Goal: Task Accomplishment & Management: Complete application form

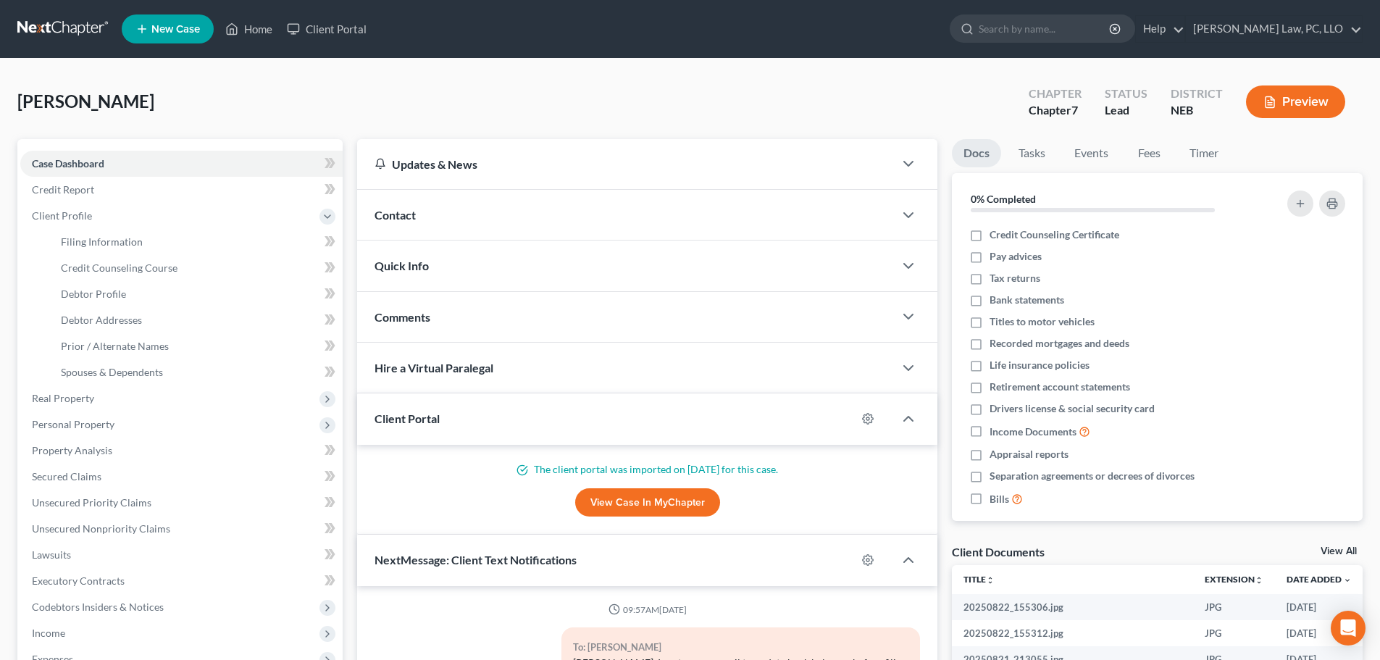
select select "0"
drag, startPoint x: 128, startPoint y: 322, endPoint x: 122, endPoint y: 291, distance: 32.4
click at [128, 322] on span "Debtor Addresses" at bounding box center [101, 320] width 81 height 12
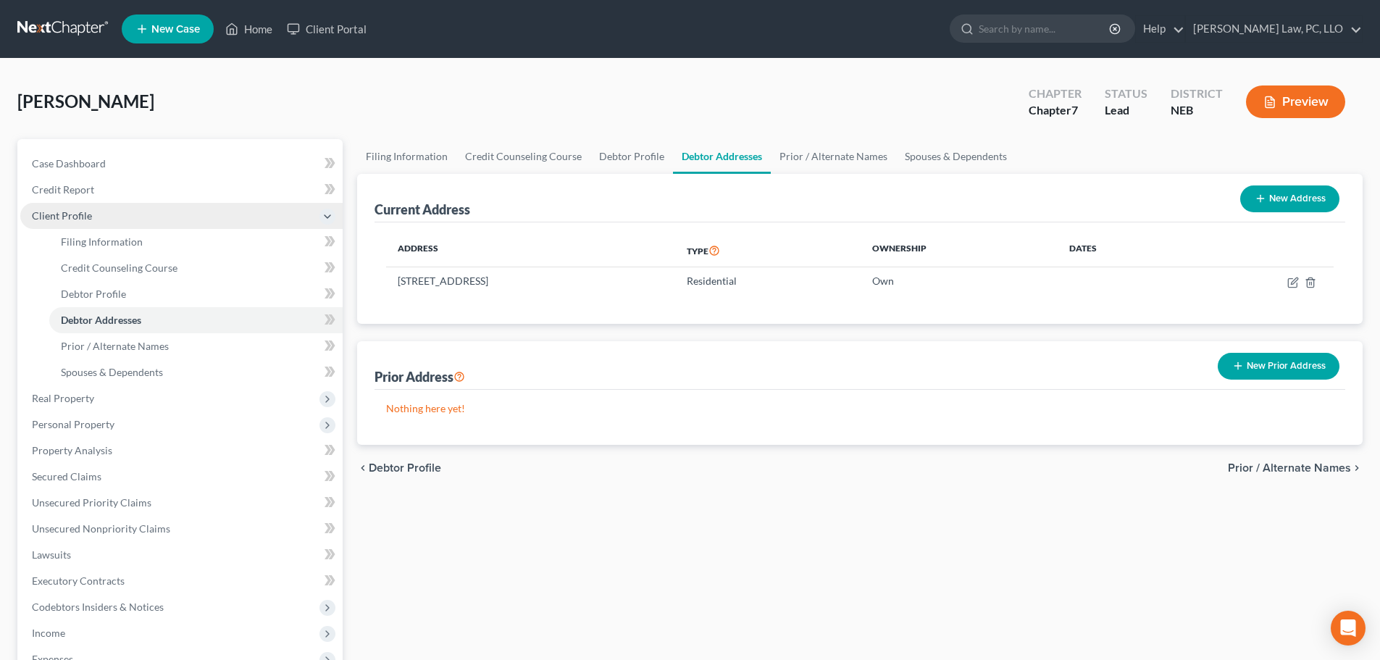
click at [85, 215] on span "Client Profile" at bounding box center [62, 215] width 60 height 12
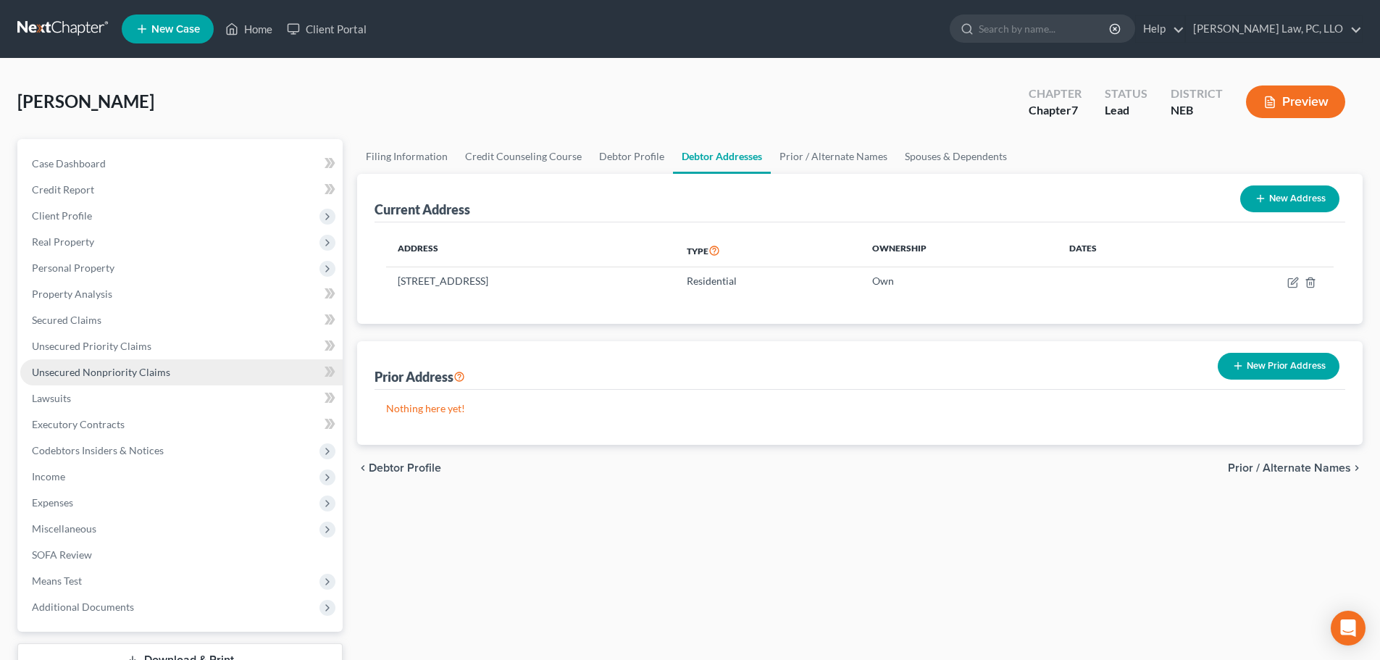
click at [180, 378] on link "Unsecured Nonpriority Claims" at bounding box center [181, 372] width 322 height 26
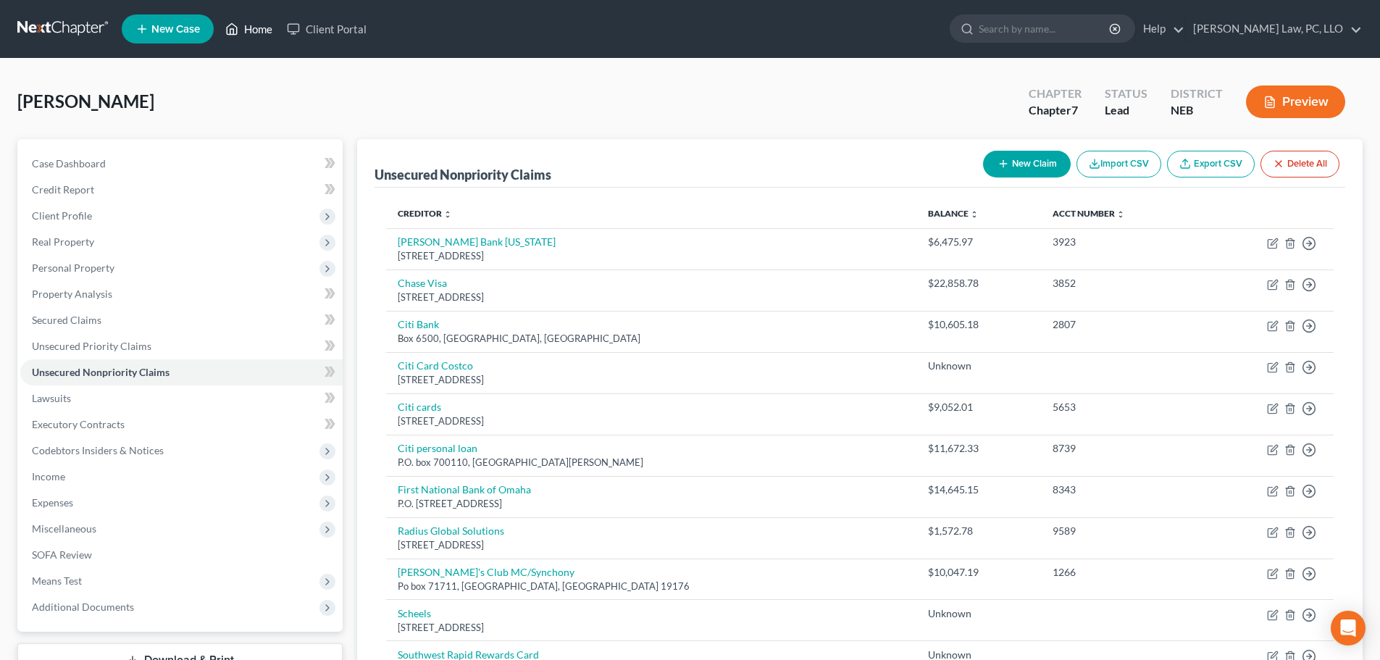
click at [256, 28] on link "Home" at bounding box center [249, 29] width 62 height 26
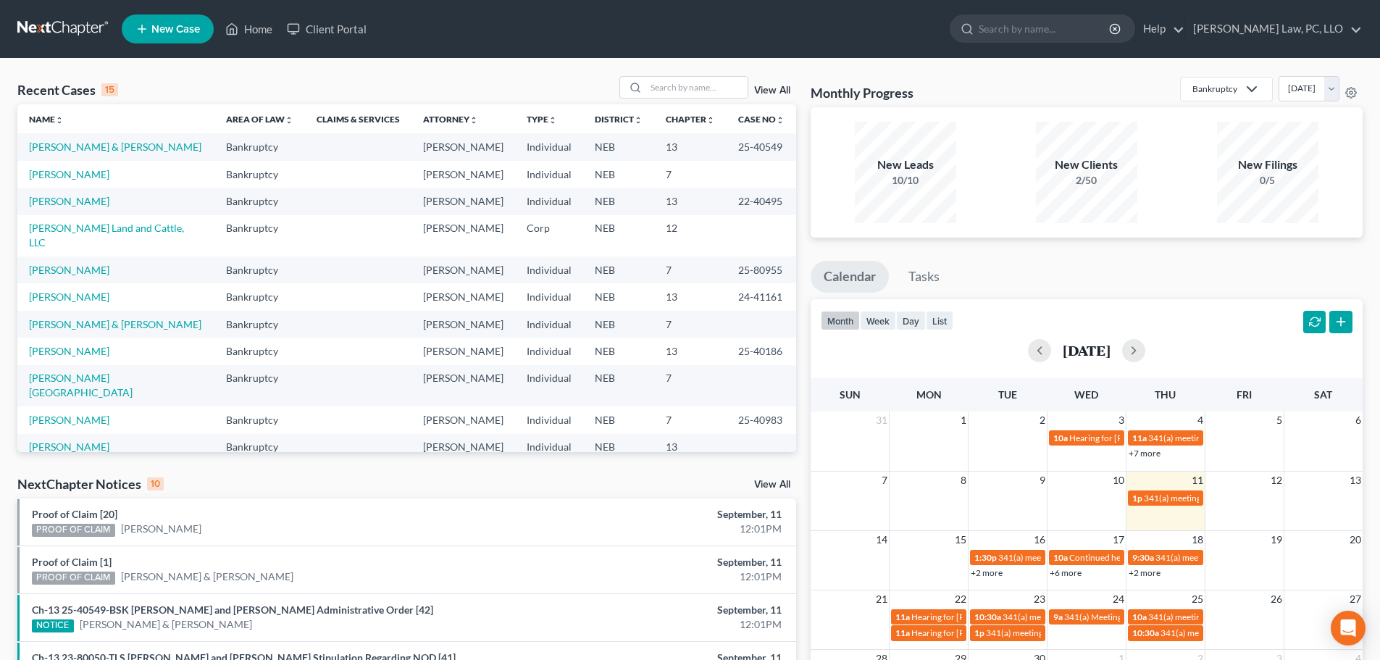
click at [231, 484] on div "NextChapter Notices 10 View All" at bounding box center [406, 486] width 779 height 23
click at [75, 180] on link "[PERSON_NAME]" at bounding box center [69, 174] width 80 height 12
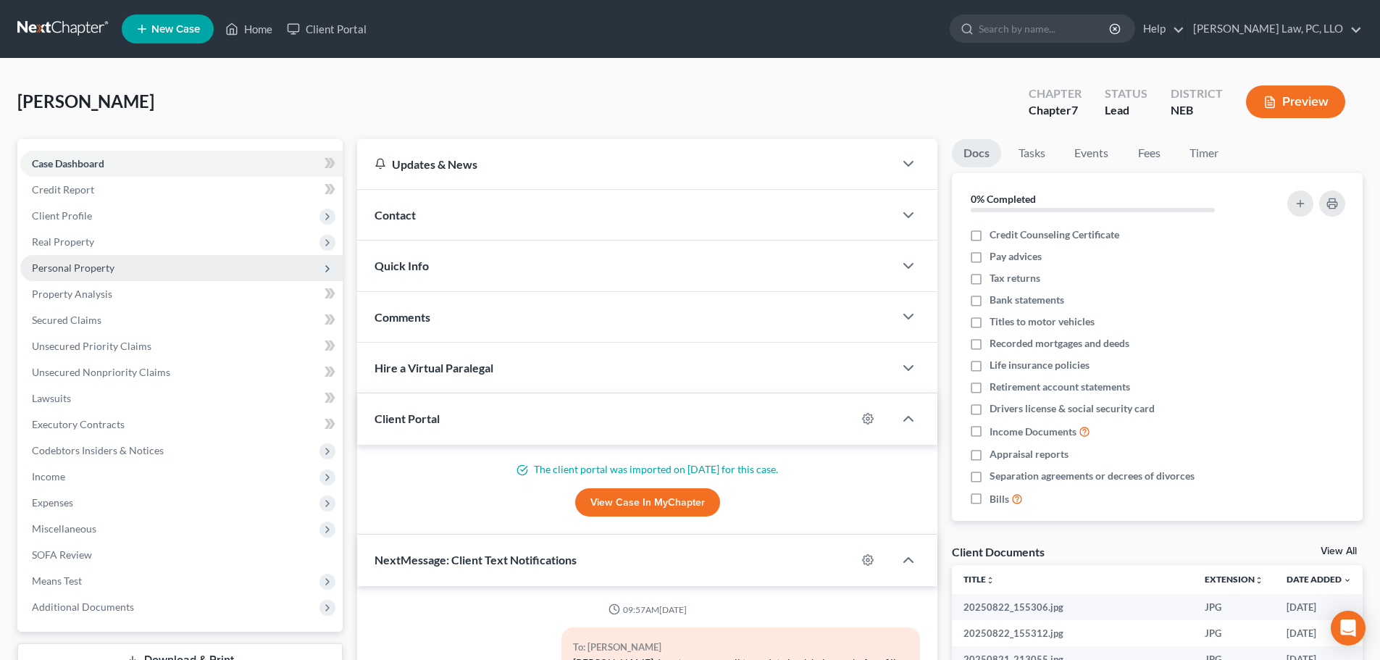
click at [84, 271] on span "Personal Property" at bounding box center [73, 268] width 83 height 12
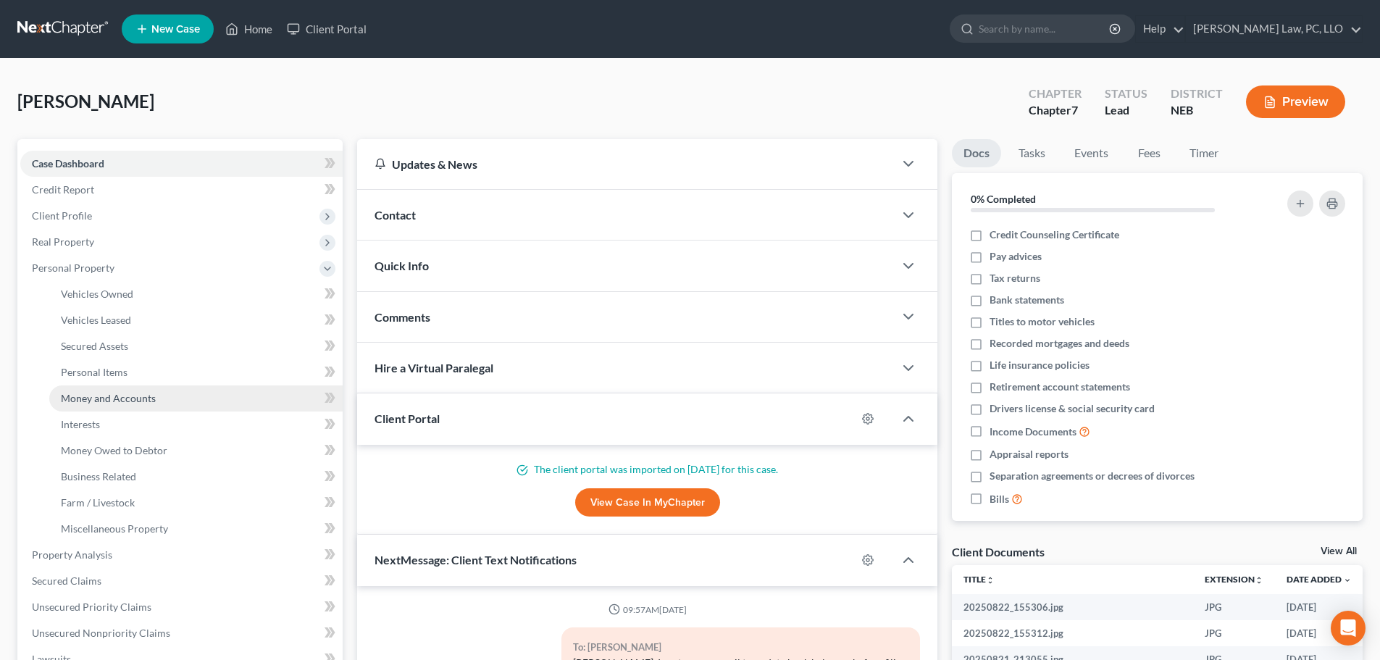
click at [122, 389] on link "Money and Accounts" at bounding box center [195, 398] width 293 height 26
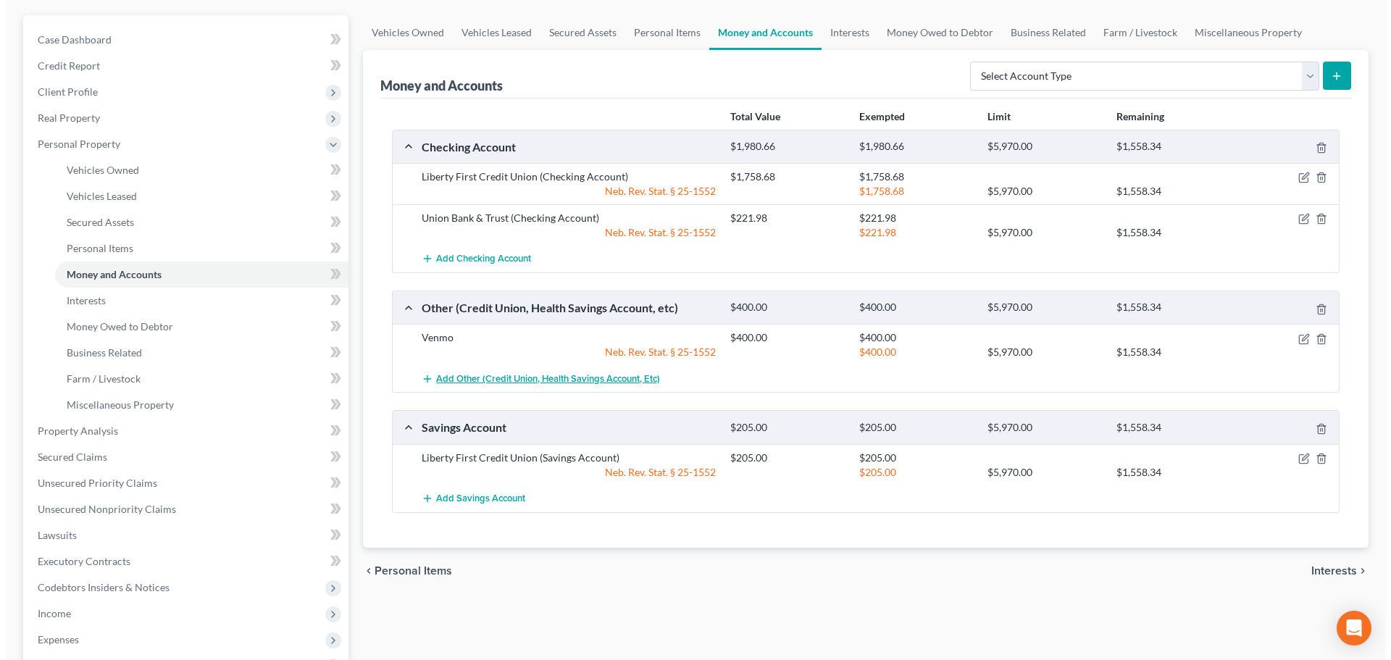
scroll to position [145, 0]
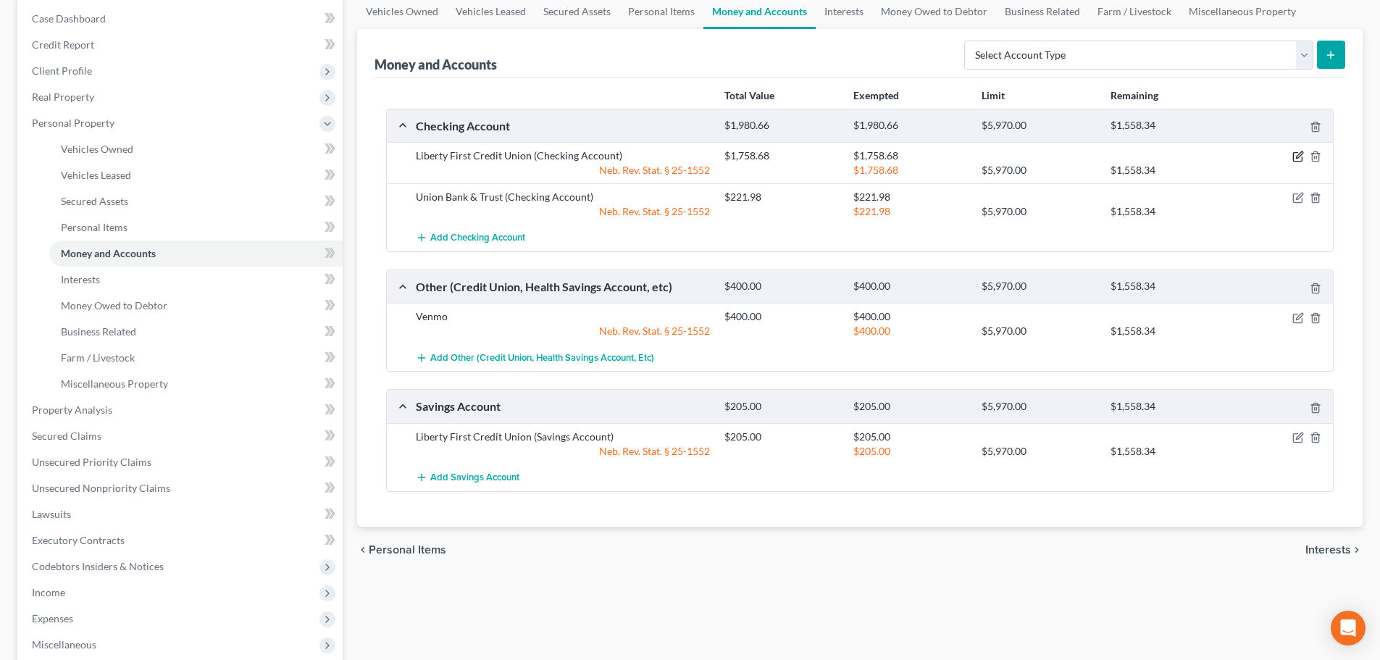
click at [1298, 158] on icon "button" at bounding box center [1299, 155] width 7 height 7
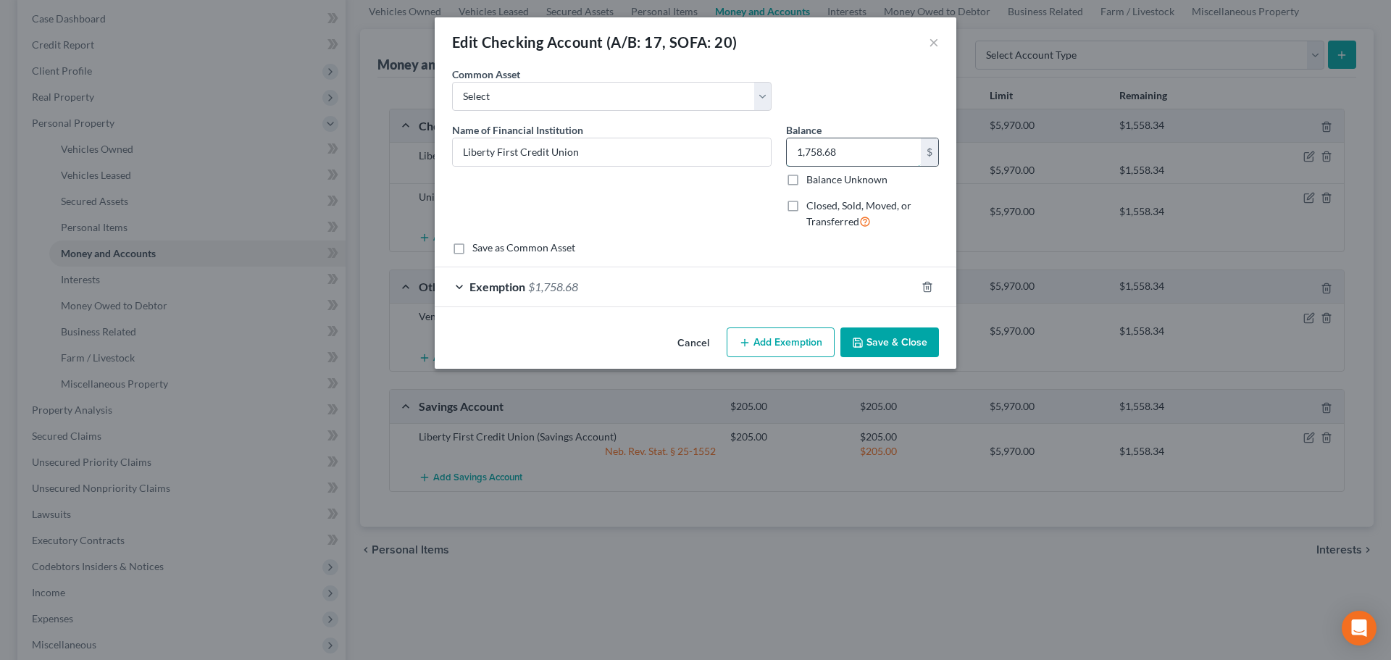
click at [848, 149] on input "1,758.68" at bounding box center [854, 152] width 134 height 28
paste input "475.89"
type input "1,475.89"
click at [689, 297] on div "Exemption $1,758.68" at bounding box center [675, 286] width 481 height 38
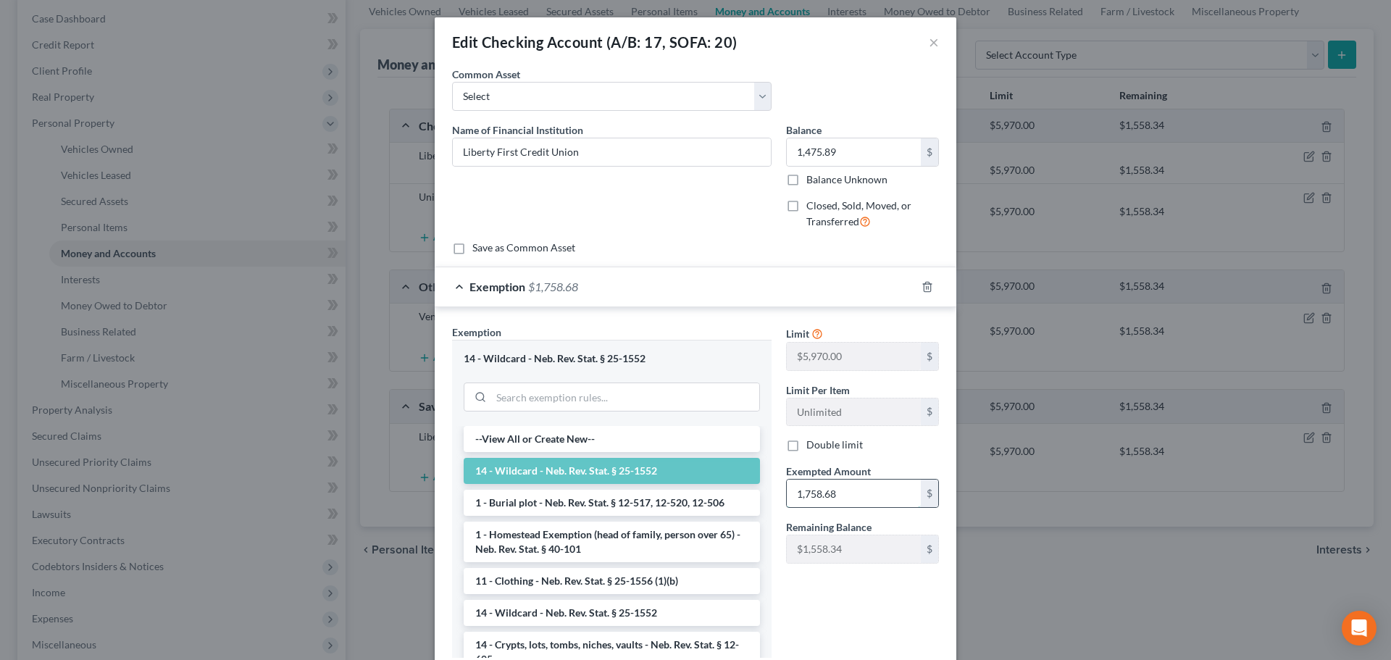
click at [844, 492] on input "1,758.68" at bounding box center [854, 494] width 134 height 28
paste input "475.89"
type input "1,475.89"
click at [834, 619] on div "Limit $5,970.00 $ Limit Per Item Unlimited $ Double limit Exempted Amount * 1,4…" at bounding box center [862, 497] width 167 height 345
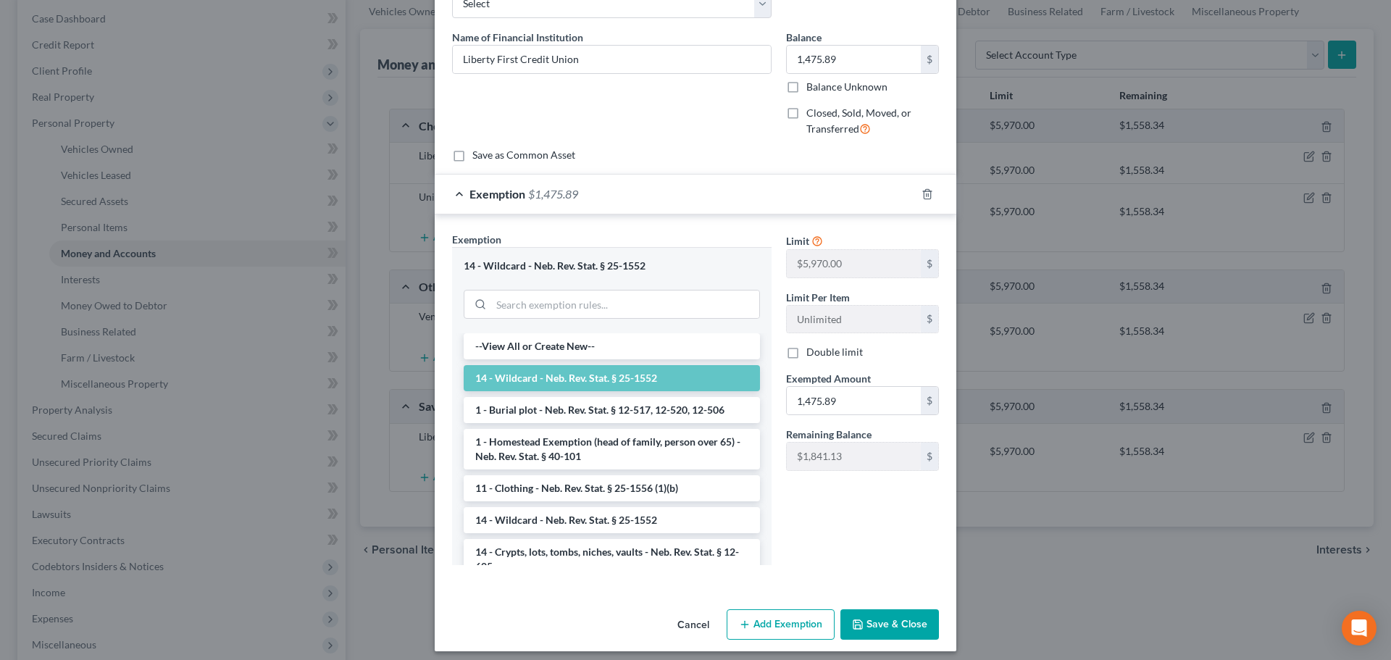
scroll to position [101, 0]
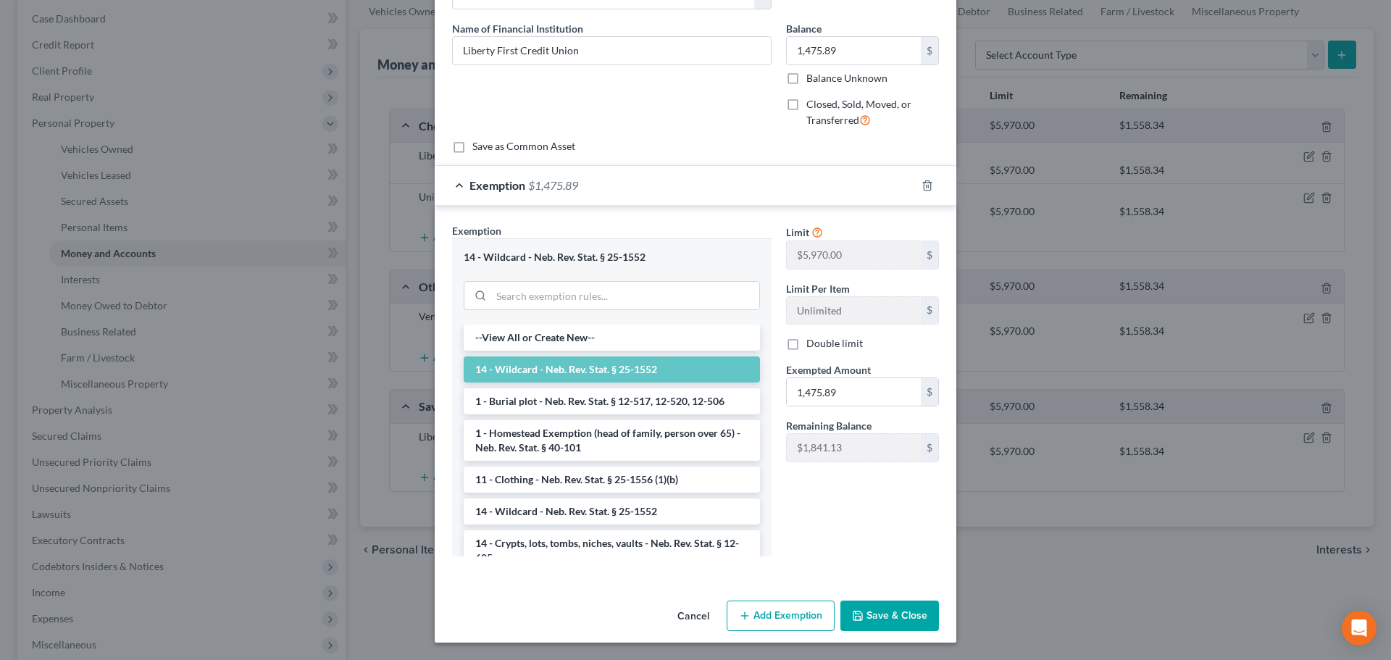
click at [885, 609] on button "Save & Close" at bounding box center [889, 616] width 99 height 30
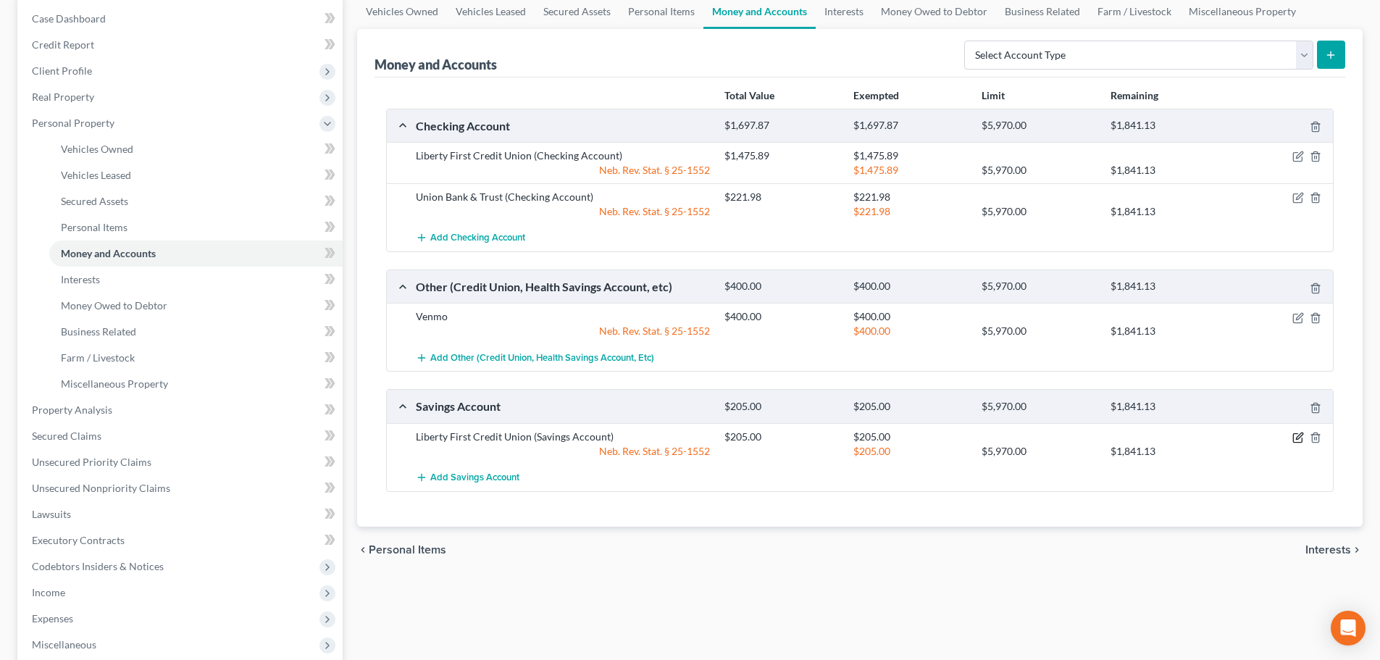
click at [1293, 435] on icon "button" at bounding box center [1299, 438] width 12 height 12
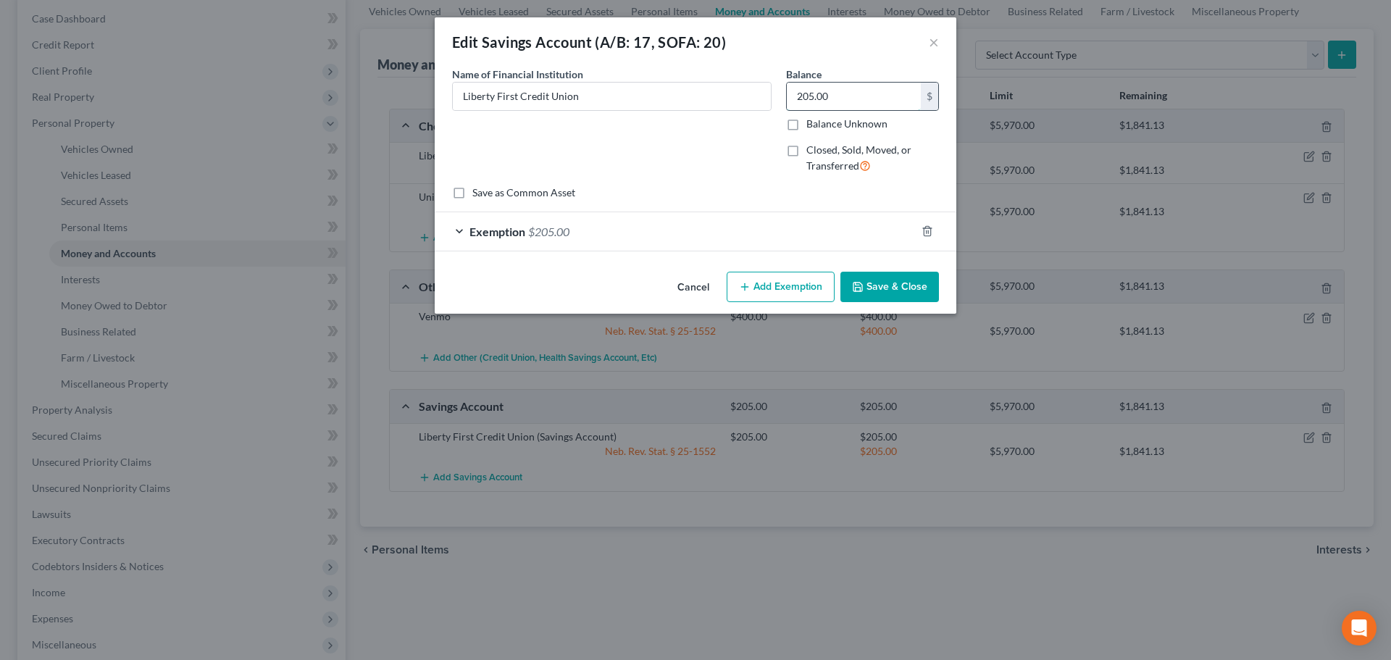
click at [863, 105] on input "205.00" at bounding box center [854, 97] width 134 height 28
type input "200"
click at [735, 239] on div "Exemption $205.00" at bounding box center [675, 231] width 481 height 38
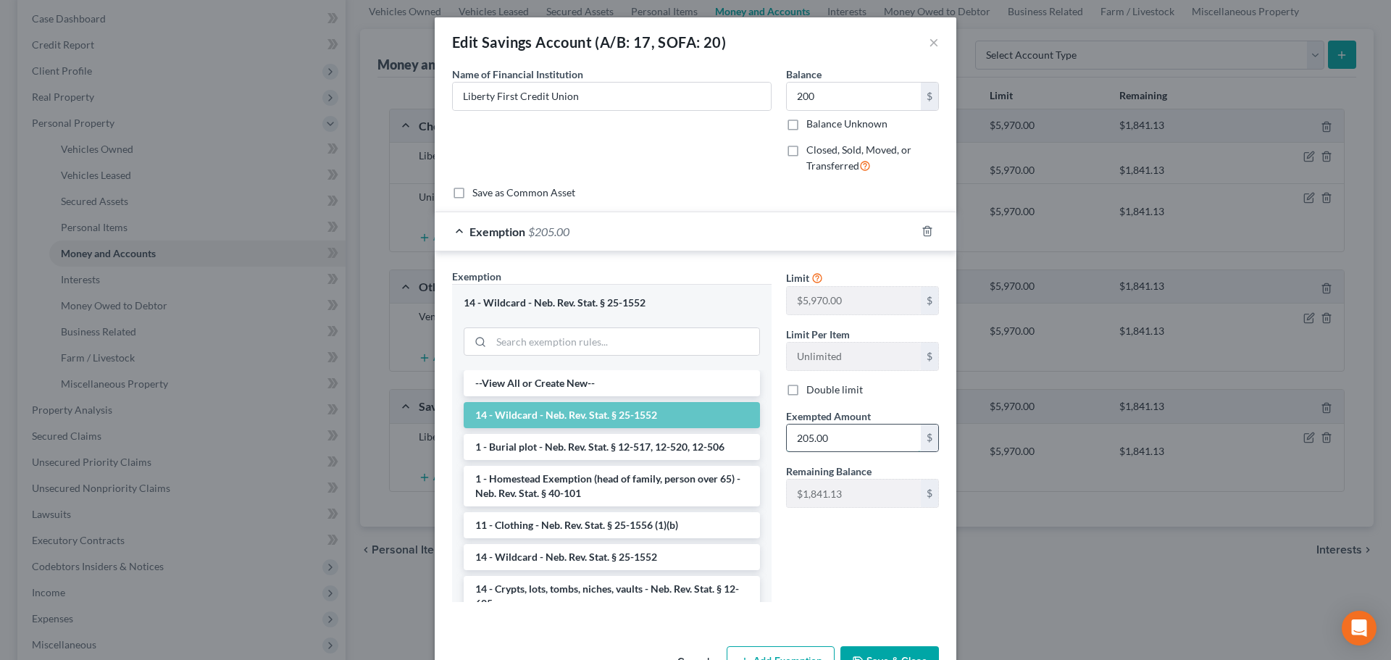
click at [863, 444] on input "205.00" at bounding box center [854, 439] width 134 height 28
type input "200"
drag, startPoint x: 796, startPoint y: 555, endPoint x: 809, endPoint y: 555, distance: 13.8
click at [796, 555] on div "Limit $5,970.00 $ Limit Per Item Unlimited $ Double limit Exempted Amount * 200…" at bounding box center [862, 441] width 167 height 345
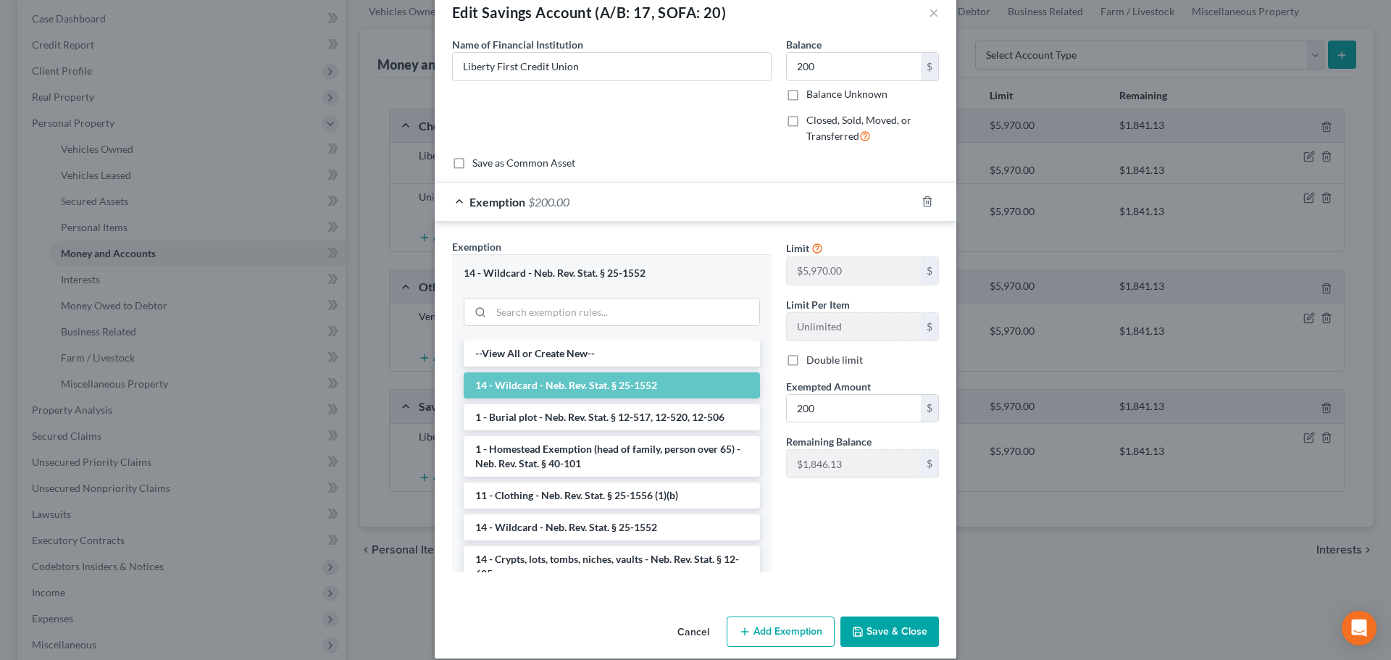
scroll to position [46, 0]
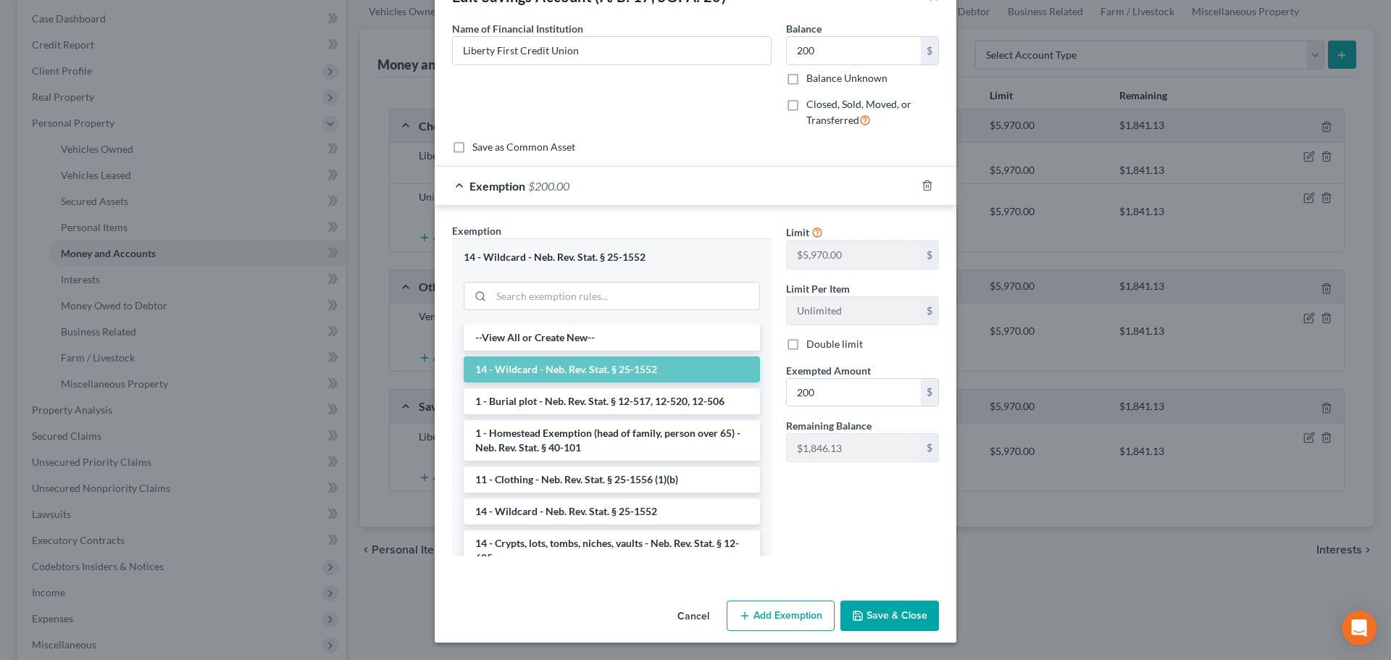
click at [865, 617] on button "Save & Close" at bounding box center [889, 616] width 99 height 30
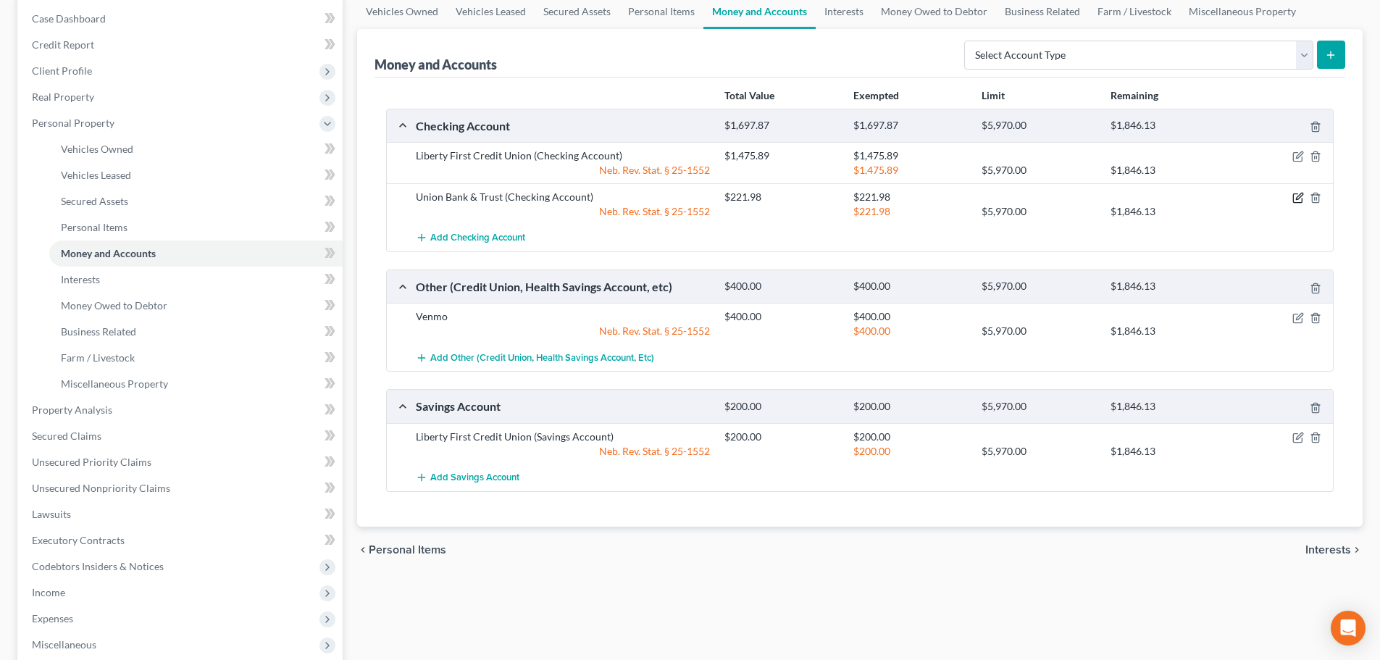
click at [1294, 199] on icon "button" at bounding box center [1299, 198] width 12 height 12
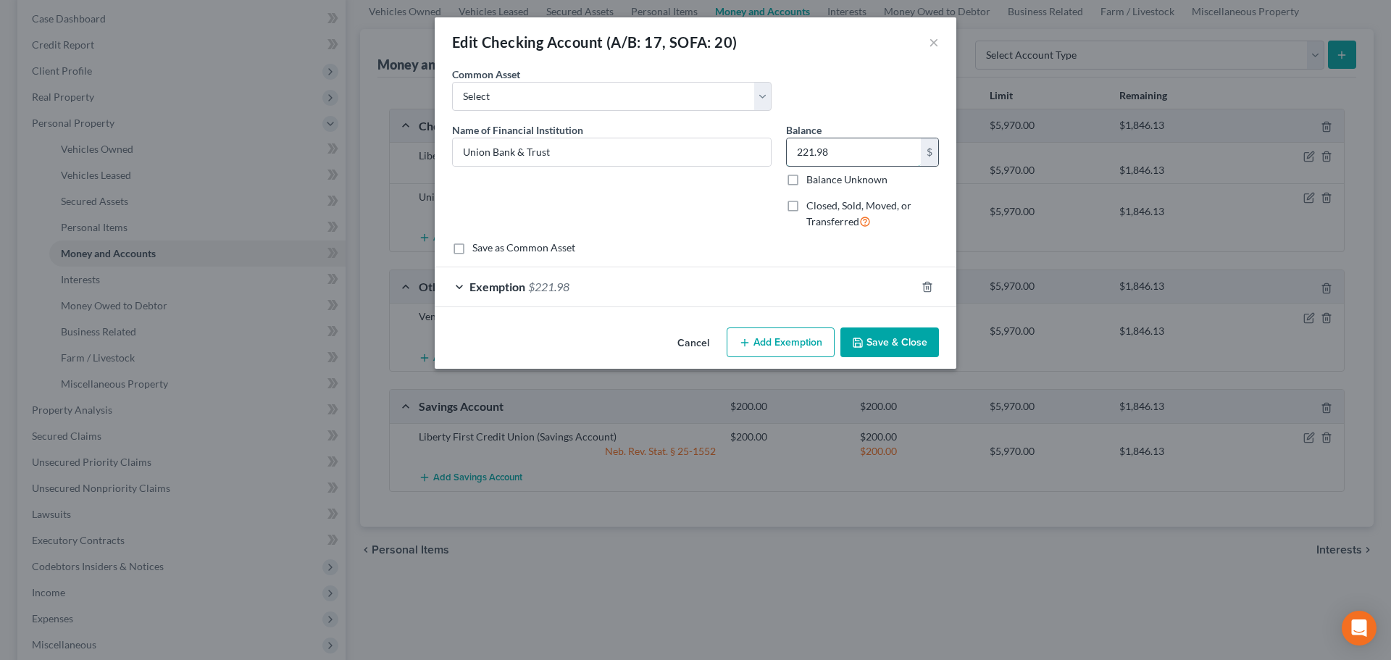
click at [856, 152] on input "221.98" at bounding box center [854, 152] width 134 height 28
type input "179.80"
click at [845, 282] on div "Exemption $221.98" at bounding box center [675, 286] width 481 height 38
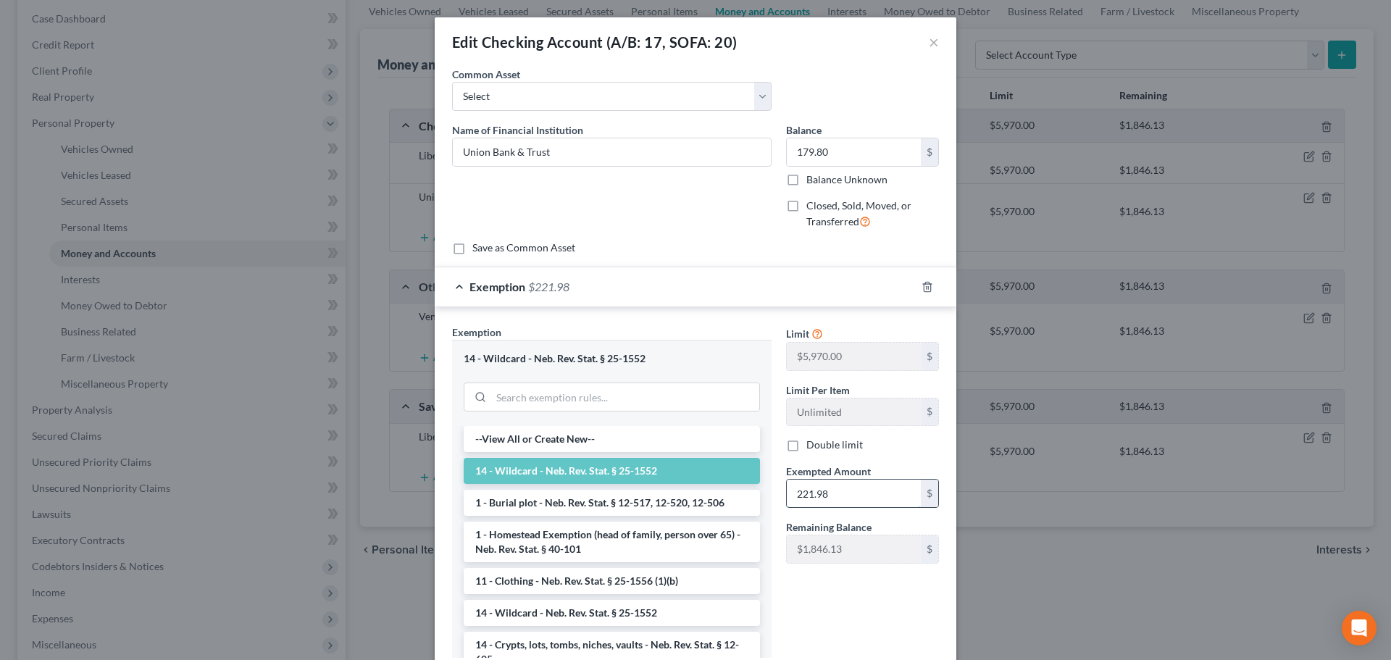
click at [842, 492] on input "221.98" at bounding box center [854, 494] width 134 height 28
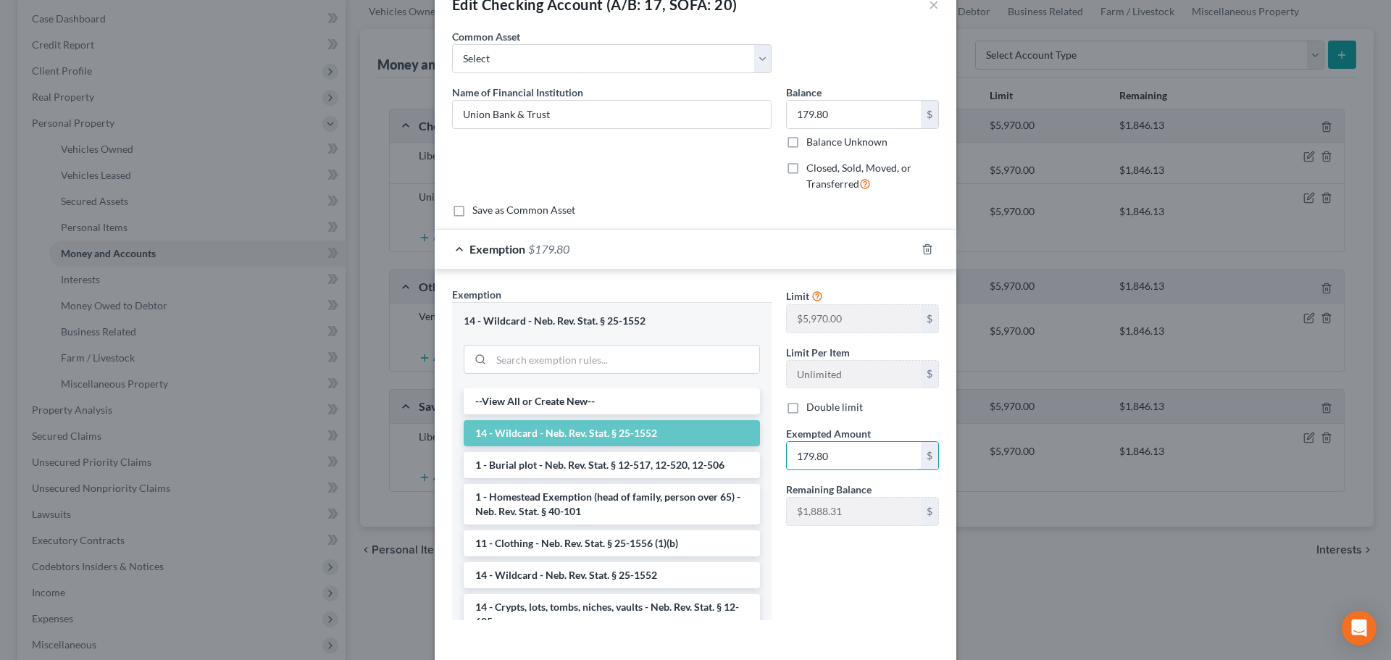
scroll to position [101, 0]
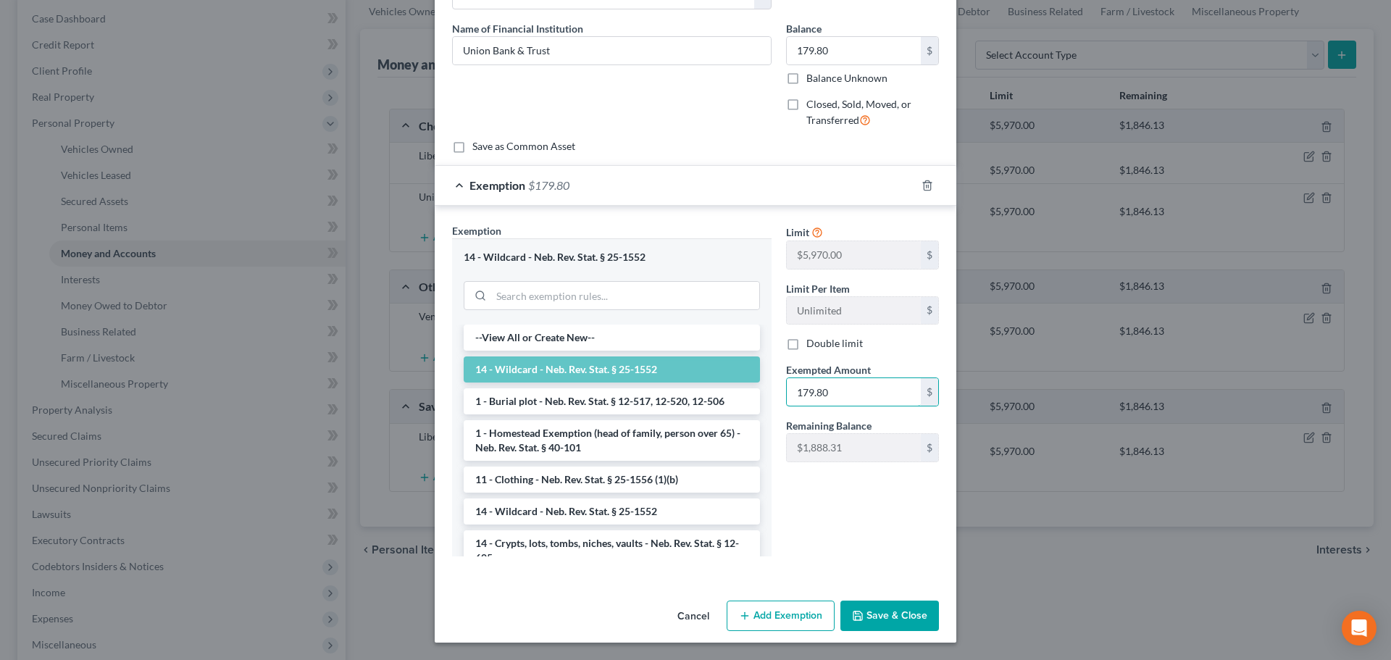
type input "179.80"
click at [873, 614] on button "Save & Close" at bounding box center [889, 616] width 99 height 30
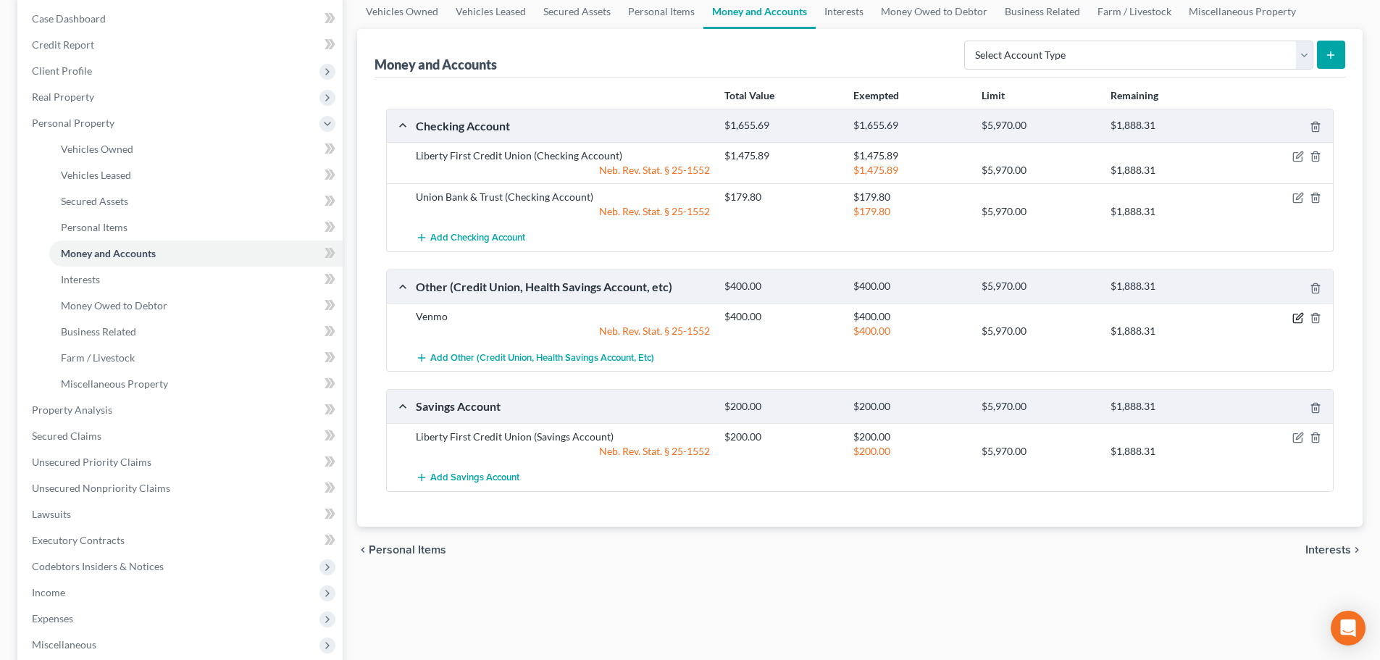
click at [1295, 319] on icon "button" at bounding box center [1299, 318] width 12 height 12
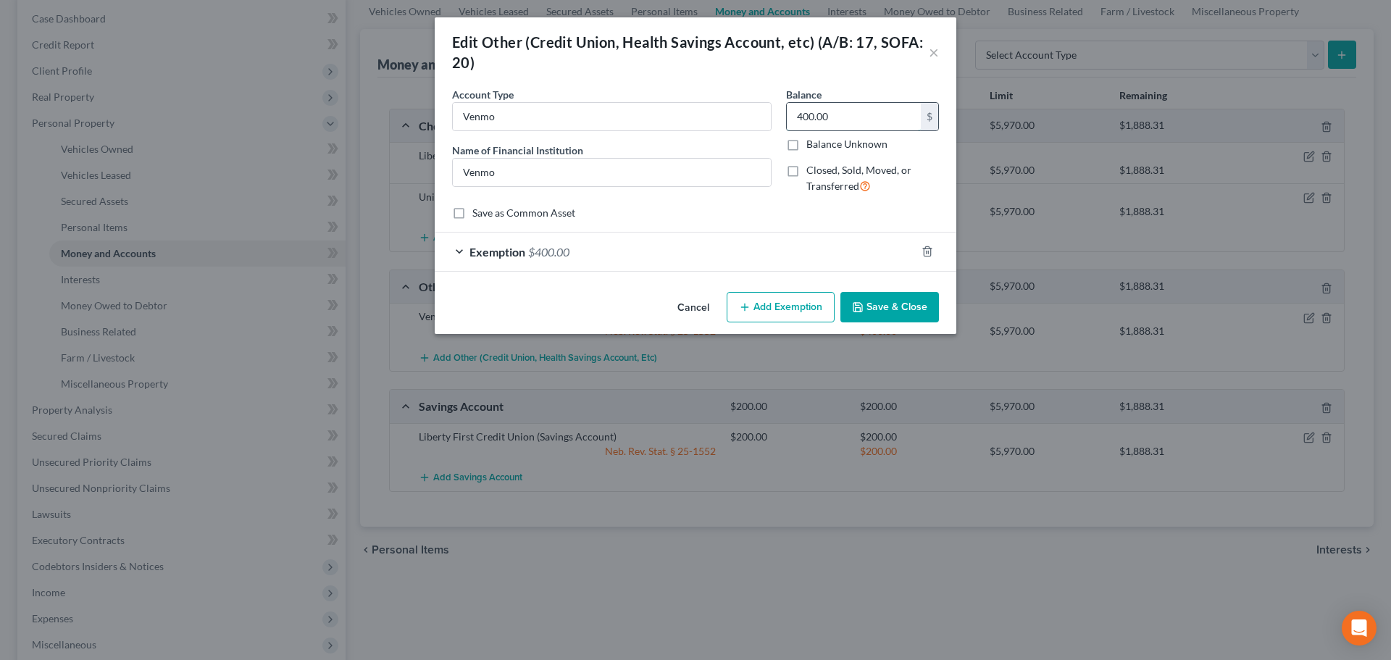
click at [843, 120] on input "400.00" at bounding box center [854, 117] width 134 height 28
type input "23"
click at [785, 239] on div "Exemption $400.00" at bounding box center [675, 252] width 481 height 38
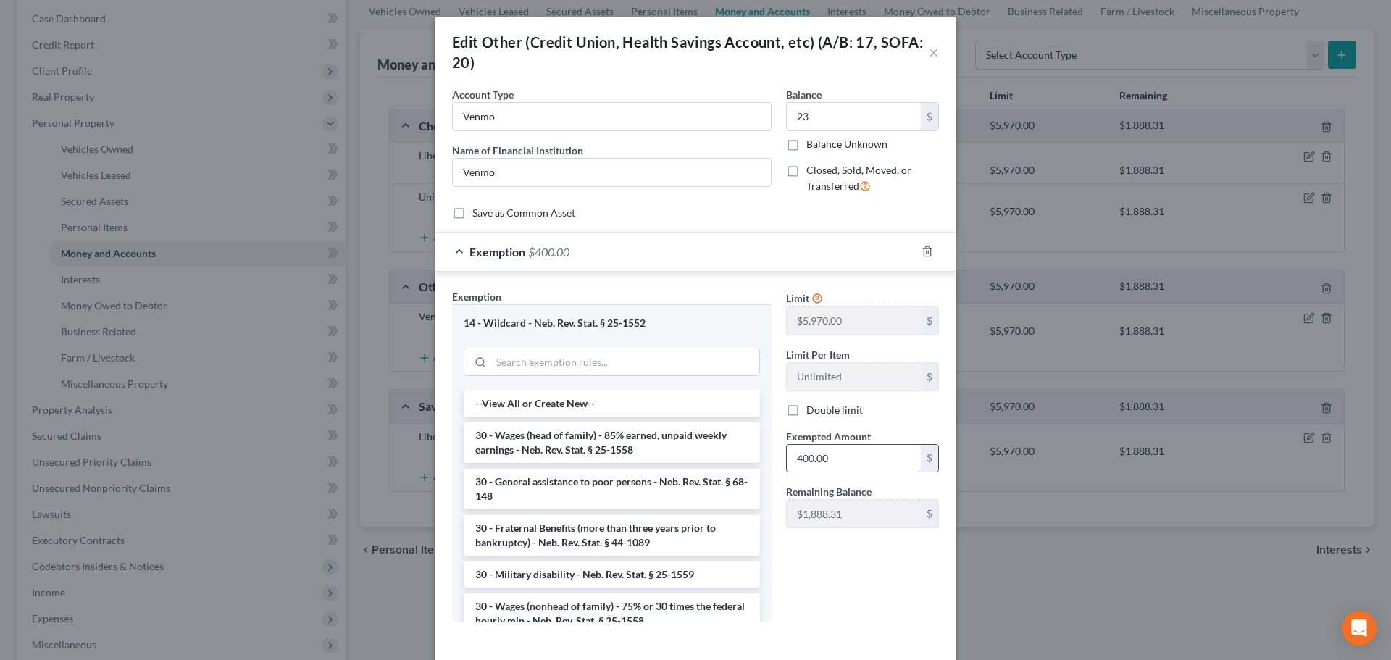
click at [859, 464] on input "400.00" at bounding box center [854, 459] width 134 height 28
type input "23"
click at [817, 574] on div "Limit $5,970.00 $ Limit Per Item Unlimited $ Double limit Exempted Amount * 23 …" at bounding box center [862, 461] width 167 height 345
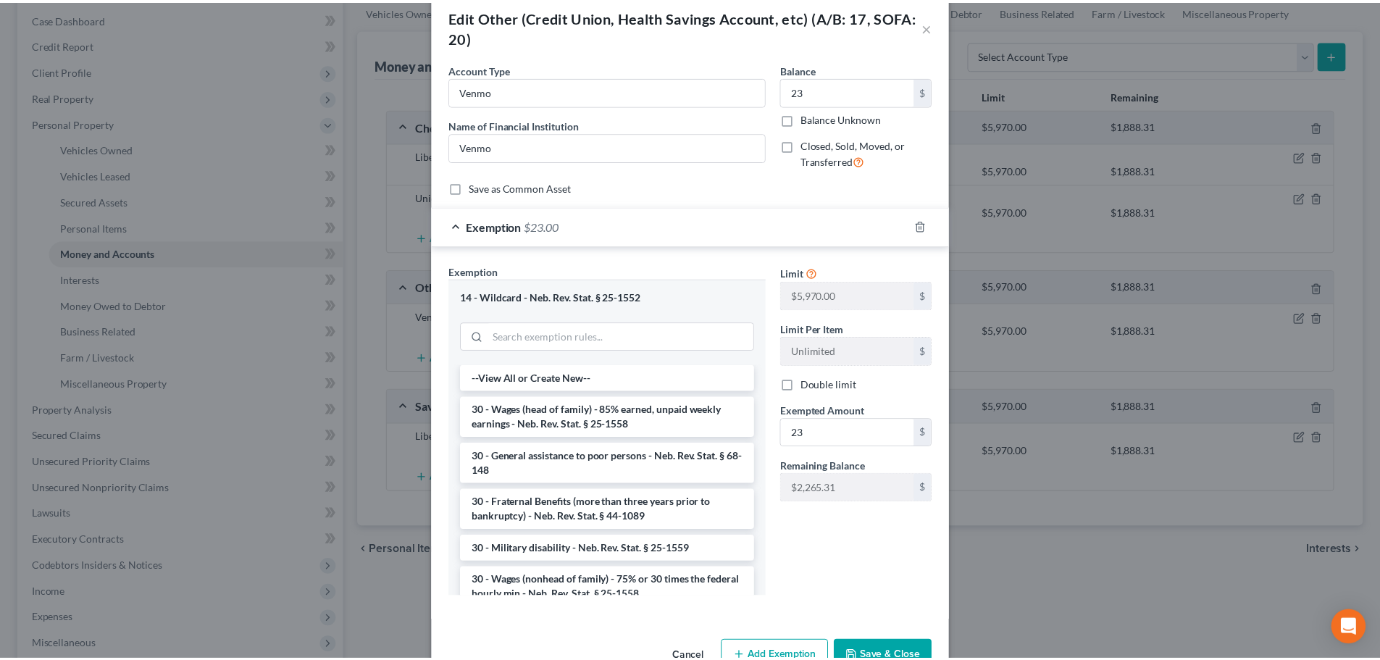
scroll to position [66, 0]
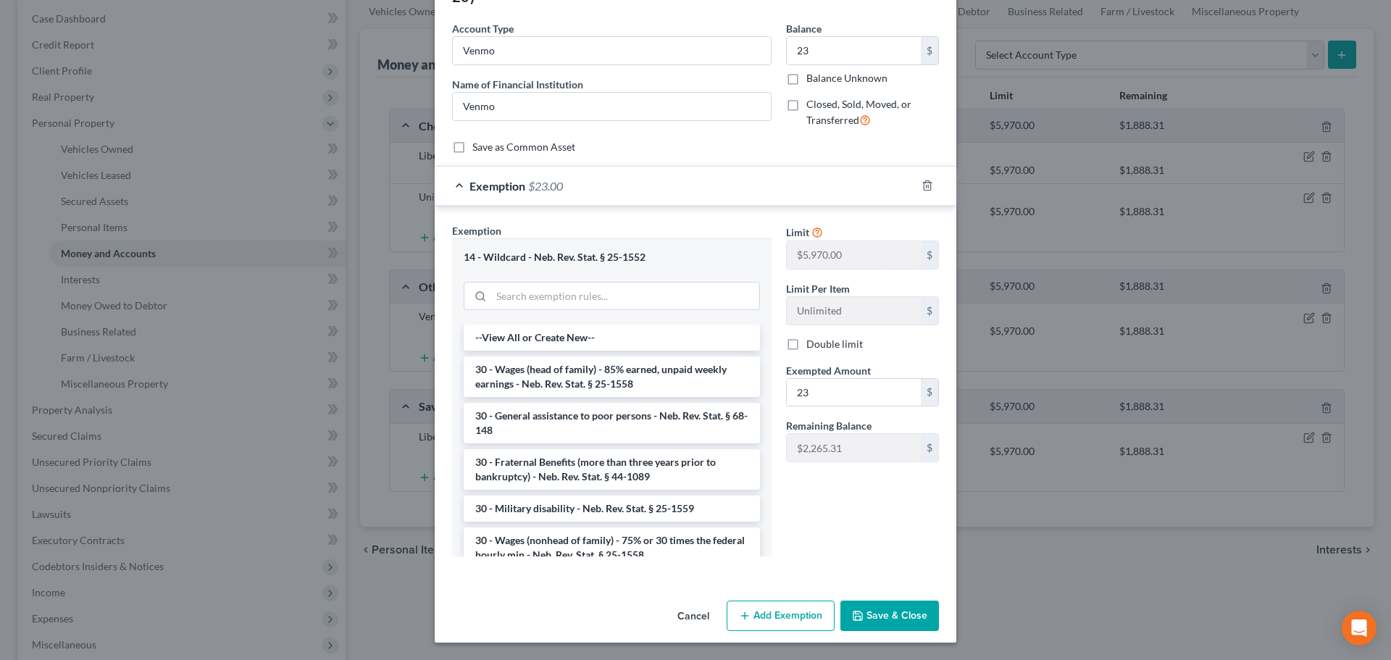
click at [856, 614] on polyline "button" at bounding box center [858, 612] width 4 height 2
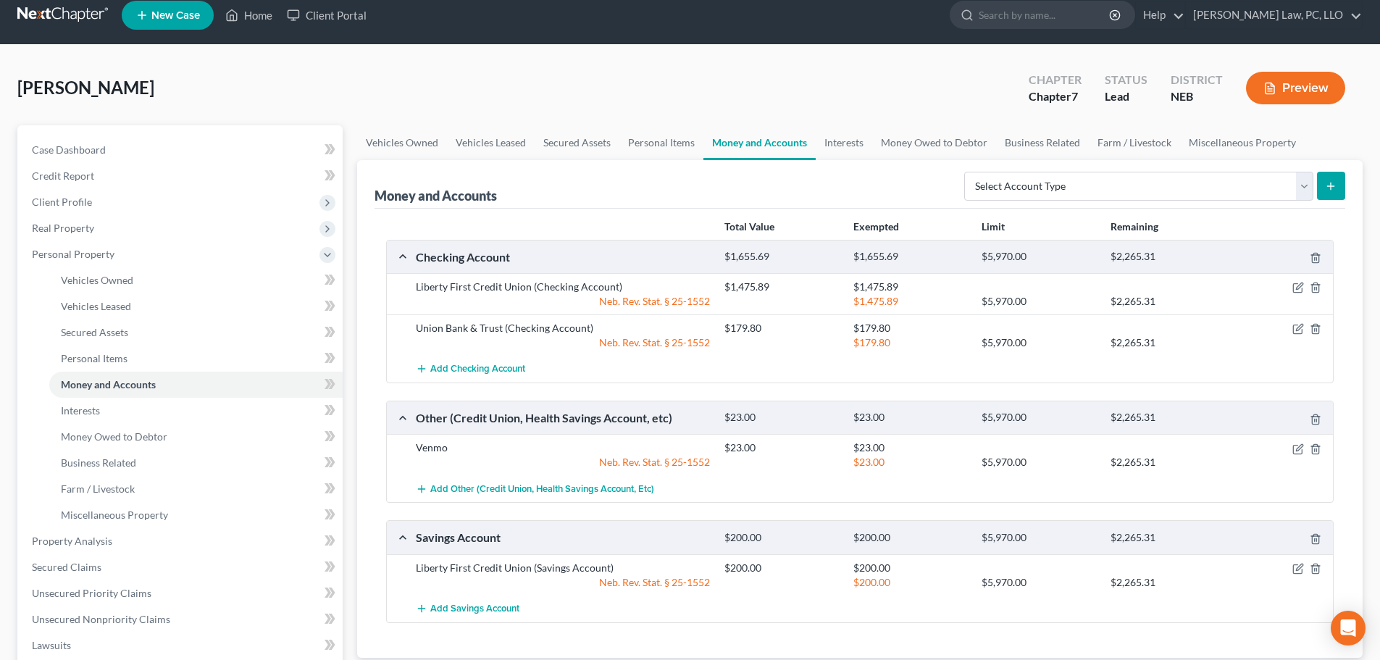
scroll to position [0, 0]
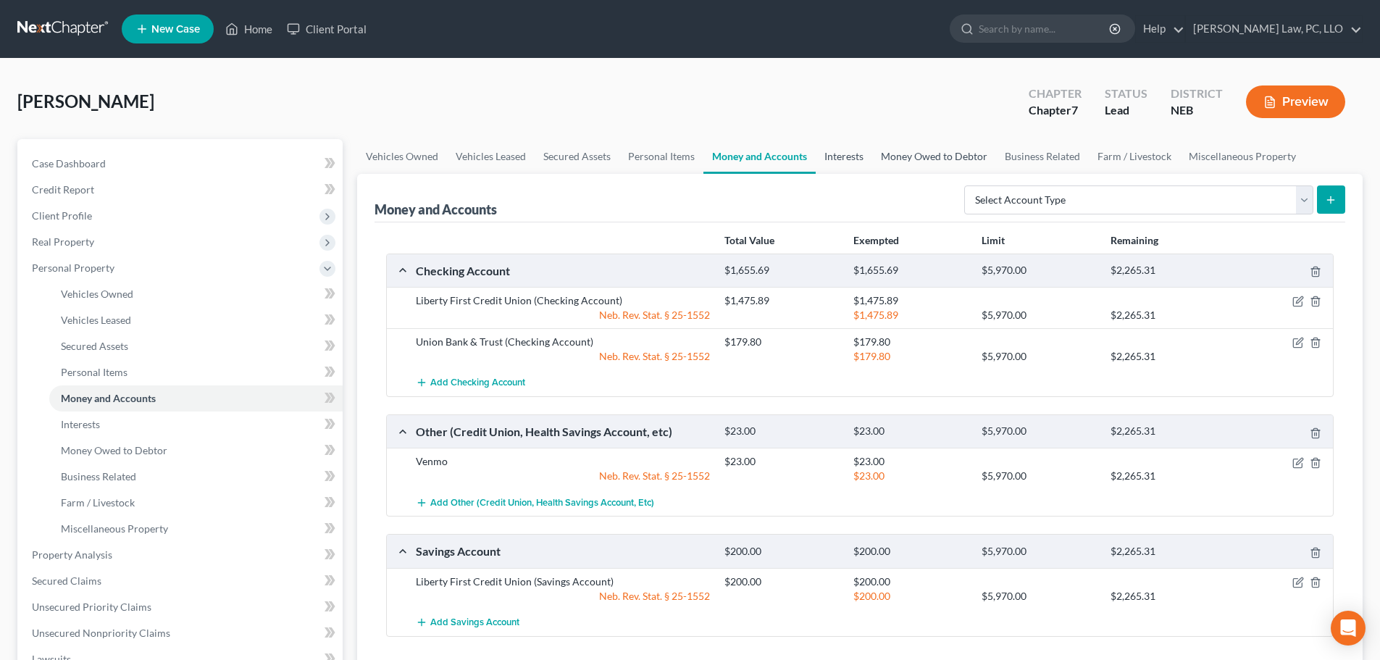
click at [840, 151] on link "Interests" at bounding box center [844, 156] width 57 height 35
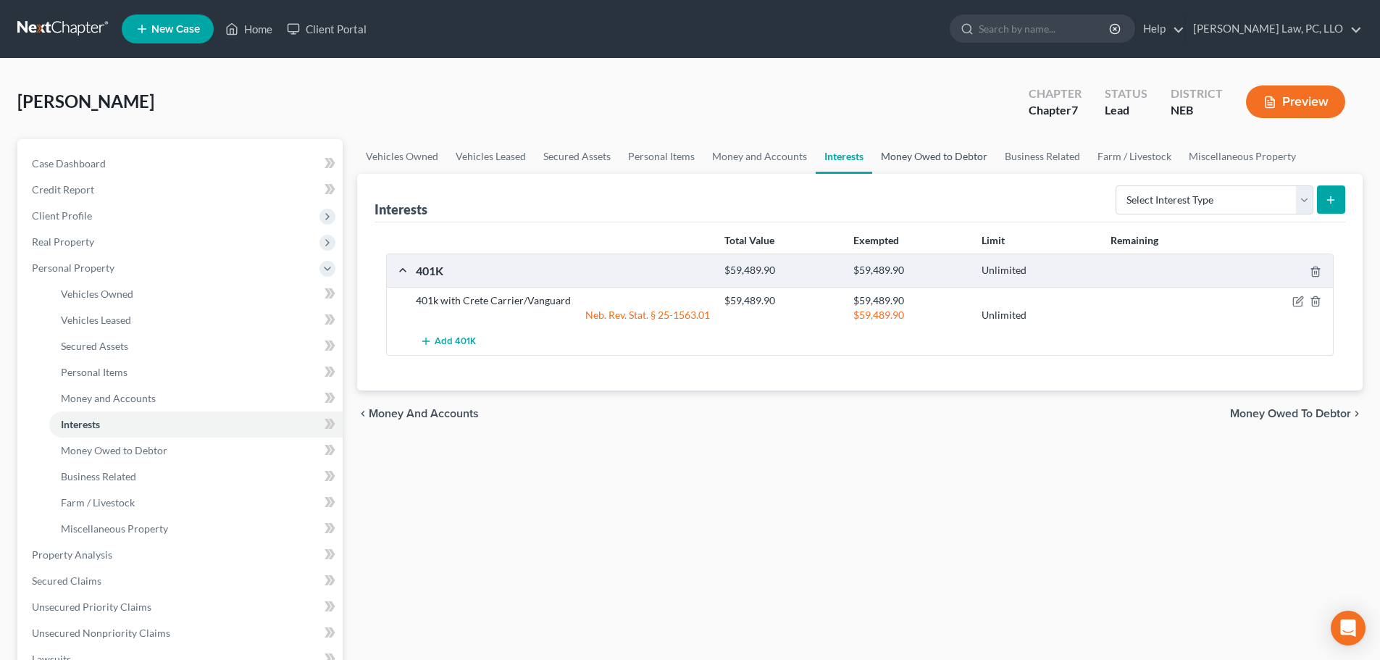
click at [911, 160] on link "Money Owed to Debtor" at bounding box center [934, 156] width 124 height 35
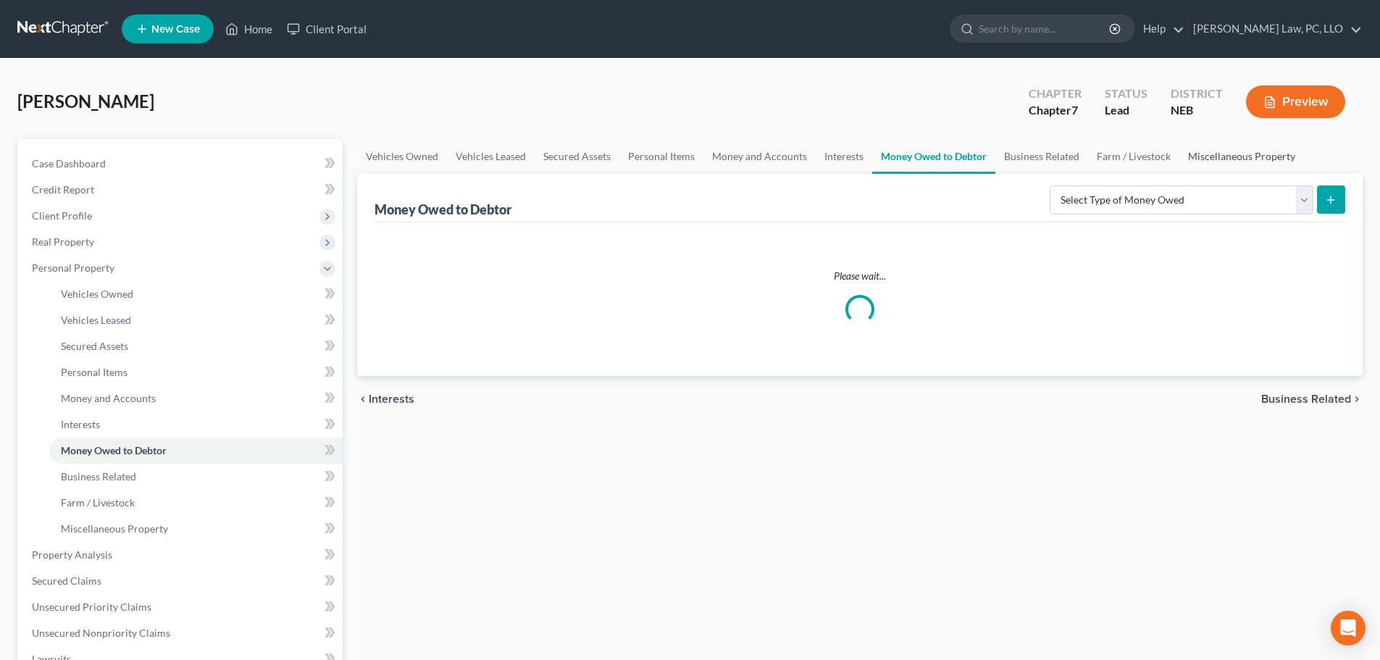
click at [1205, 159] on link "Miscellaneous Property" at bounding box center [1241, 156] width 125 height 35
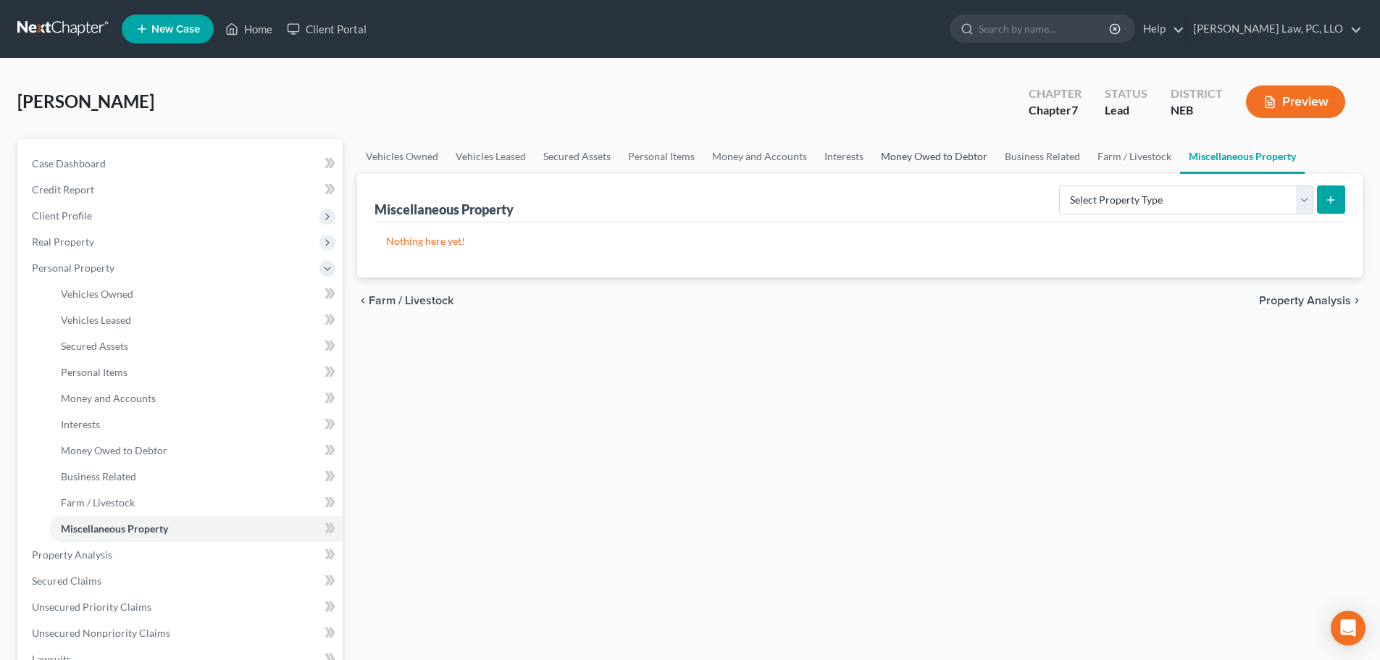
click at [955, 159] on link "Money Owed to Debtor" at bounding box center [934, 156] width 124 height 35
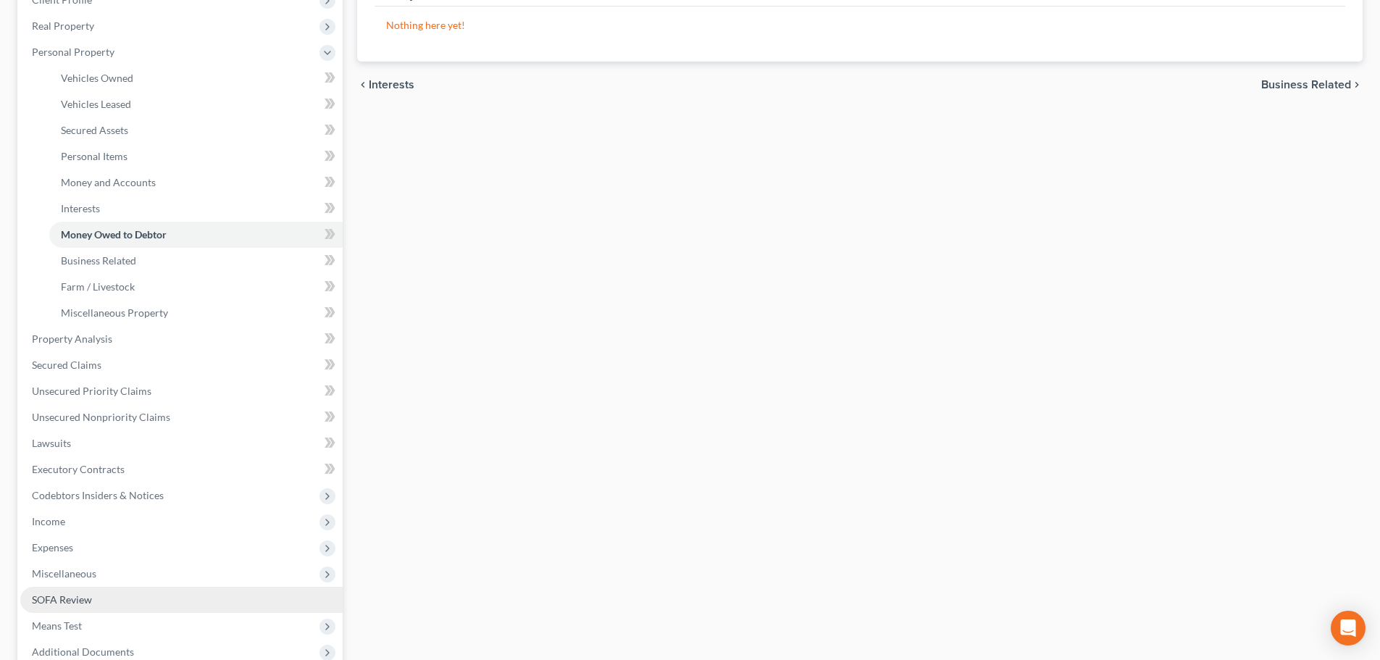
scroll to position [217, 0]
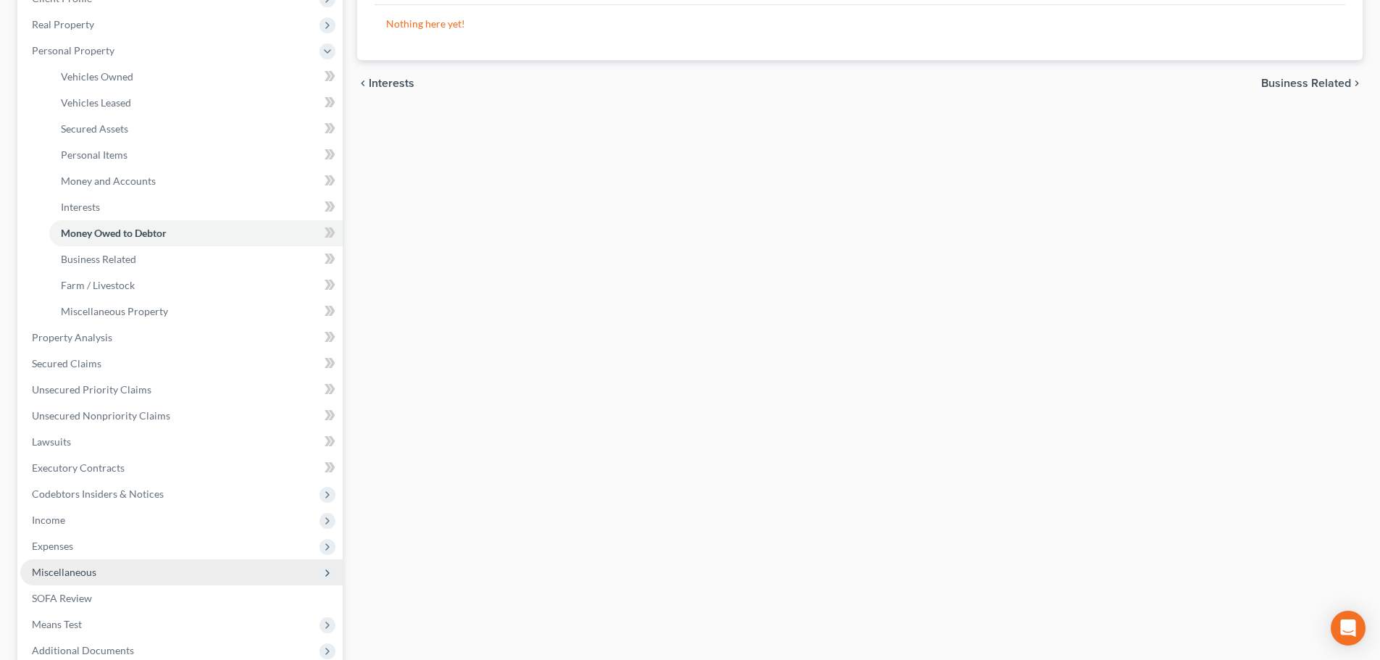
click at [84, 574] on span "Miscellaneous" at bounding box center [64, 572] width 64 height 12
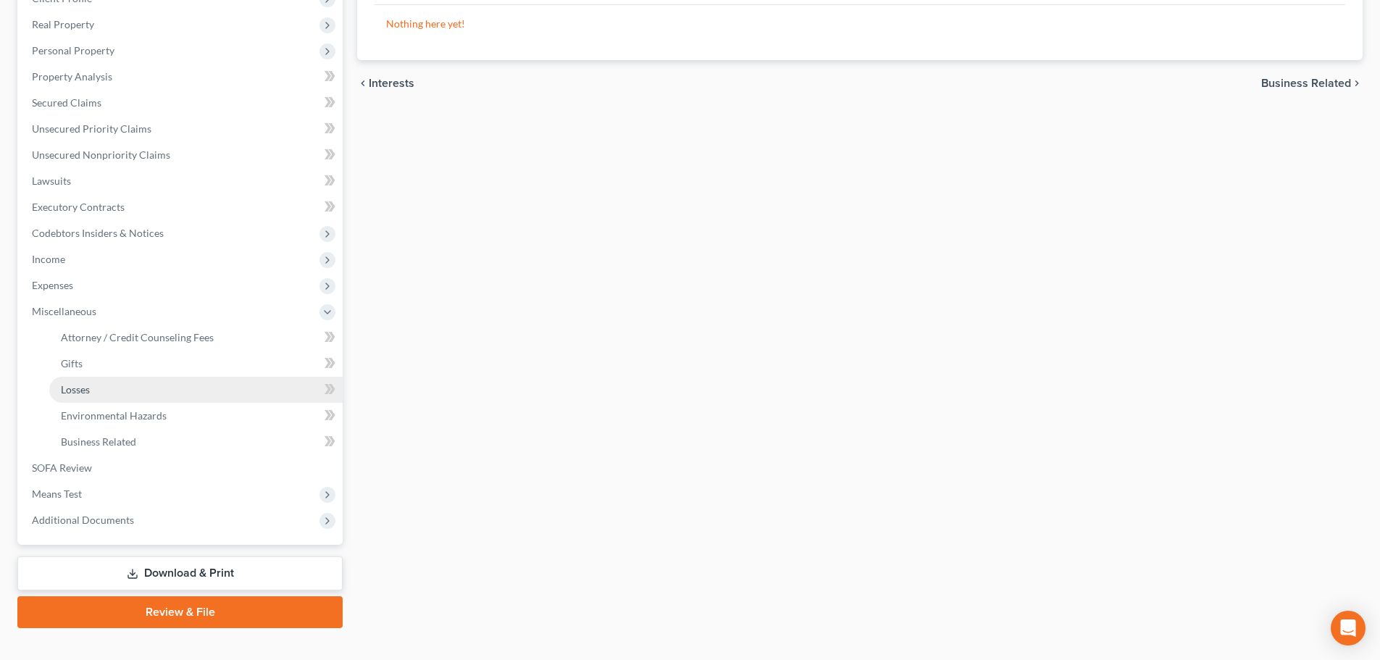
click at [146, 395] on link "Losses" at bounding box center [195, 390] width 293 height 26
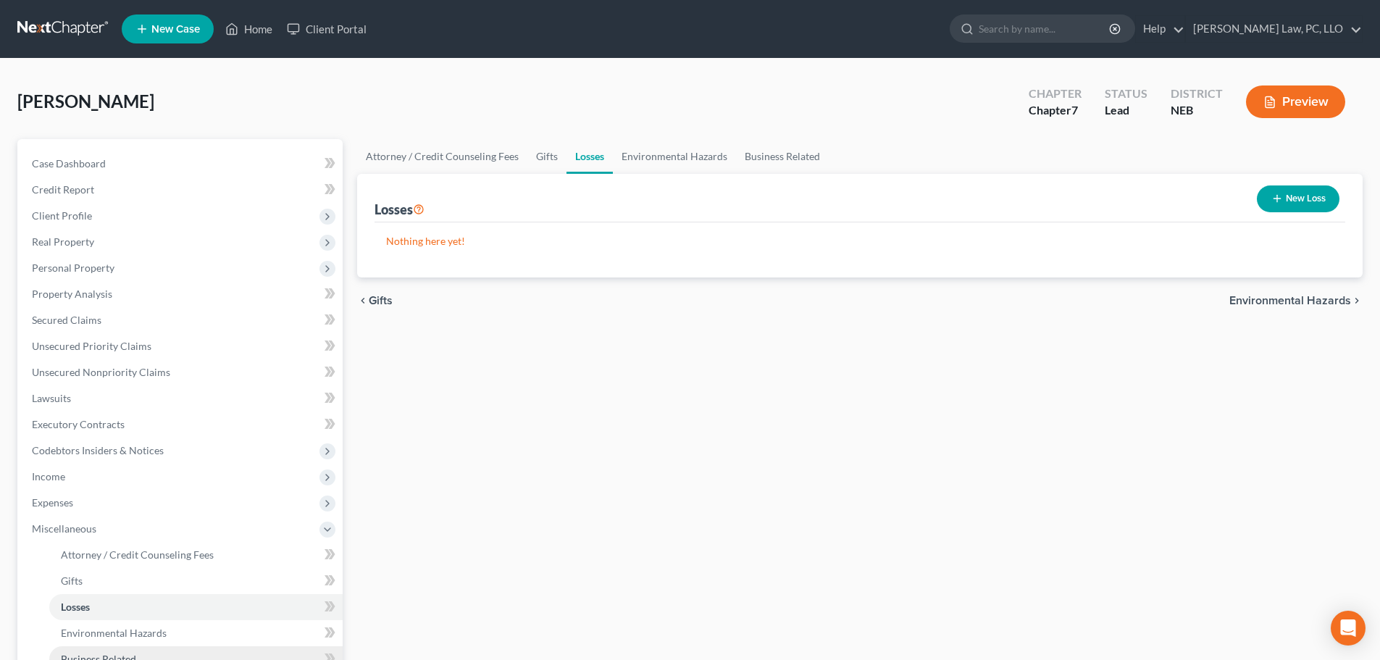
drag, startPoint x: 84, startPoint y: 534, endPoint x: 67, endPoint y: 651, distance: 117.9
click at [84, 538] on span "Miscellaneous" at bounding box center [181, 529] width 322 height 26
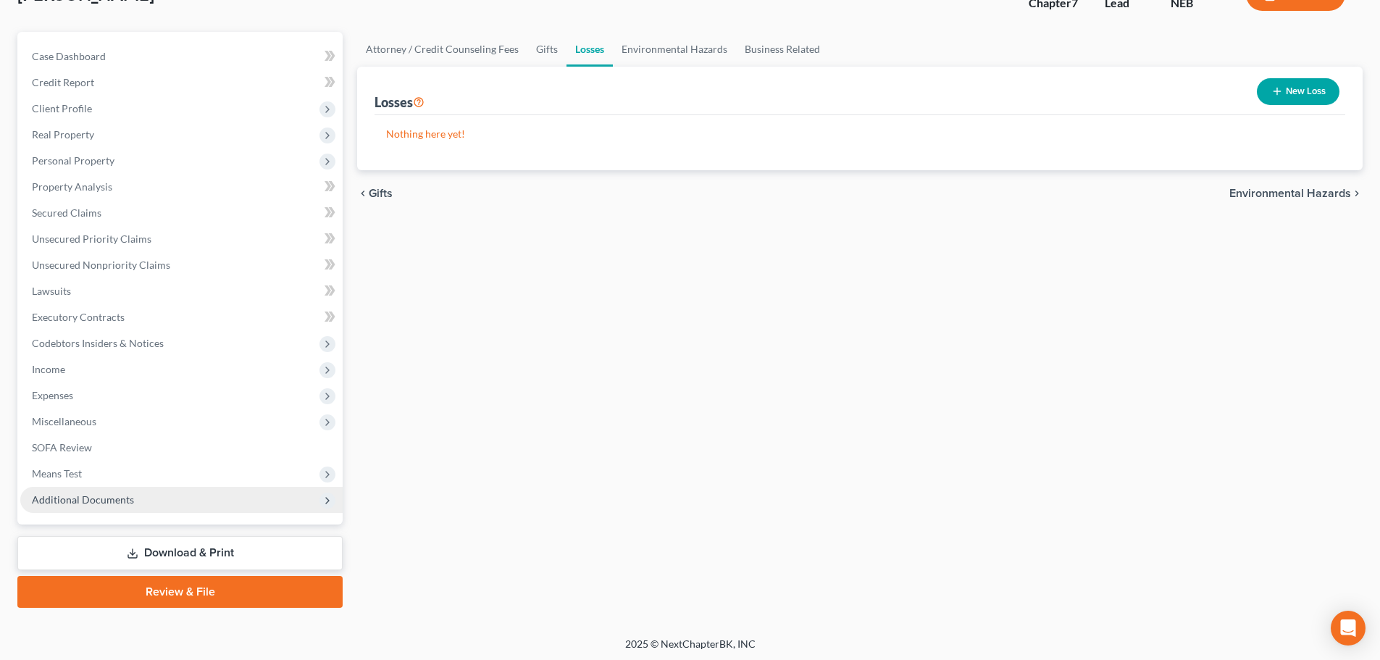
scroll to position [110, 0]
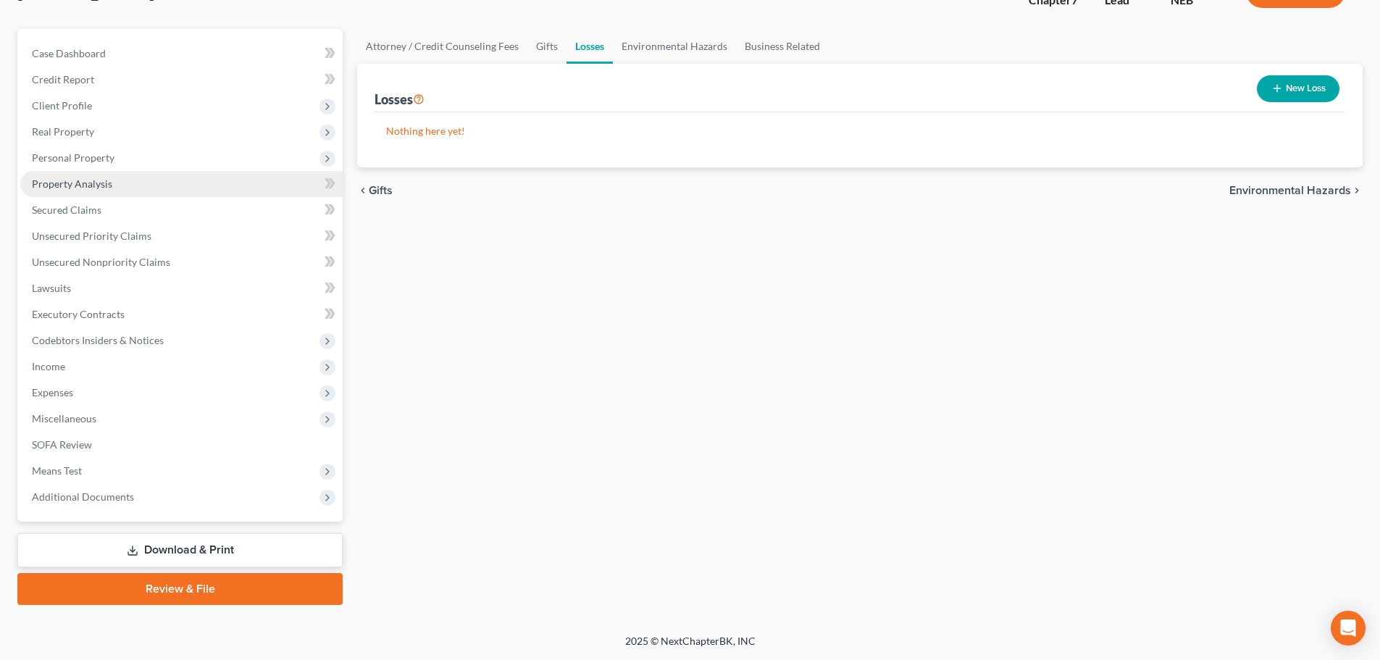
click at [101, 183] on span "Property Analysis" at bounding box center [72, 184] width 80 height 12
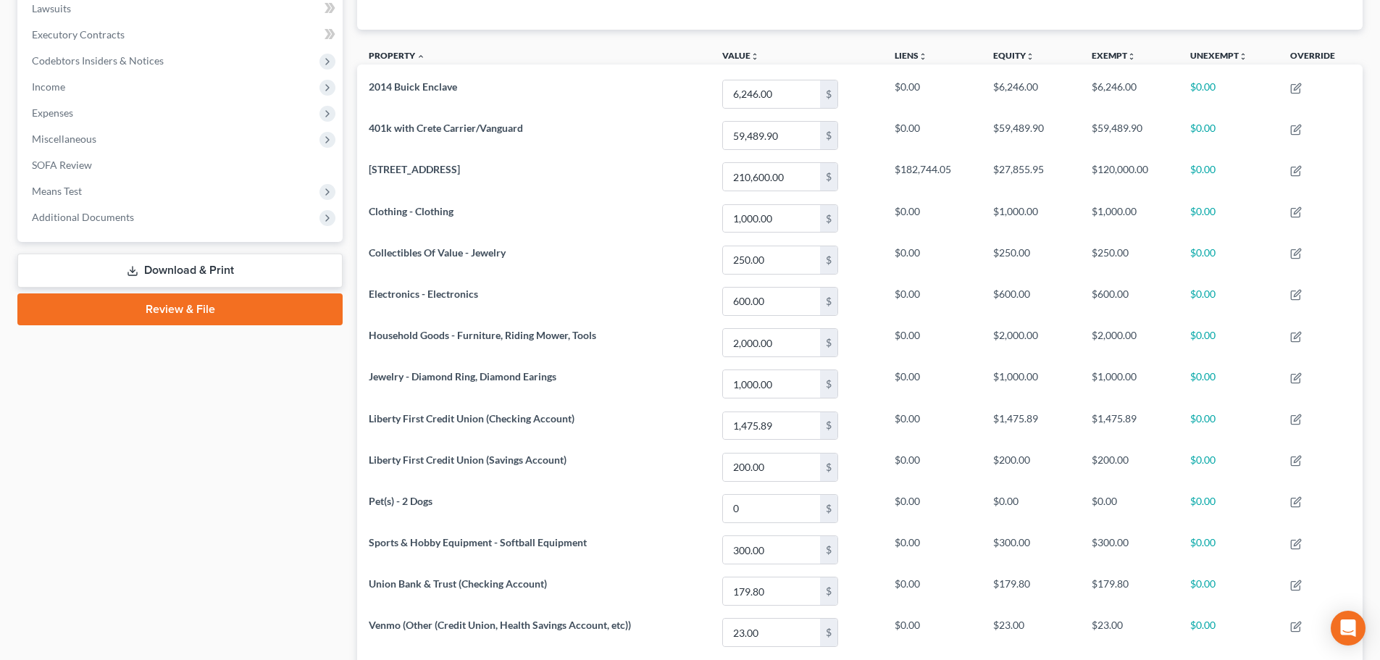
scroll to position [145, 0]
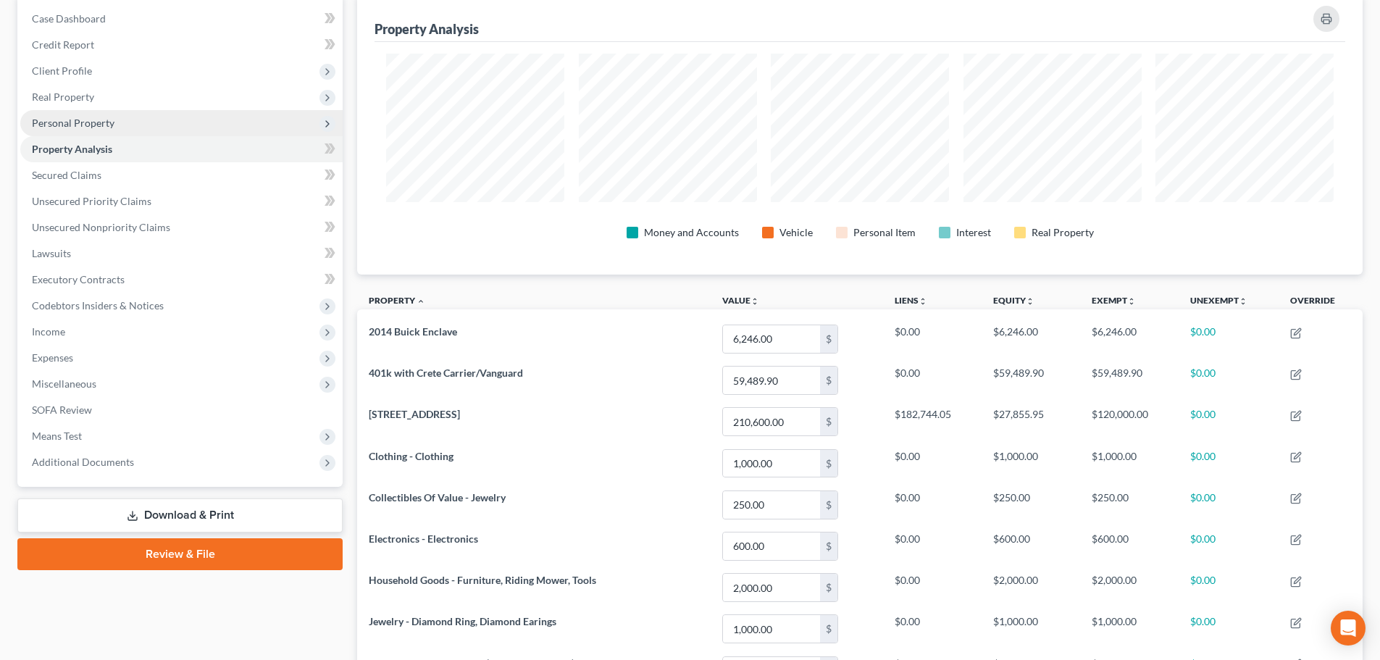
click at [86, 121] on span "Personal Property" at bounding box center [73, 123] width 83 height 12
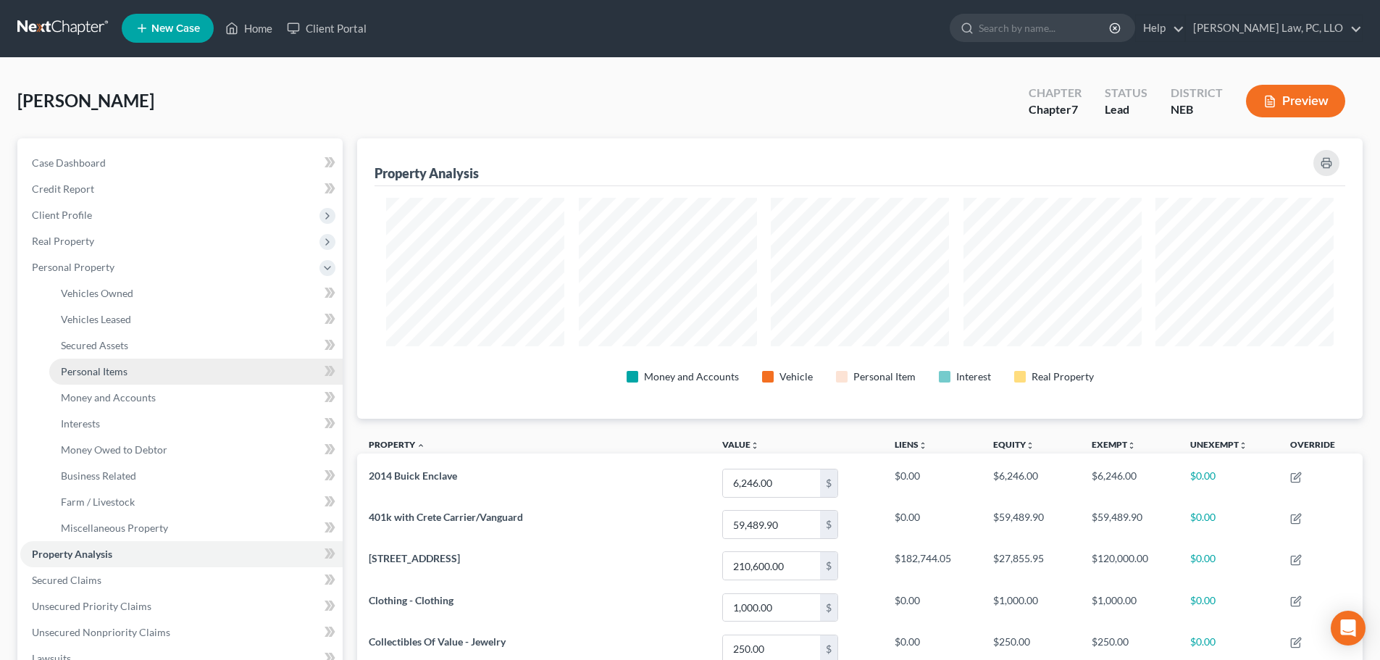
scroll to position [0, 0]
click at [141, 298] on link "Vehicles Owned" at bounding box center [195, 294] width 293 height 26
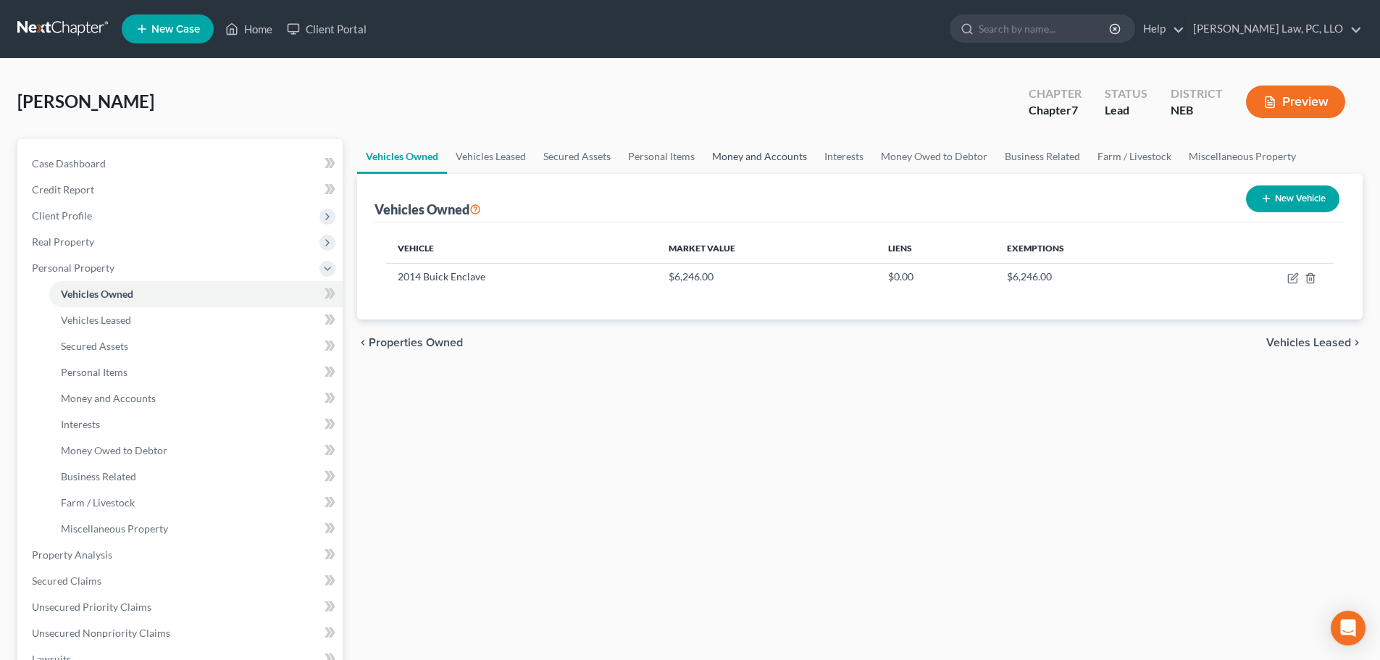
click at [726, 162] on link "Money and Accounts" at bounding box center [759, 156] width 112 height 35
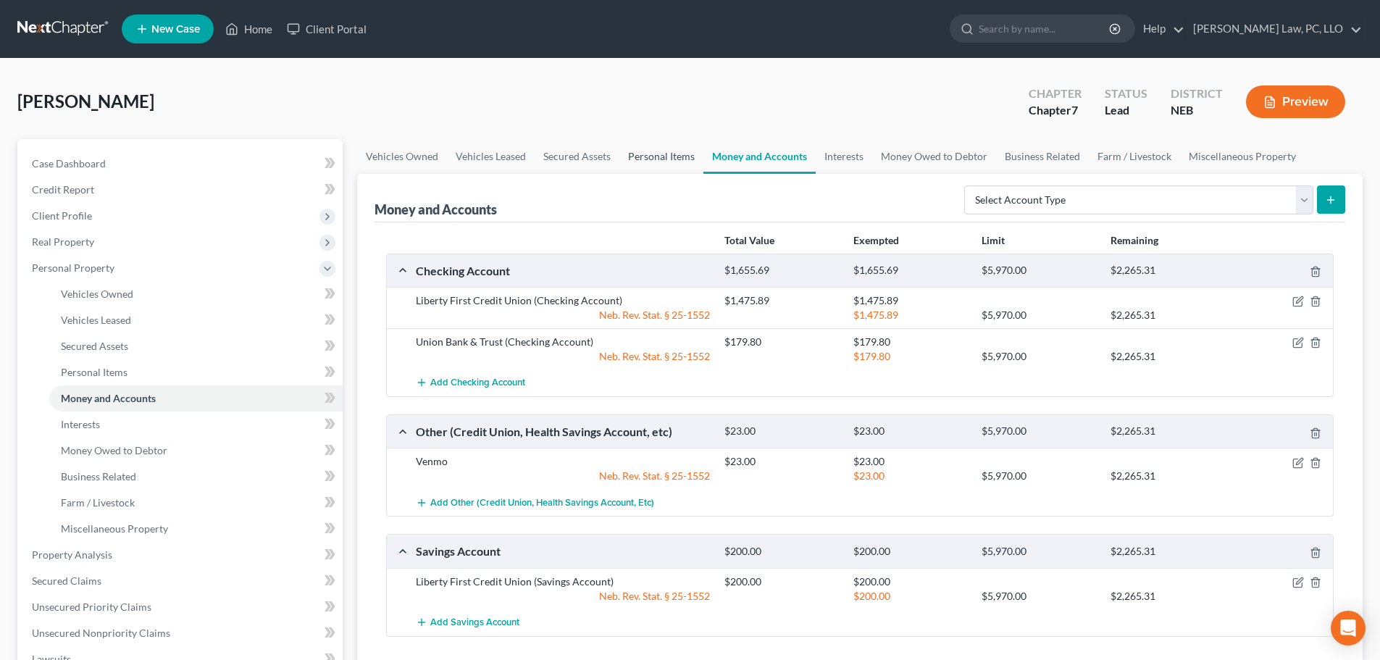
click at [664, 161] on link "Personal Items" at bounding box center [661, 156] width 84 height 35
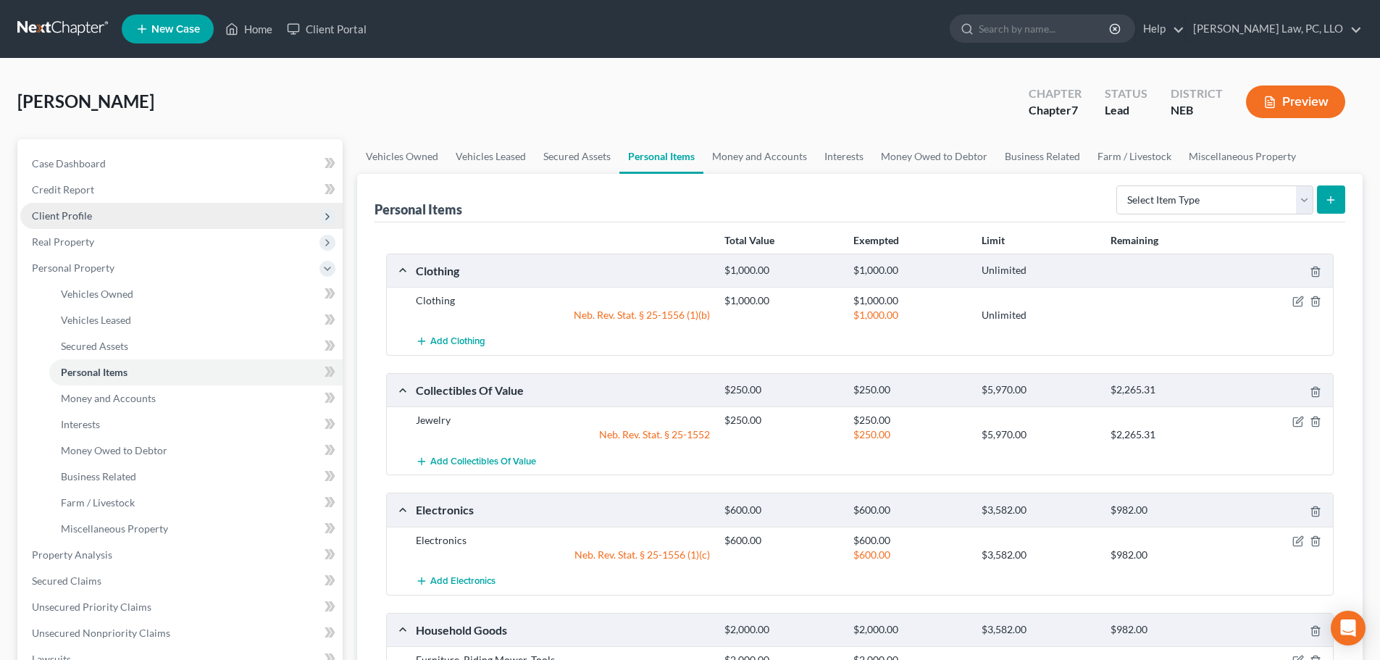
click at [117, 216] on span "Client Profile" at bounding box center [181, 216] width 322 height 26
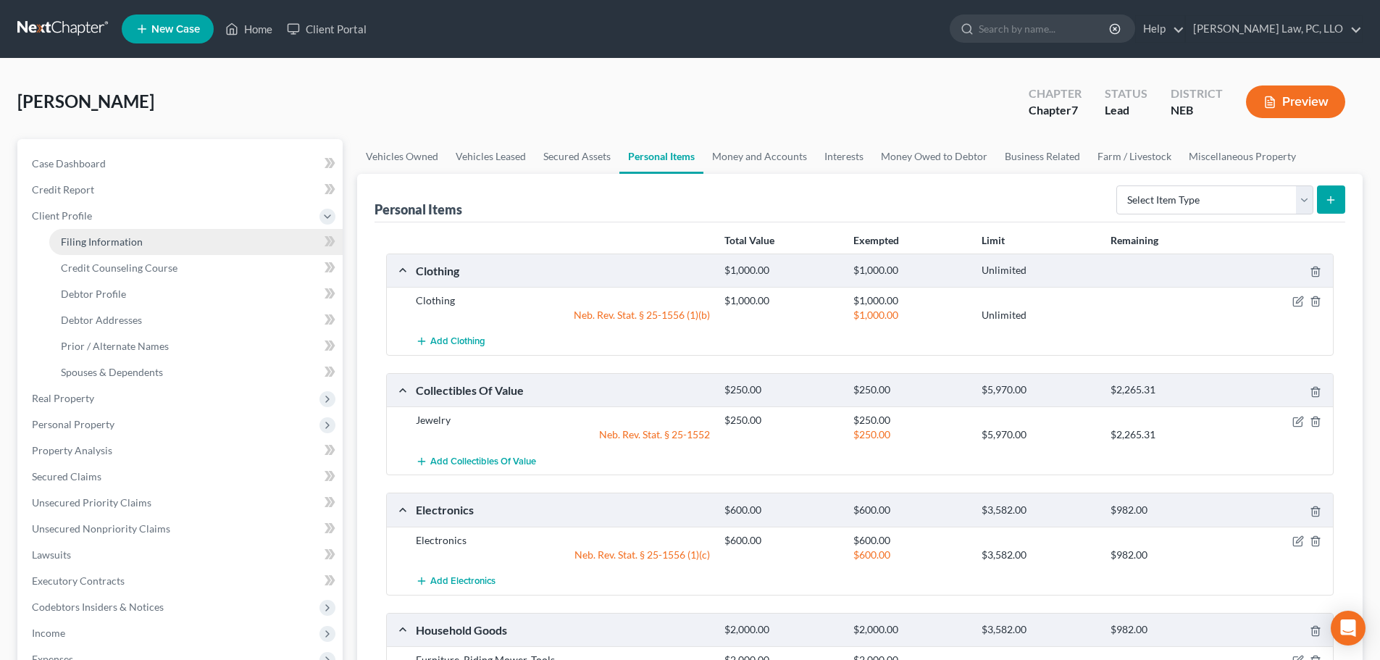
click at [106, 235] on span "Filing Information" at bounding box center [102, 241] width 82 height 12
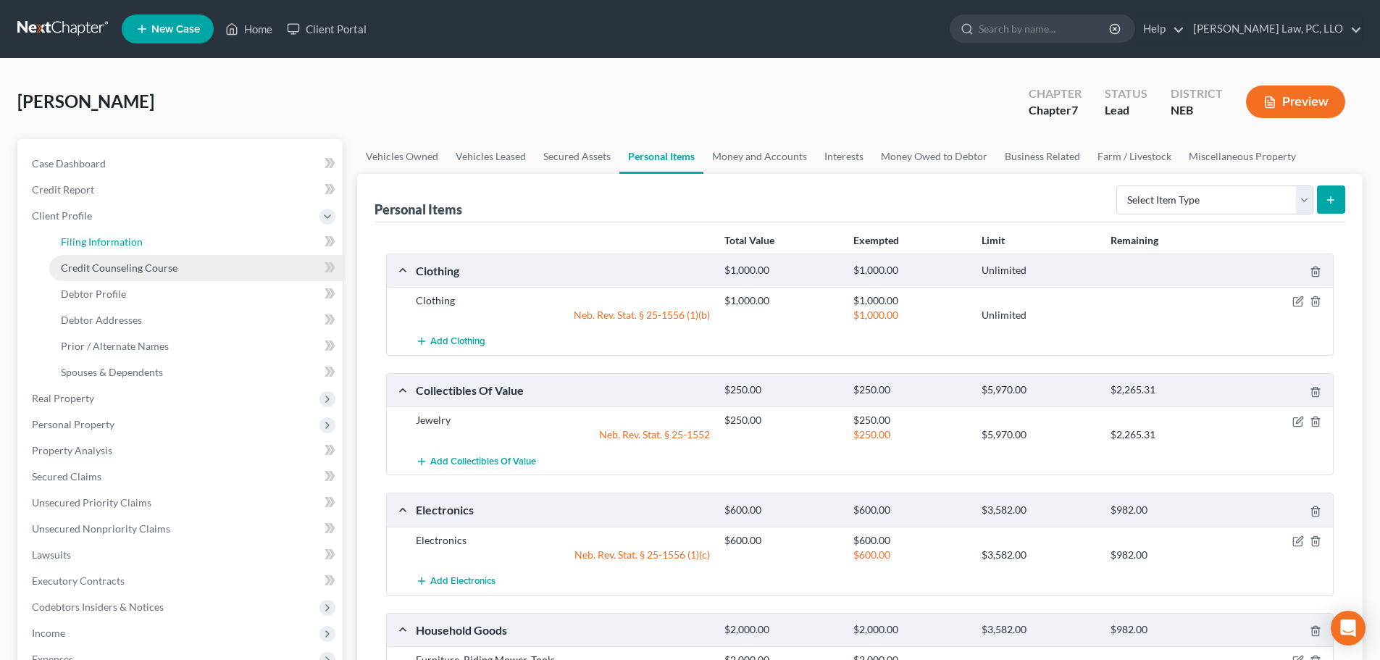
select select "1"
select select "0"
select select "48"
select select "0"
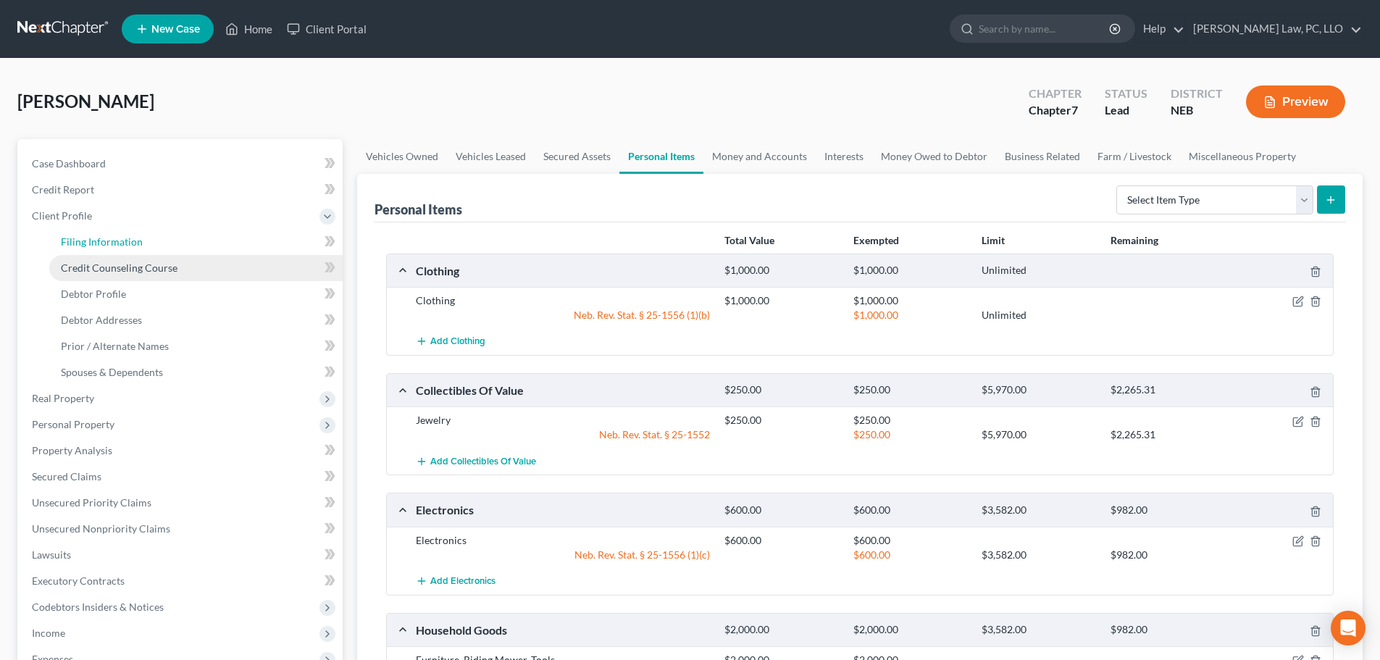
select select "30"
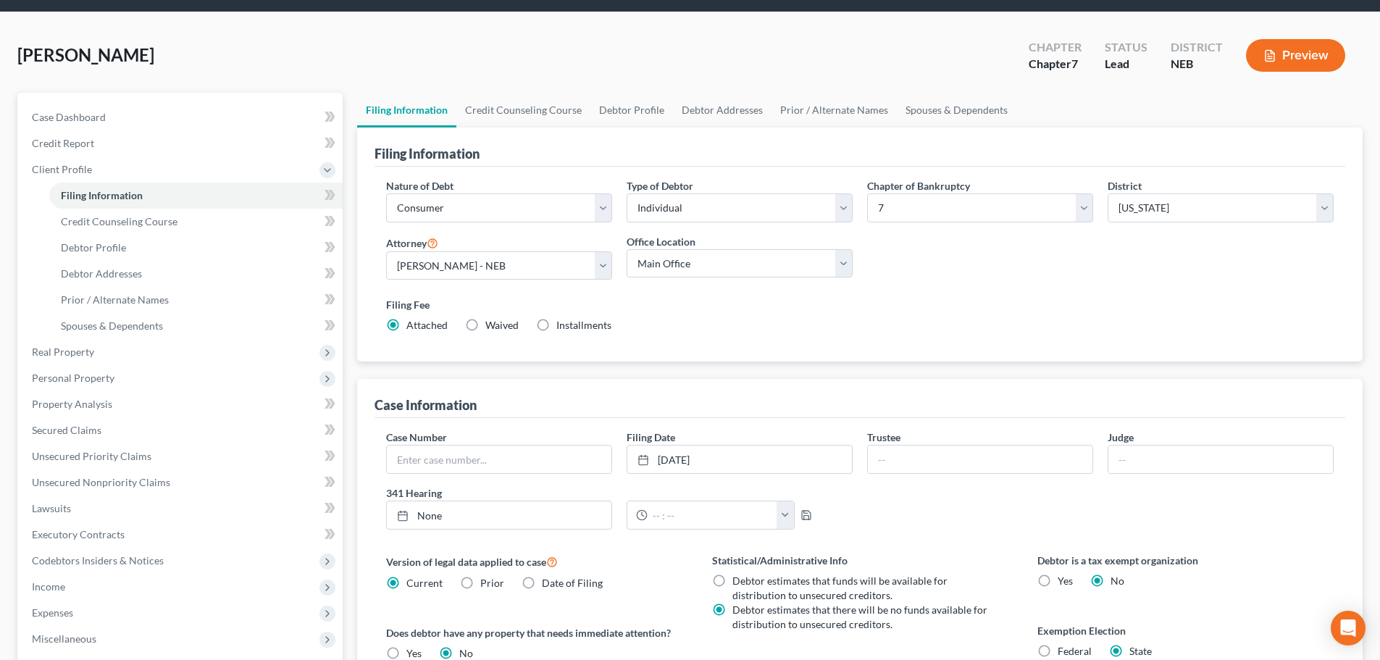
scroll to position [295, 0]
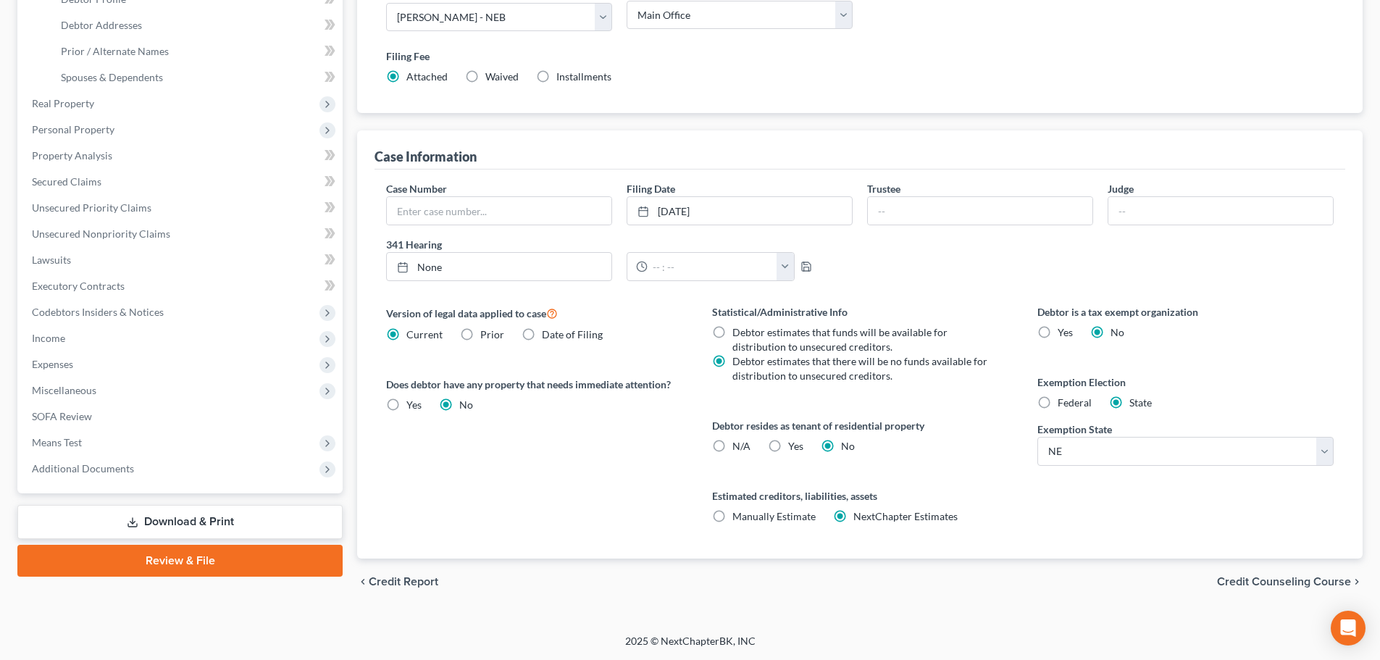
click at [191, 565] on link "Review & File" at bounding box center [179, 561] width 325 height 32
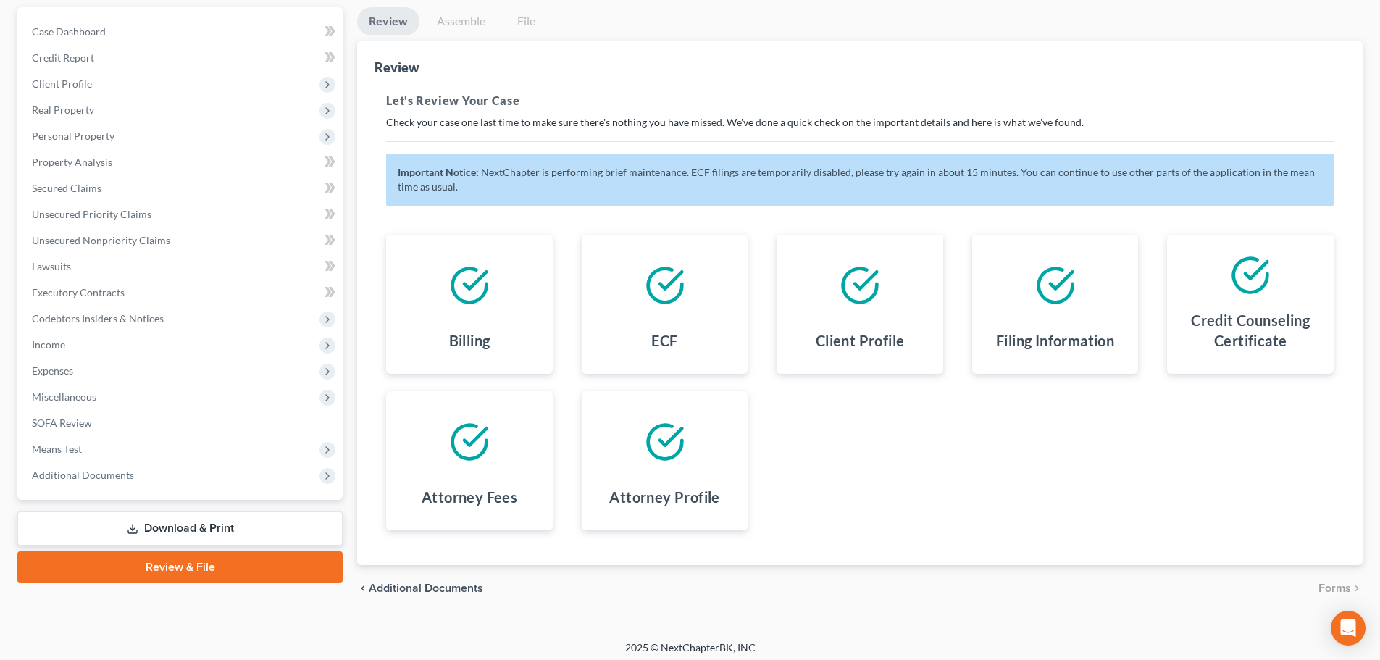
scroll to position [138, 0]
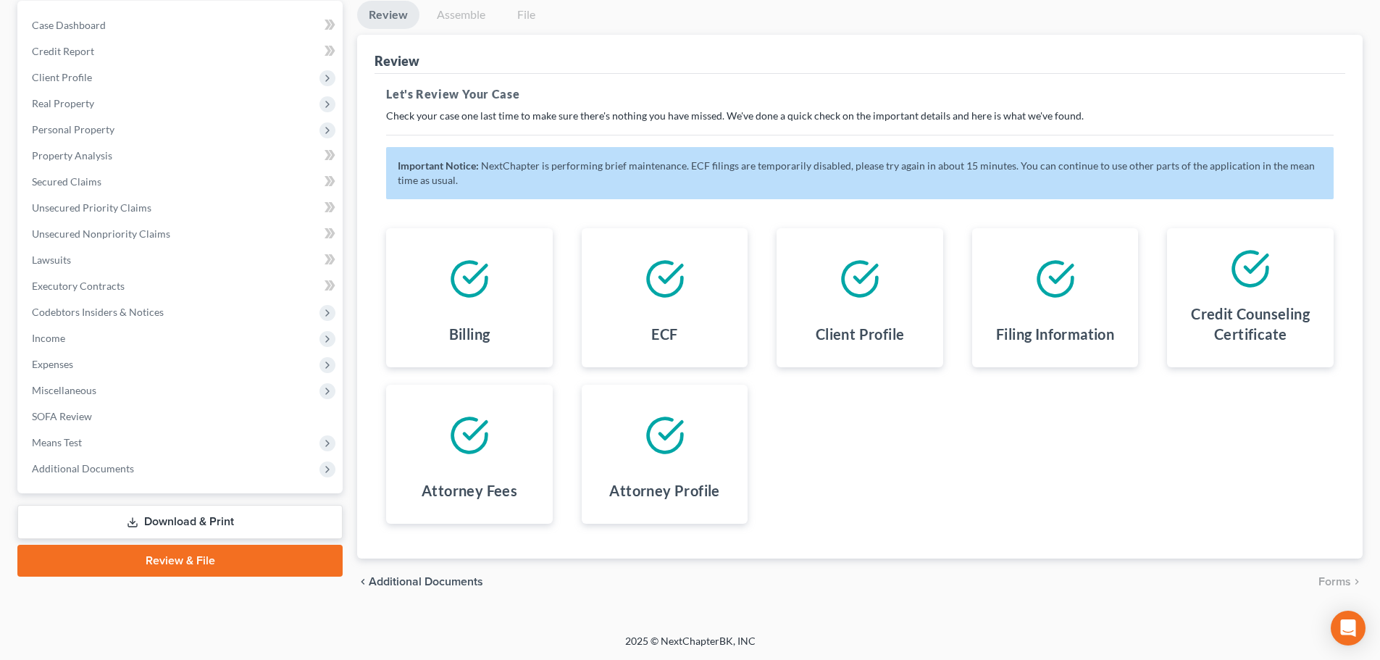
click at [985, 537] on div "Billing ECF Client Profile Filing Information Credit Counseling Certificate Att…" at bounding box center [860, 376] width 977 height 330
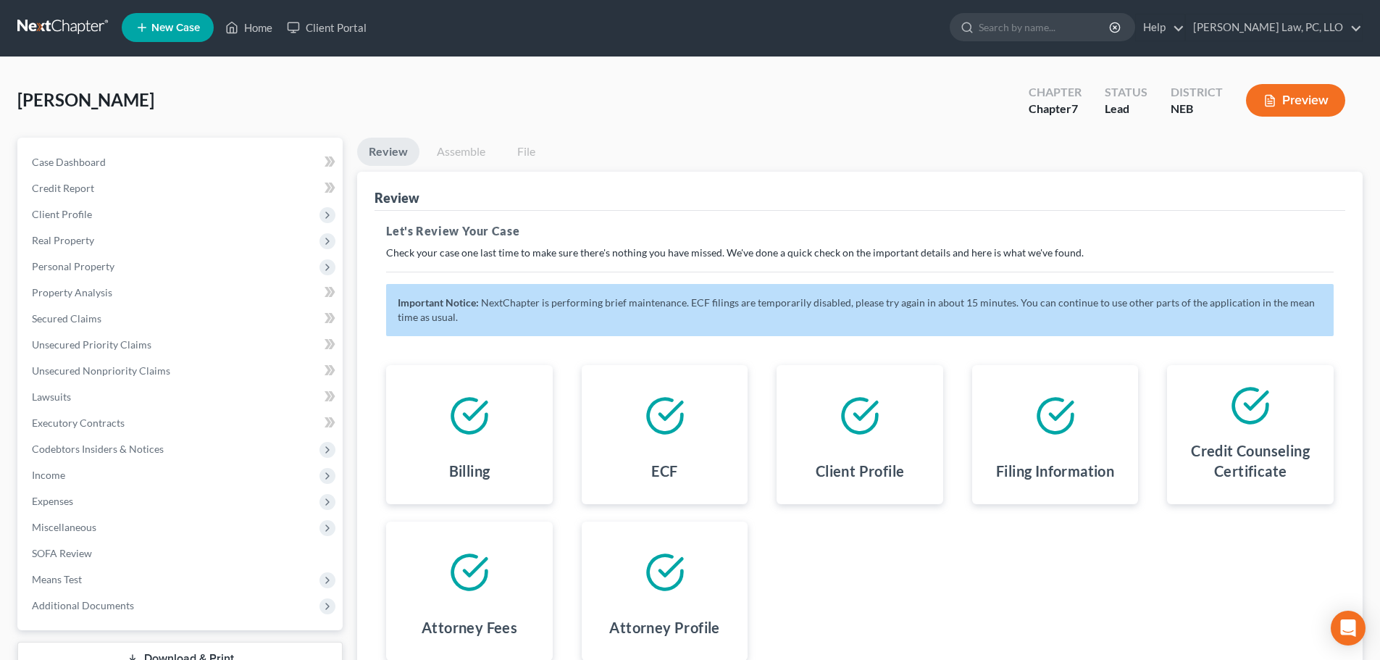
scroll to position [0, 0]
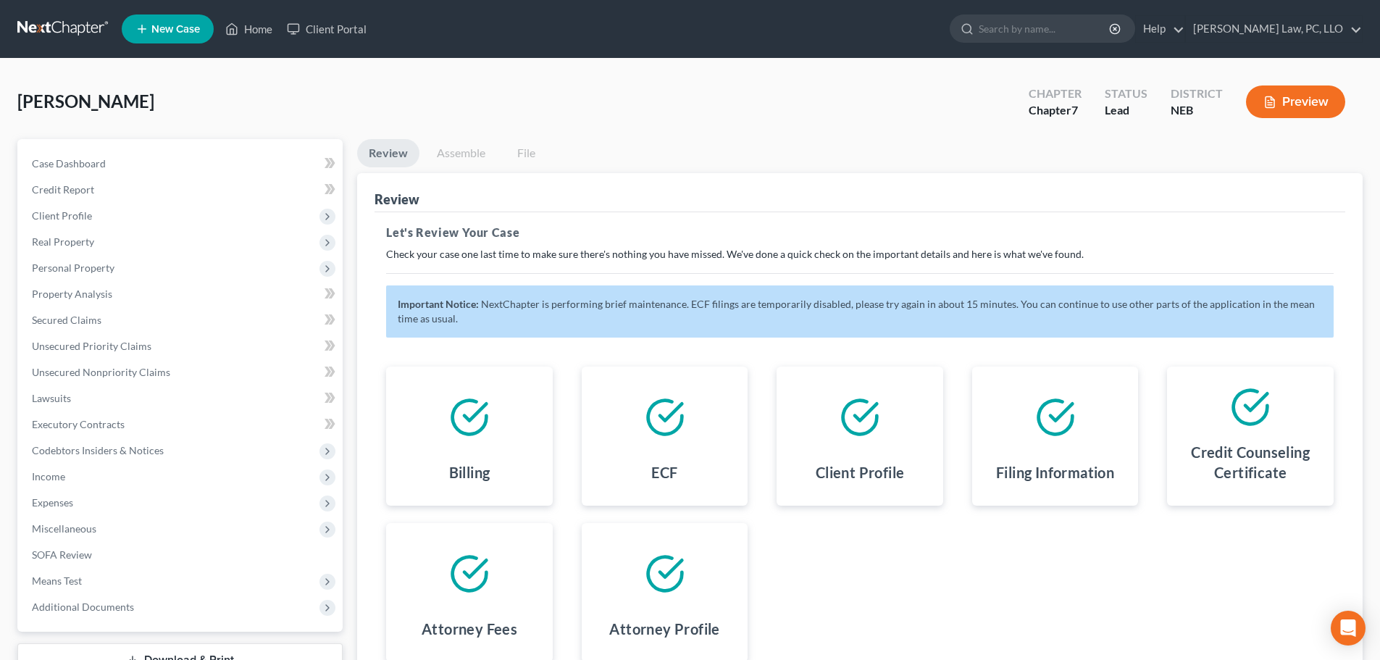
click at [734, 310] on div "Important Notice: NextChapter is performing brief maintenance. ECF filings are …" at bounding box center [860, 311] width 948 height 52
click at [114, 333] on link "Unsecured Priority Claims" at bounding box center [181, 346] width 322 height 26
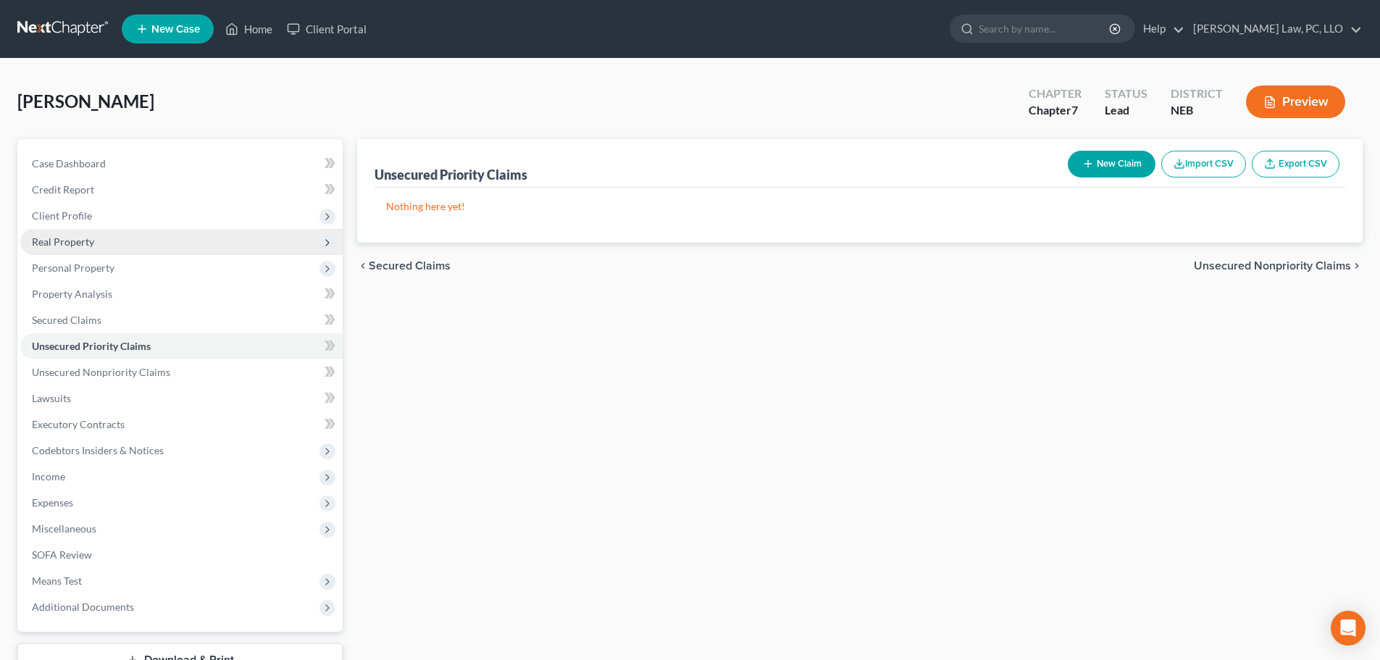
click at [97, 249] on span "Real Property" at bounding box center [181, 242] width 322 height 26
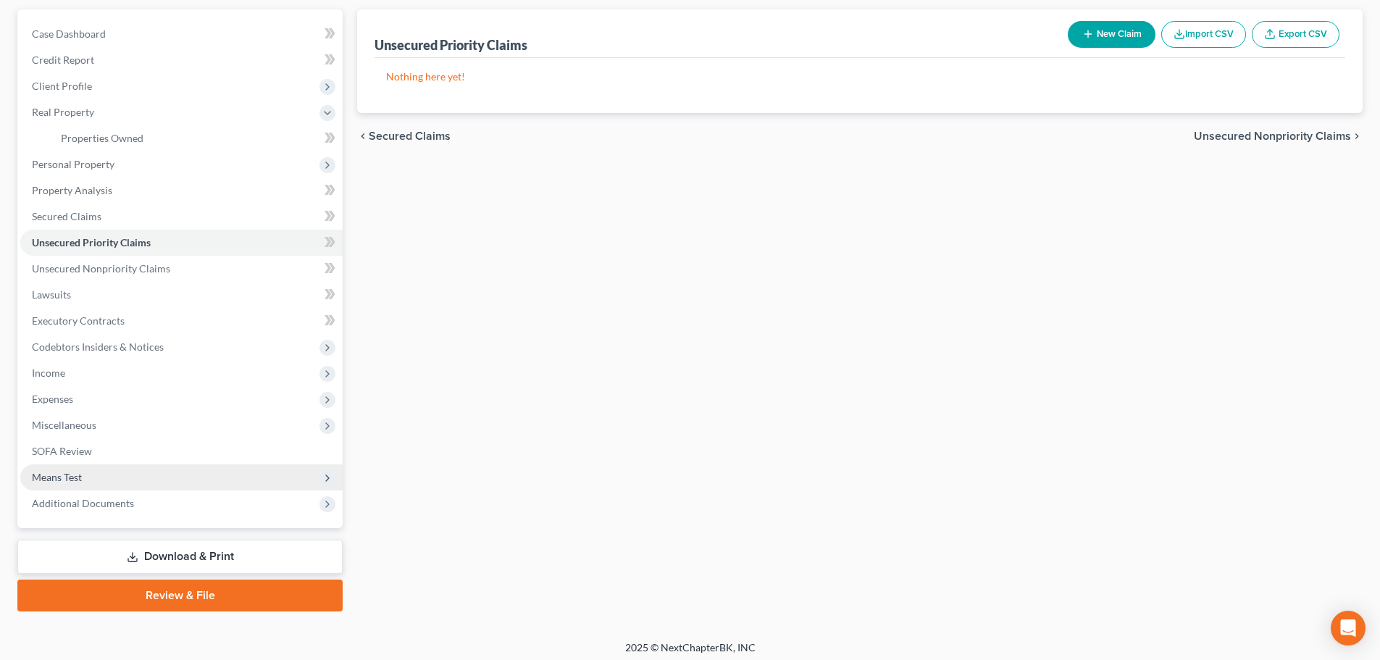
scroll to position [136, 0]
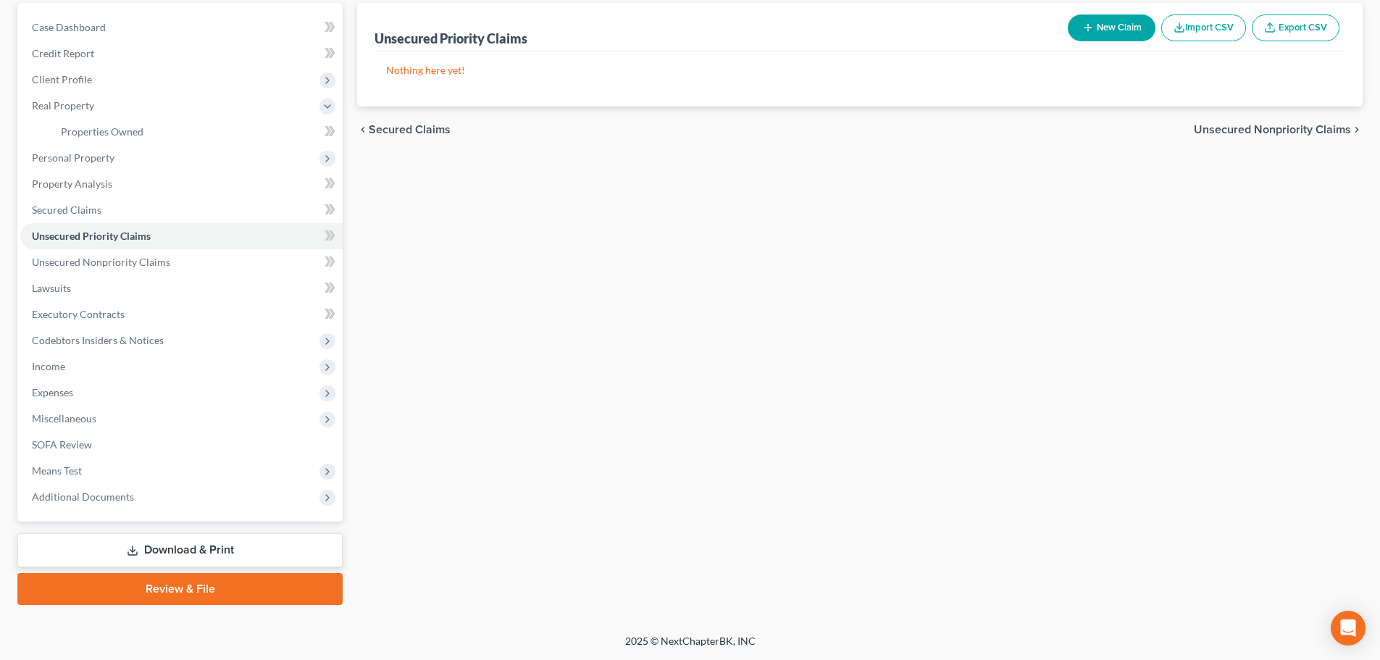
click at [185, 588] on link "Review & File" at bounding box center [179, 589] width 325 height 32
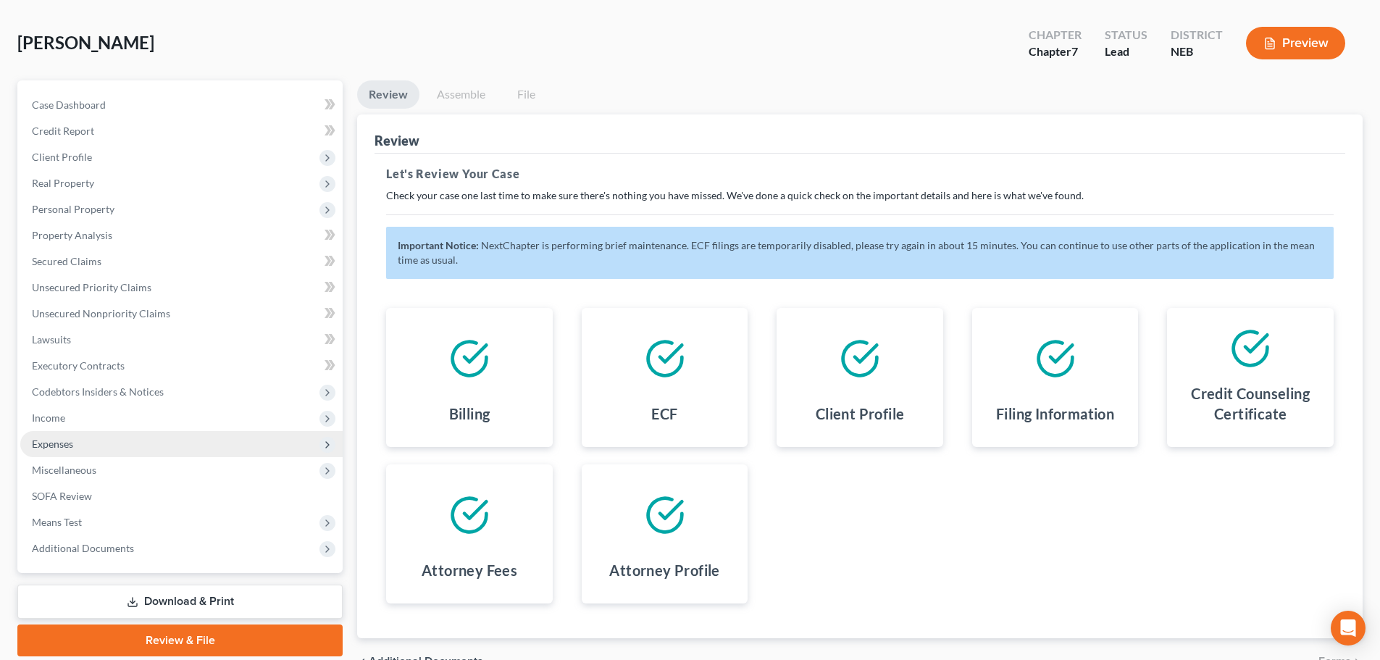
scroll to position [138, 0]
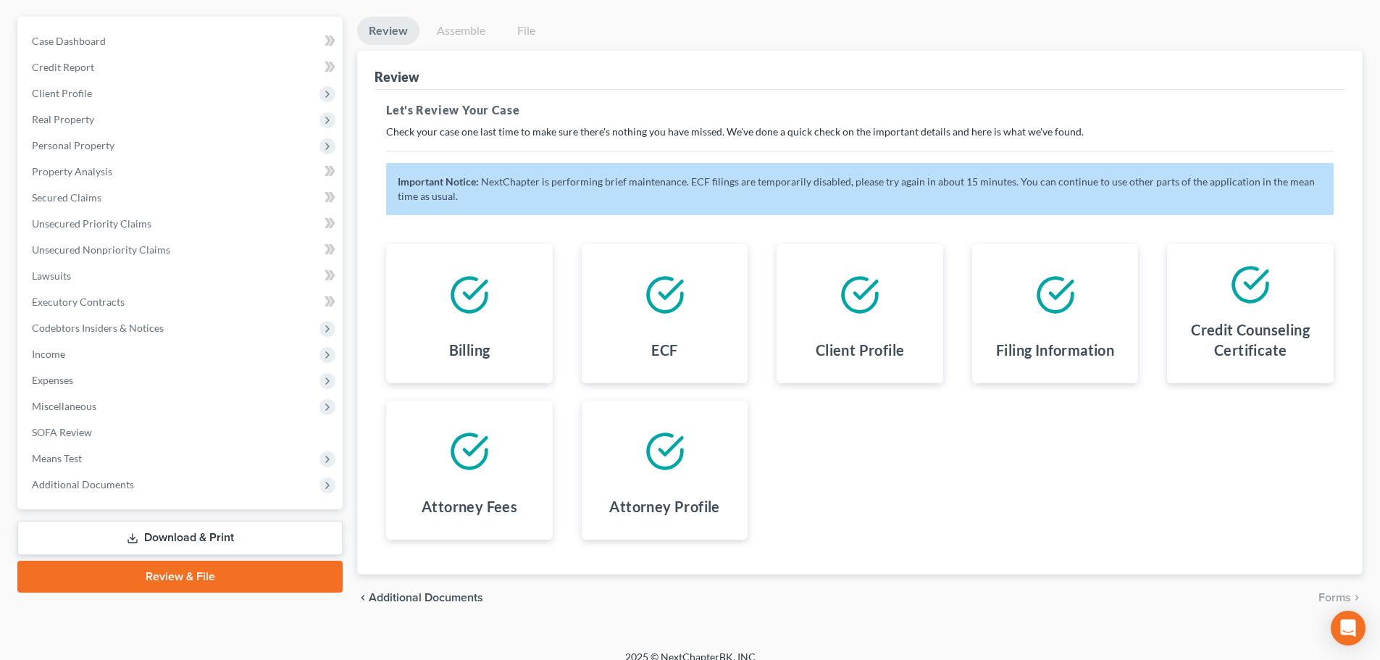
scroll to position [138, 0]
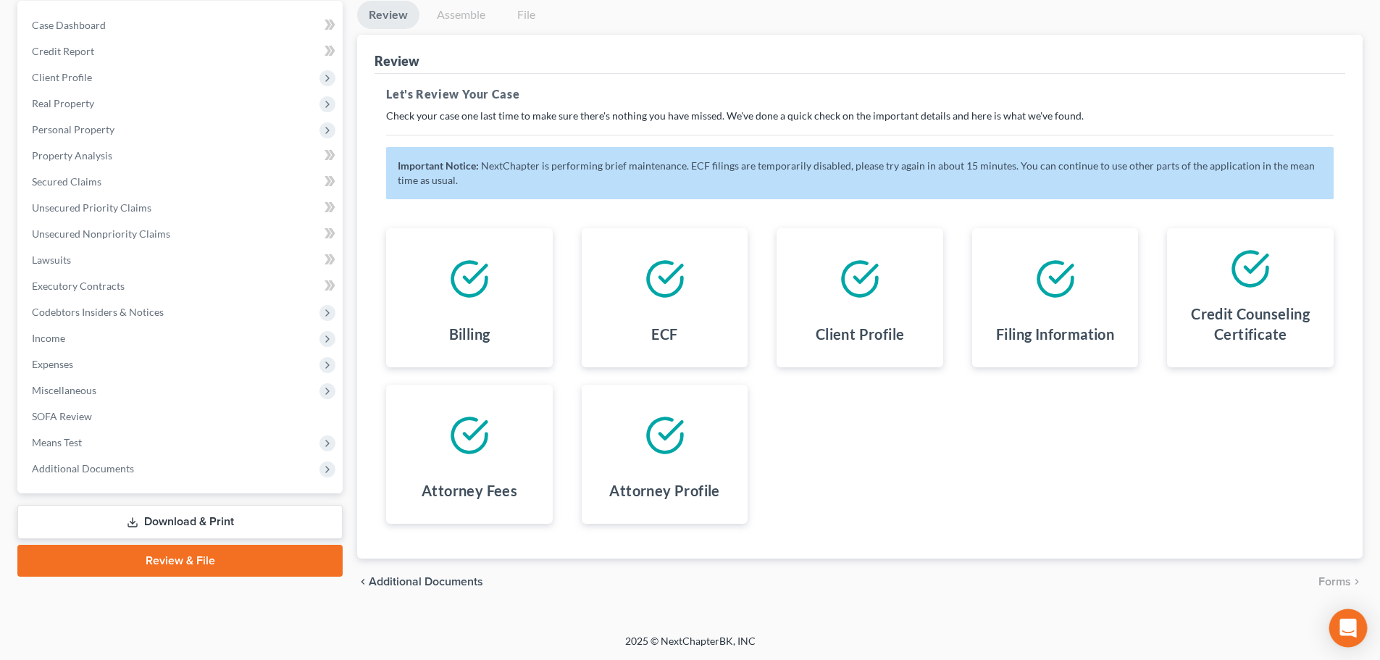
click at [1343, 628] on icon "Open Intercom Messenger" at bounding box center [1348, 628] width 17 height 19
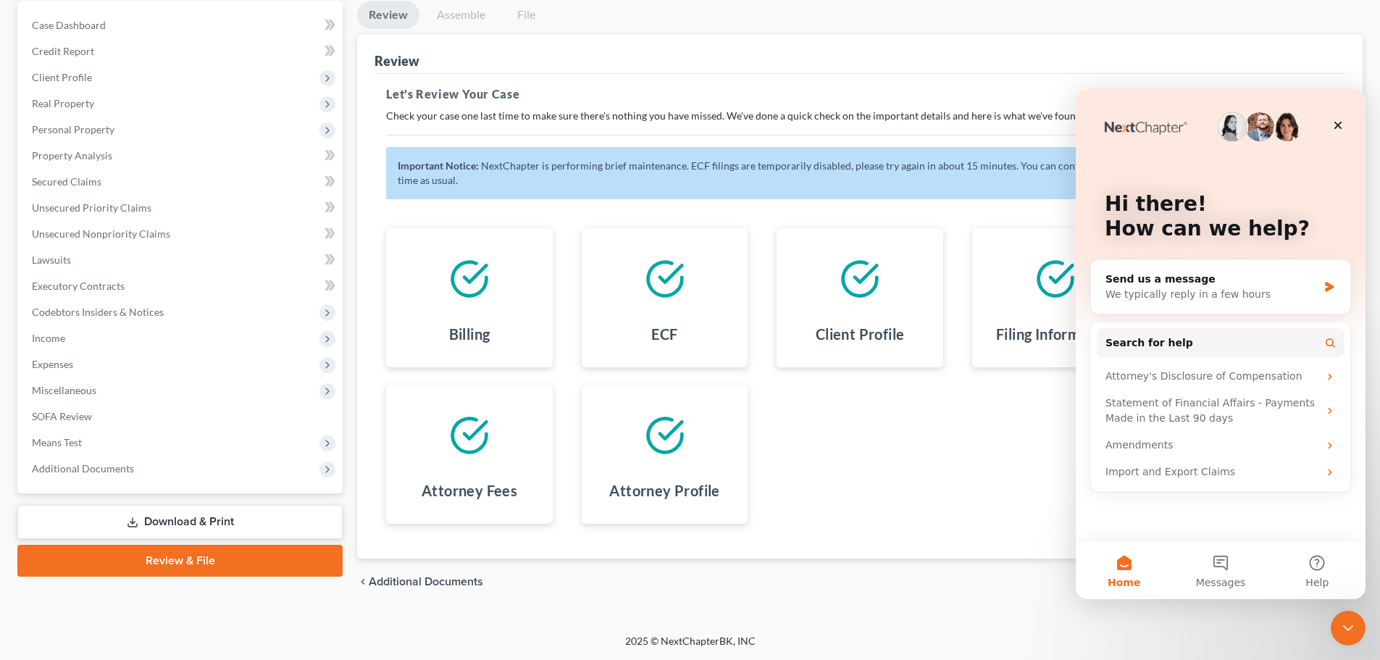
scroll to position [0, 0]
click at [1016, 480] on div "Billing ECF Client Profile Filing Information Credit Counseling Certificate Att…" at bounding box center [860, 376] width 977 height 330
click at [964, 596] on div "chevron_left Additional Documents Forms chevron_right" at bounding box center [860, 582] width 1006 height 46
drag, startPoint x: 2676, startPoint y: 1252, endPoint x: 1335, endPoint y: 640, distance: 1474.2
click at [1346, 643] on html at bounding box center [1346, 626] width 35 height 35
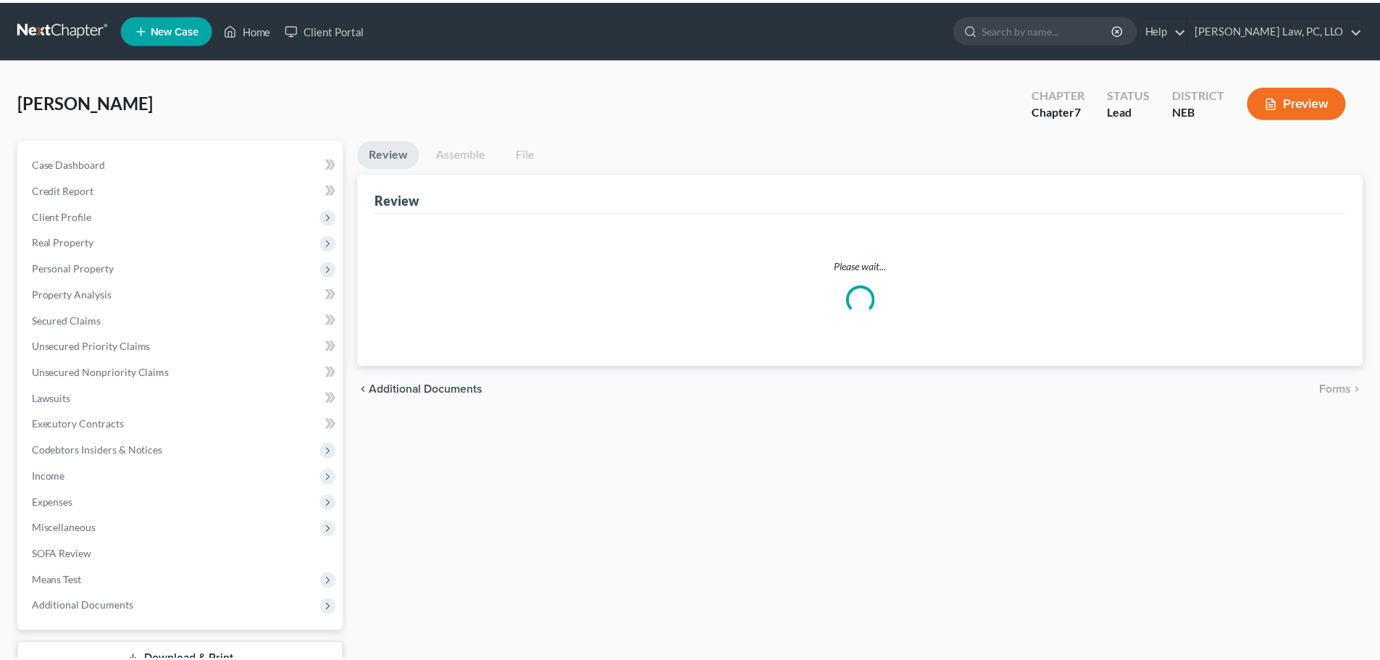
scroll to position [110, 0]
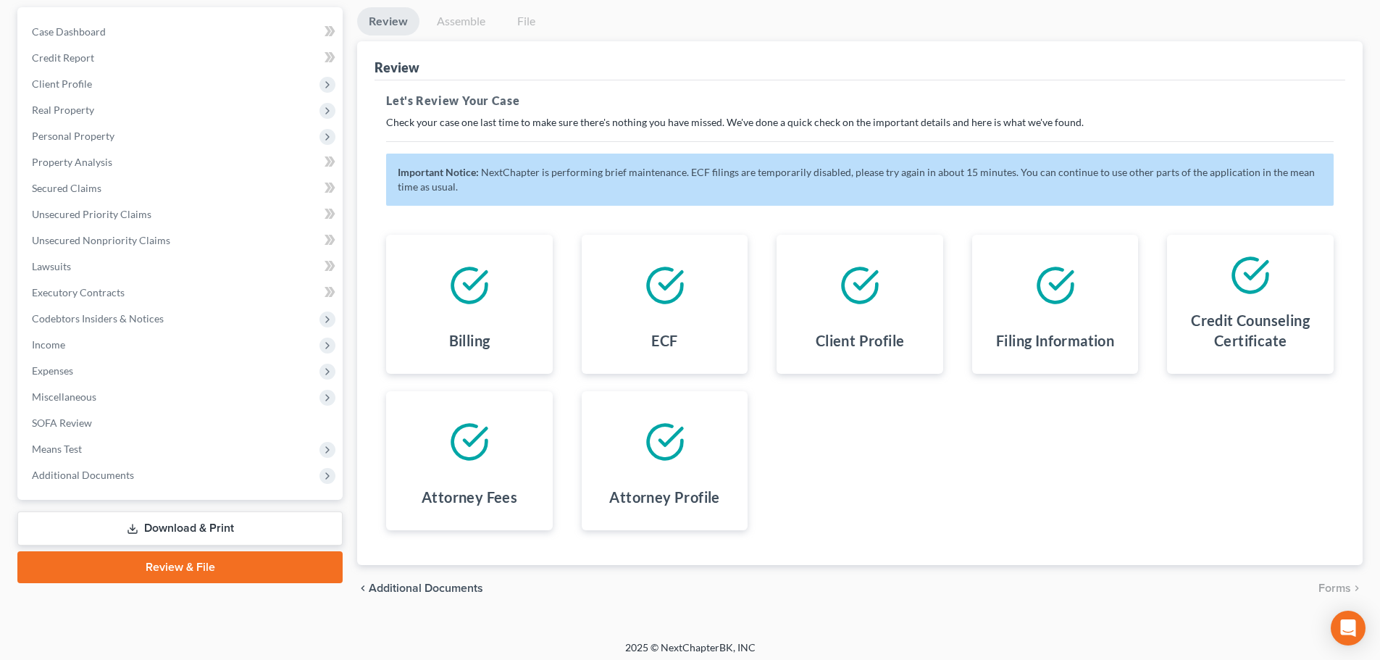
scroll to position [138, 0]
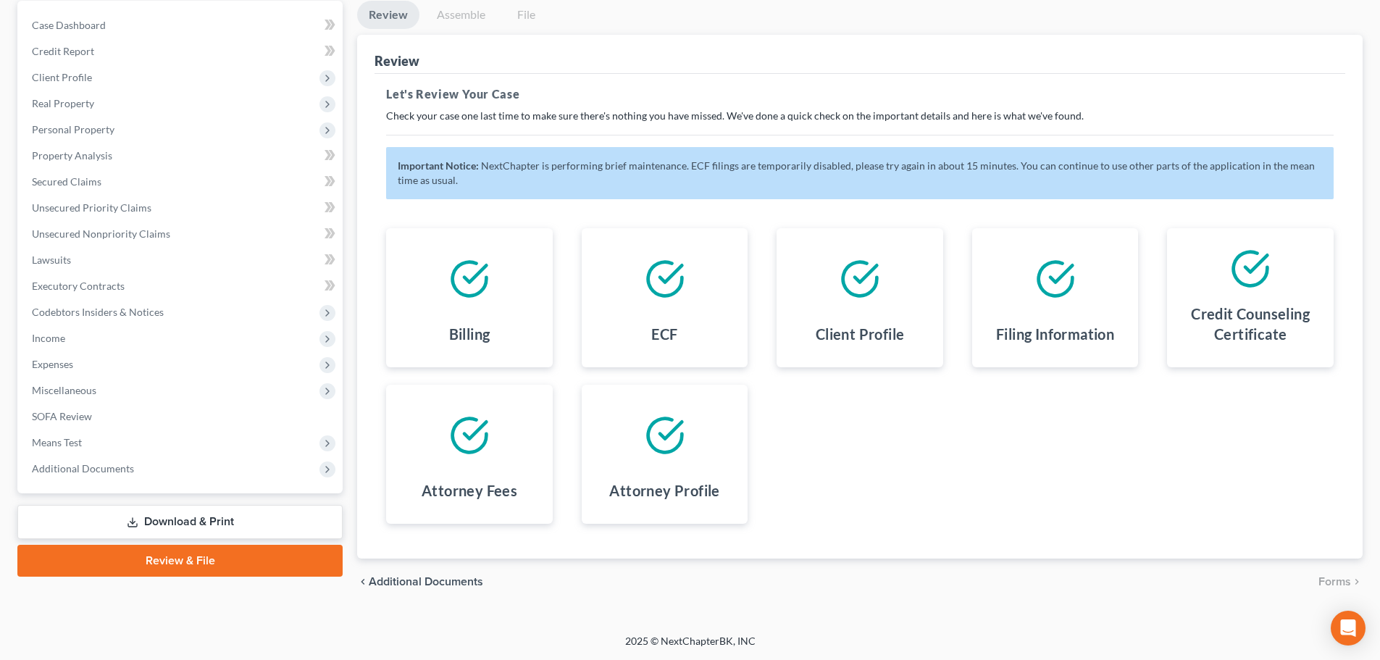
click at [146, 561] on link "Review & File" at bounding box center [179, 561] width 325 height 32
click at [138, 482] on div "Case Dashboard Payments Invoices Payments Payments Credit Report Client Profile…" at bounding box center [179, 247] width 325 height 493
click at [135, 472] on span "Additional Documents" at bounding box center [181, 469] width 322 height 26
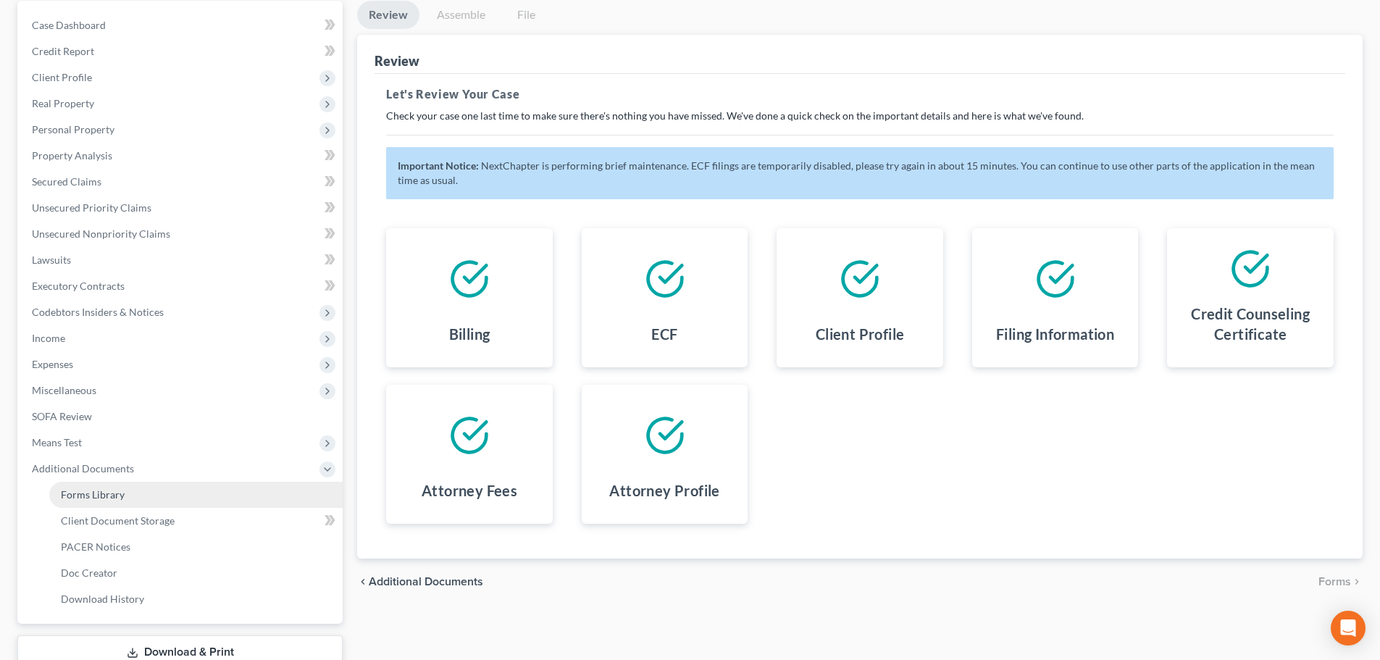
click at [127, 490] on link "Forms Library" at bounding box center [195, 495] width 293 height 26
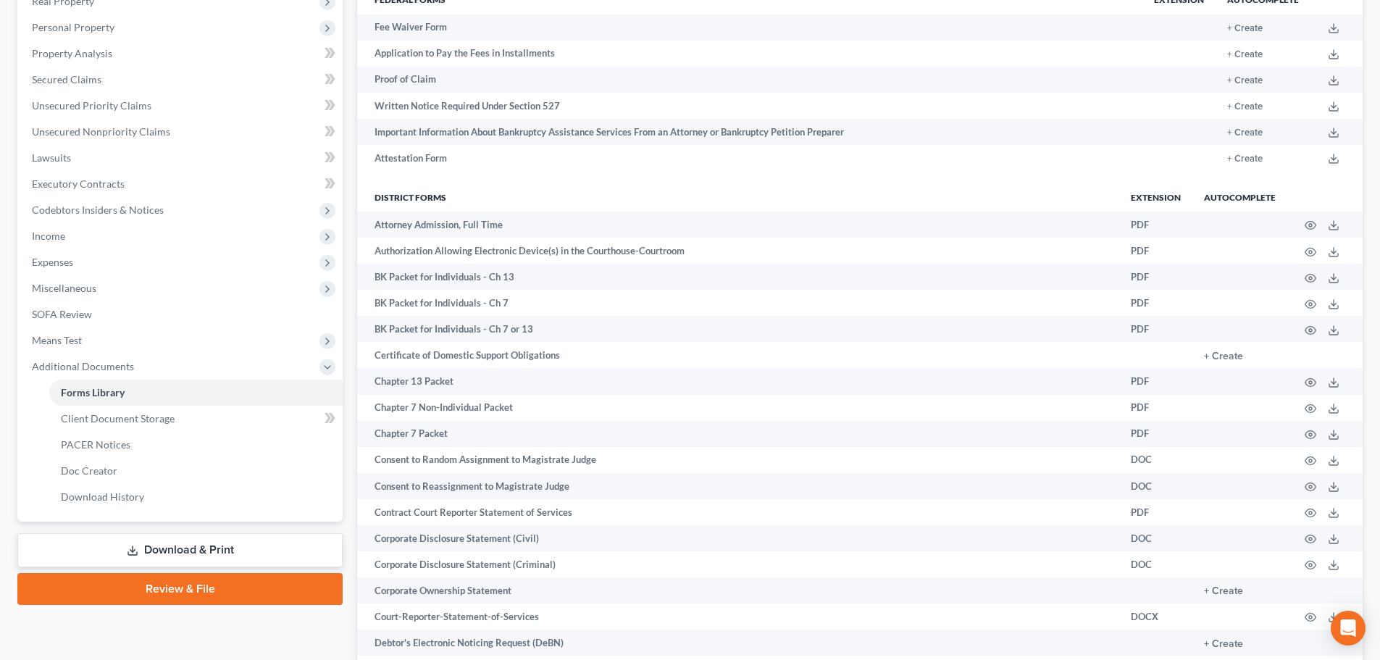
click at [138, 594] on link "Review & File" at bounding box center [179, 589] width 325 height 32
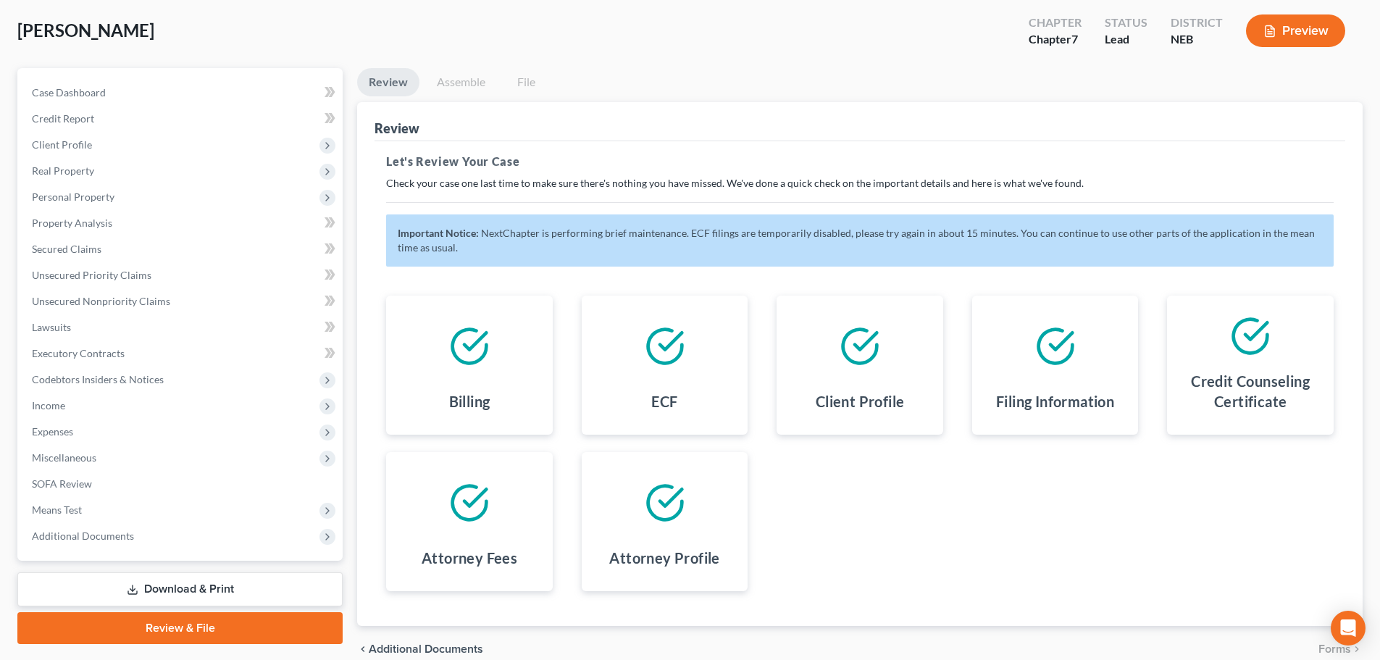
scroll to position [138, 0]
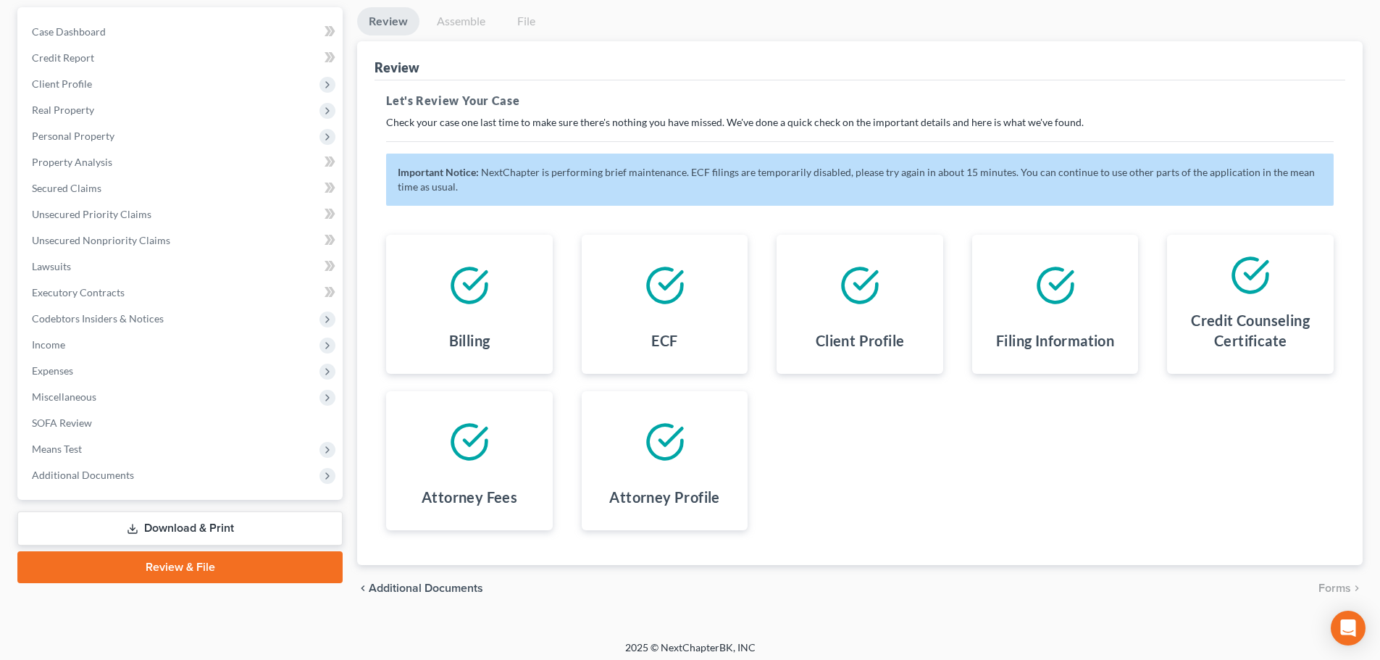
scroll to position [138, 0]
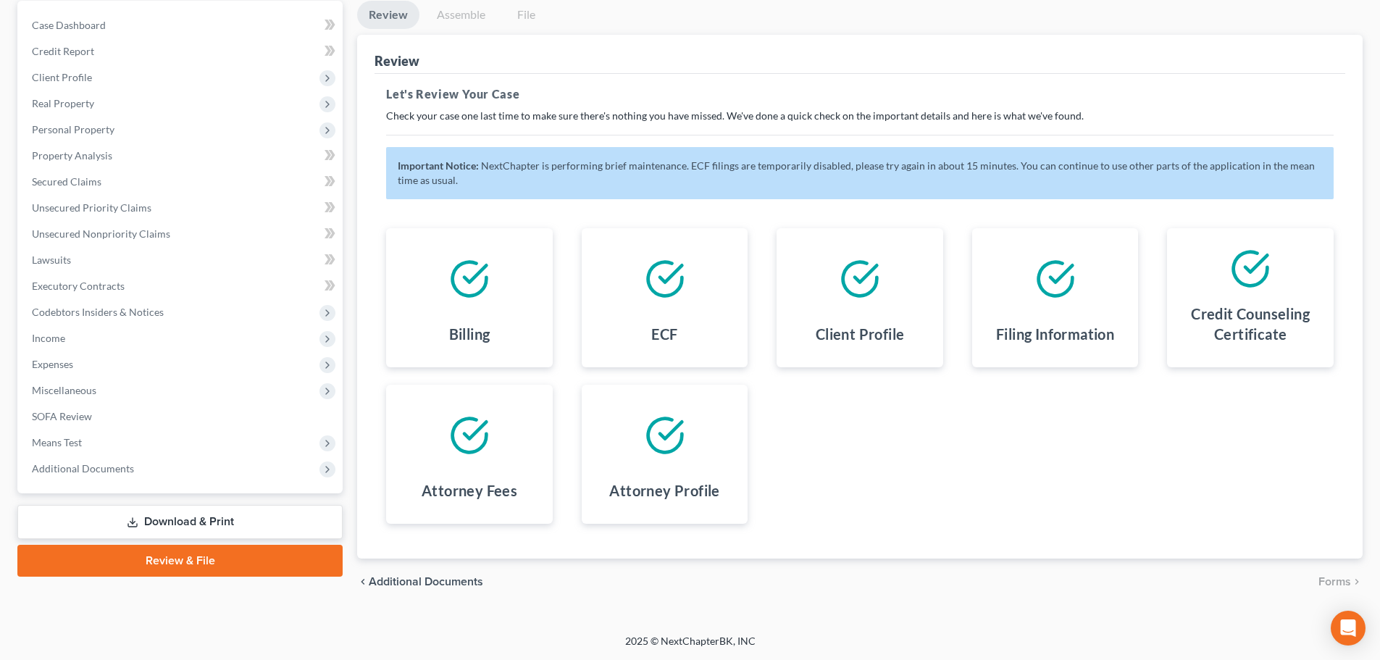
click at [1284, 443] on div "Billing ECF Client Profile Filing Information Credit Counseling Certificate Att…" at bounding box center [860, 376] width 977 height 330
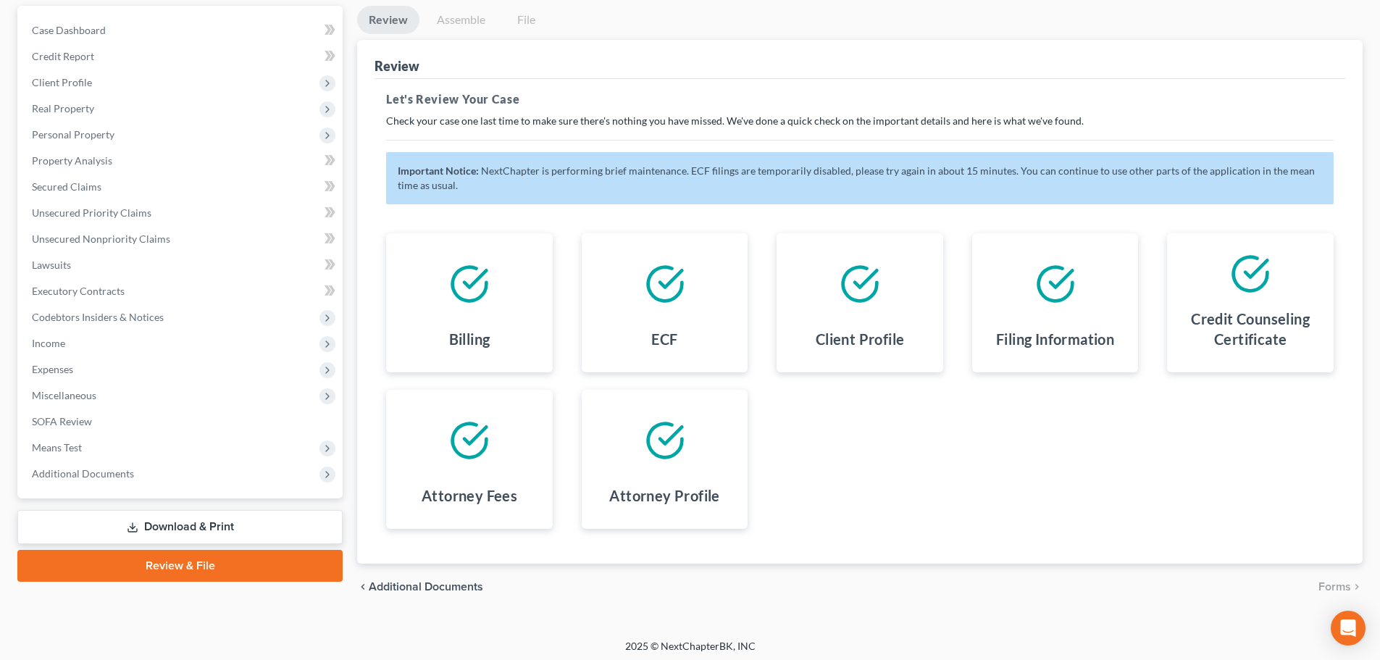
scroll to position [138, 0]
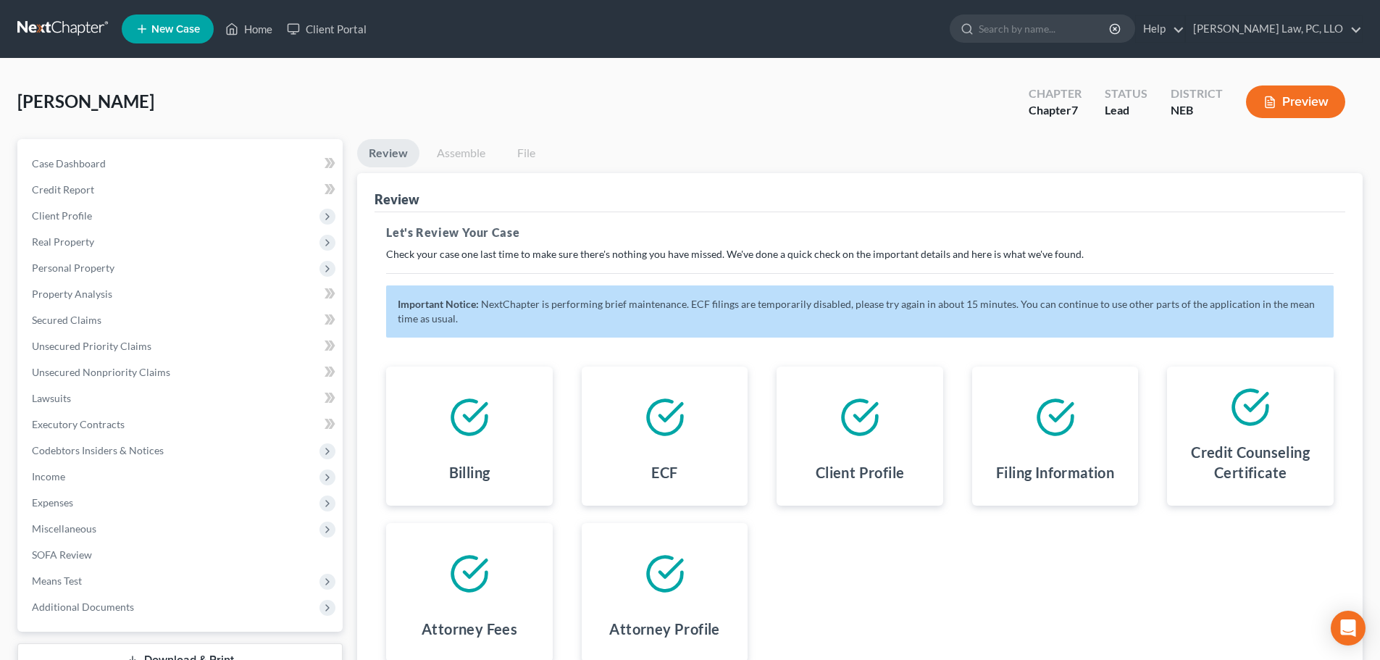
click at [789, 593] on div "Billing ECF Client Profile Filing Information Credit Counseling Certificate Att…" at bounding box center [860, 514] width 977 height 330
click at [270, 23] on link "Home" at bounding box center [249, 29] width 62 height 26
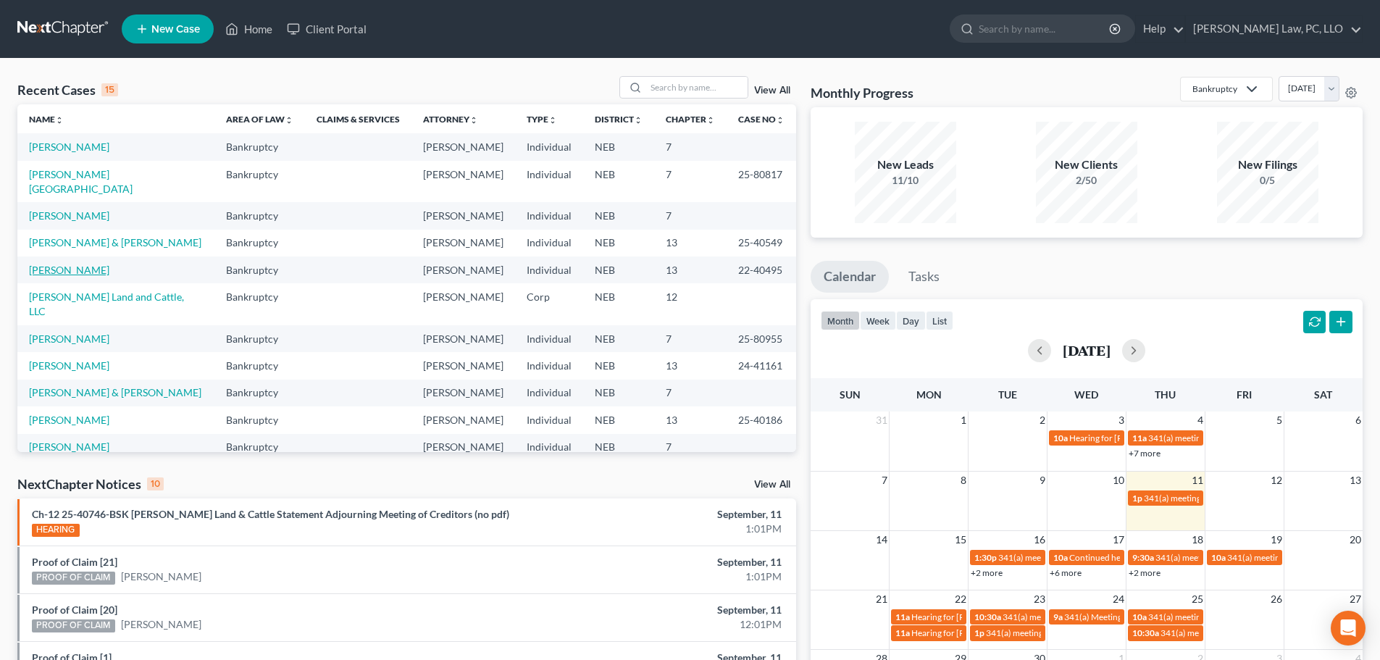
click at [80, 264] on link "[PERSON_NAME]" at bounding box center [69, 270] width 80 height 12
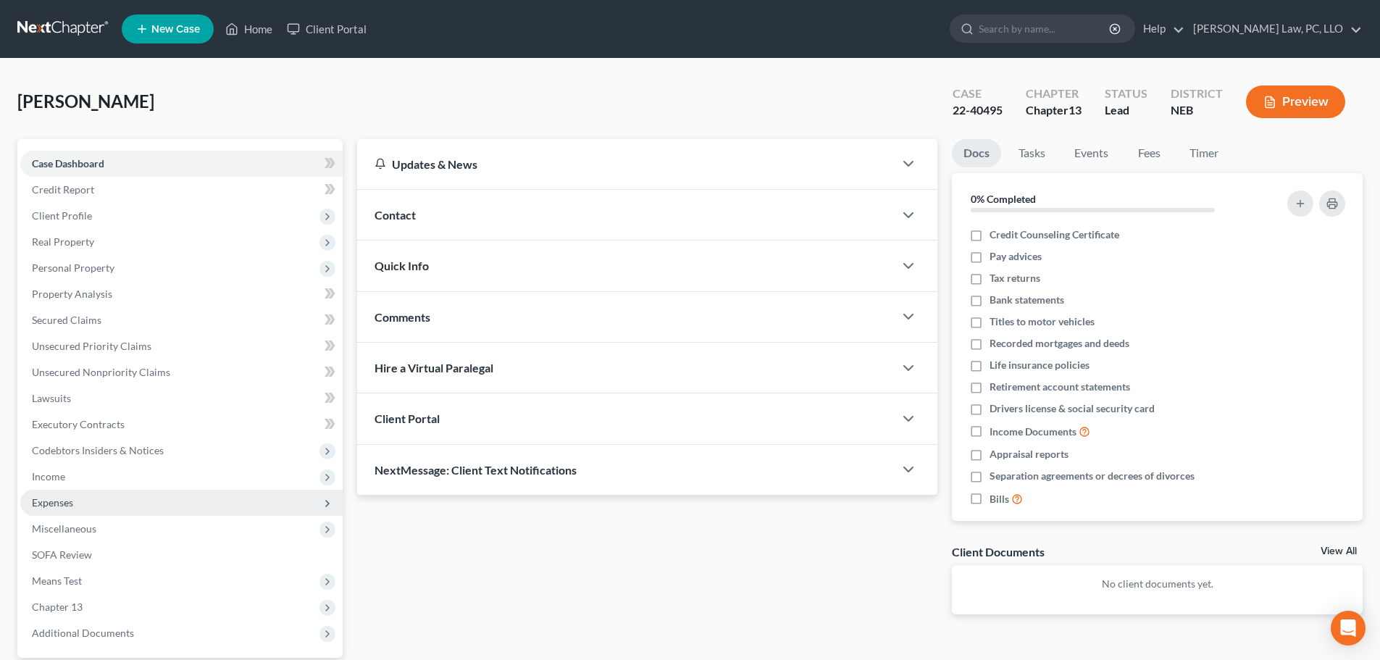
click at [49, 504] on span "Expenses" at bounding box center [52, 502] width 41 height 12
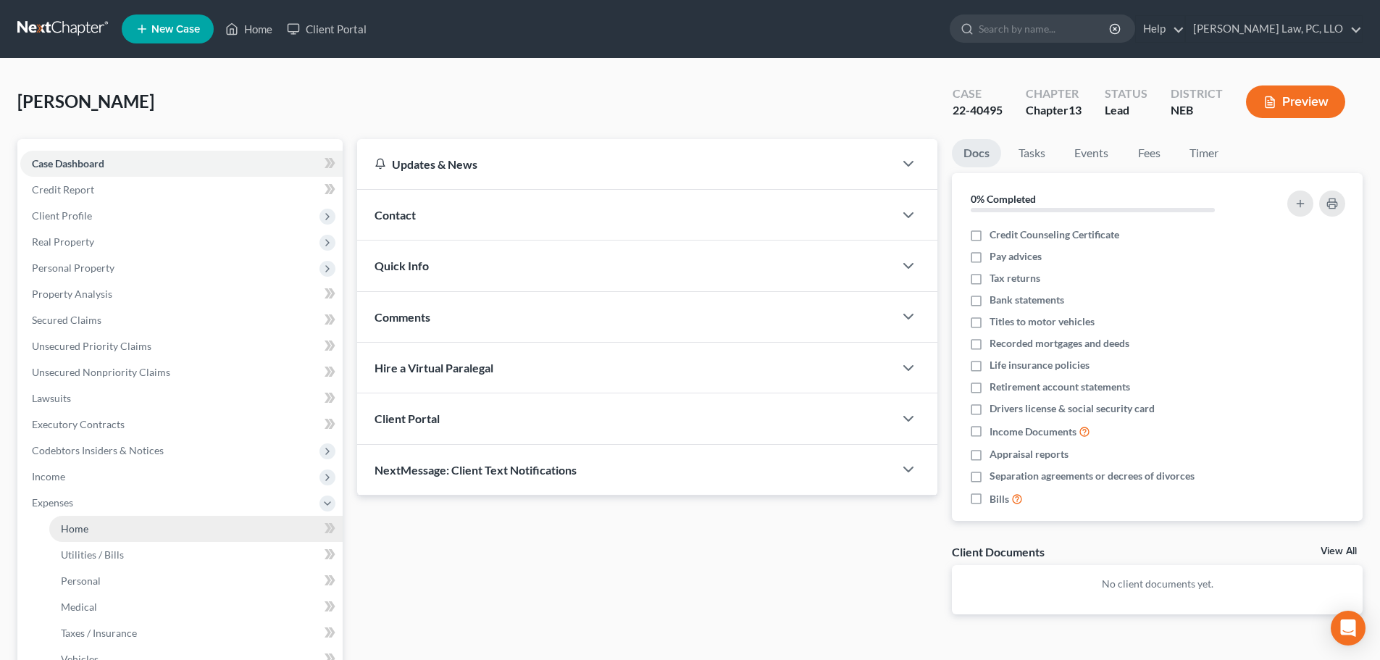
click at [91, 525] on link "Home" at bounding box center [195, 529] width 293 height 26
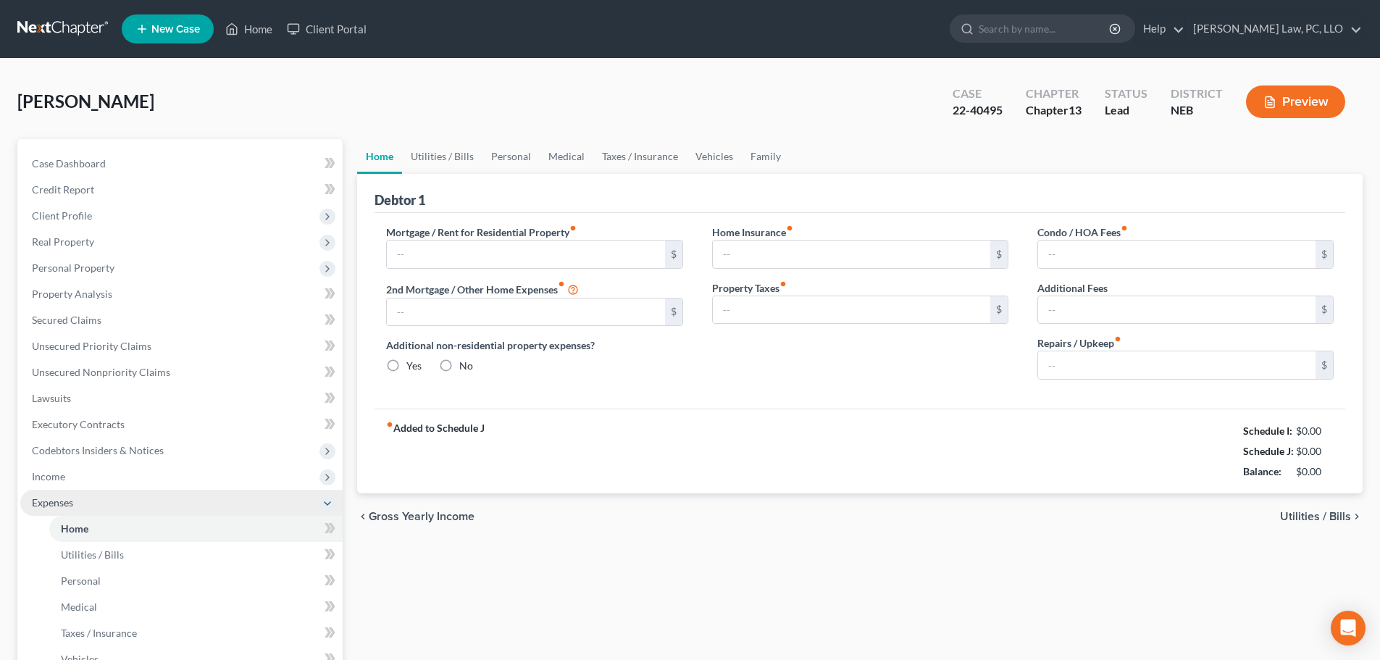
type input "900.00"
type input "0.00"
radio input "true"
type input "0.00"
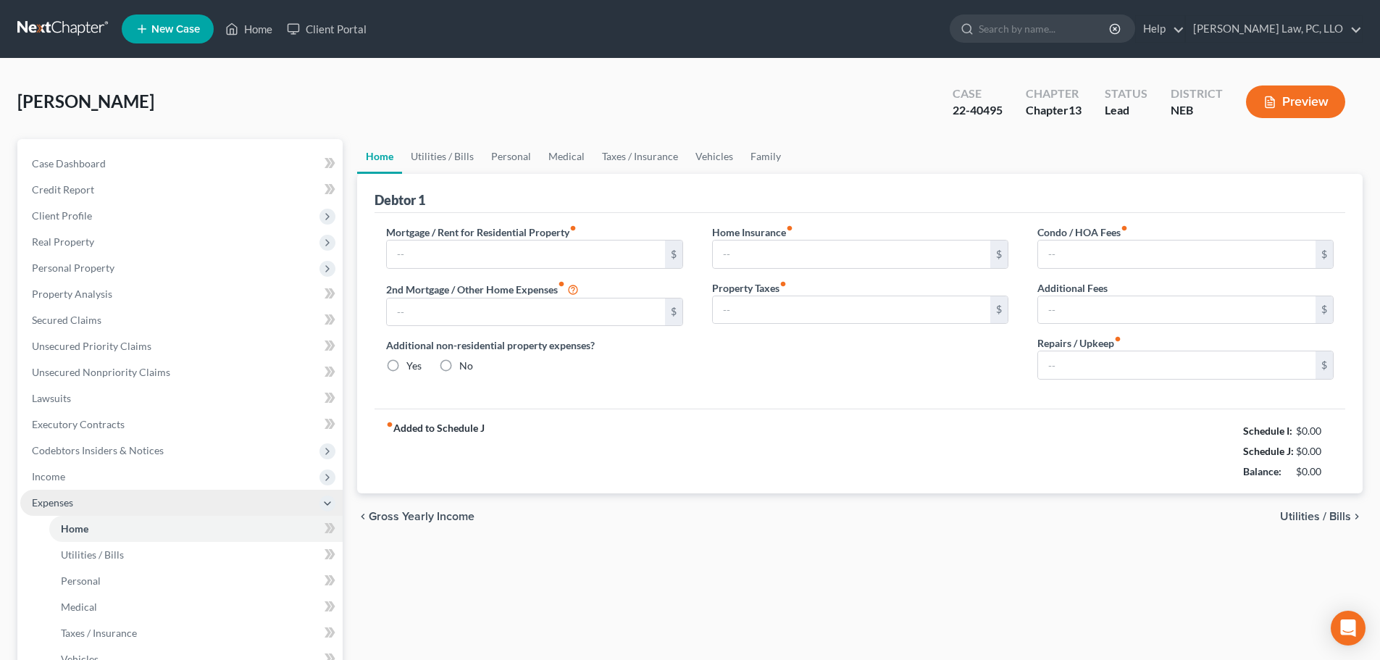
type input "0.00"
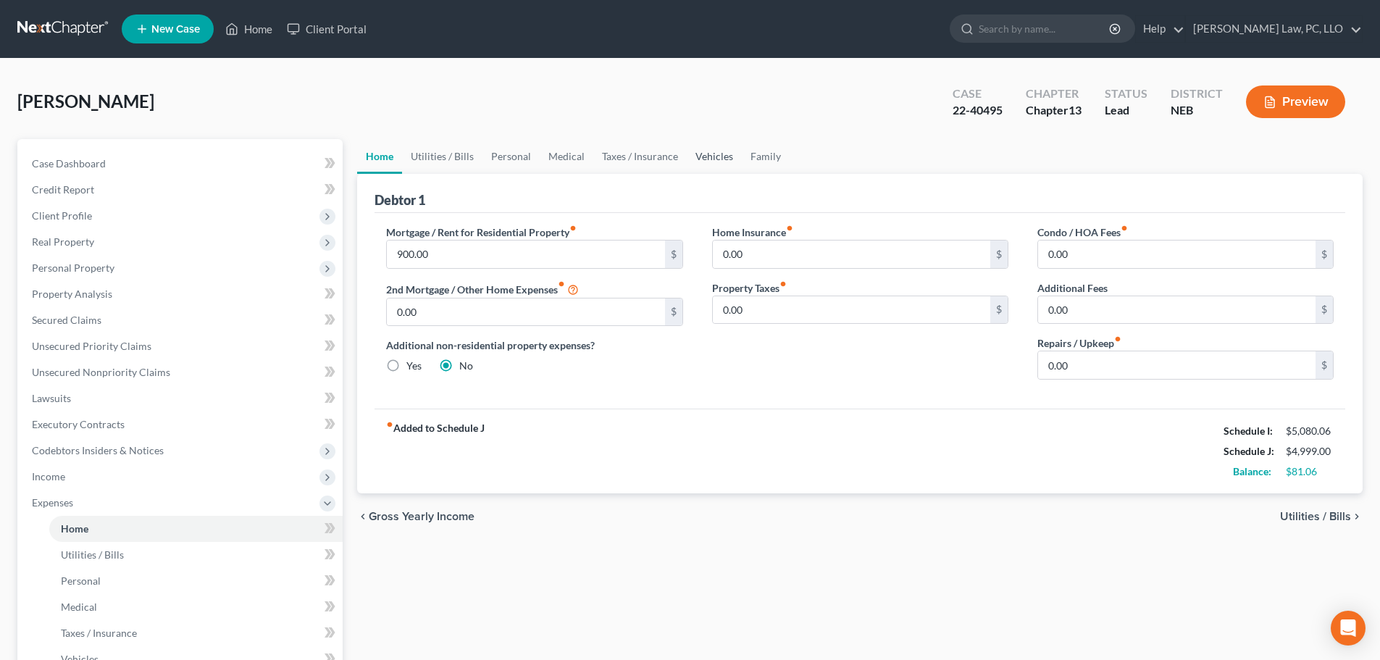
click at [700, 155] on link "Vehicles" at bounding box center [714, 156] width 55 height 35
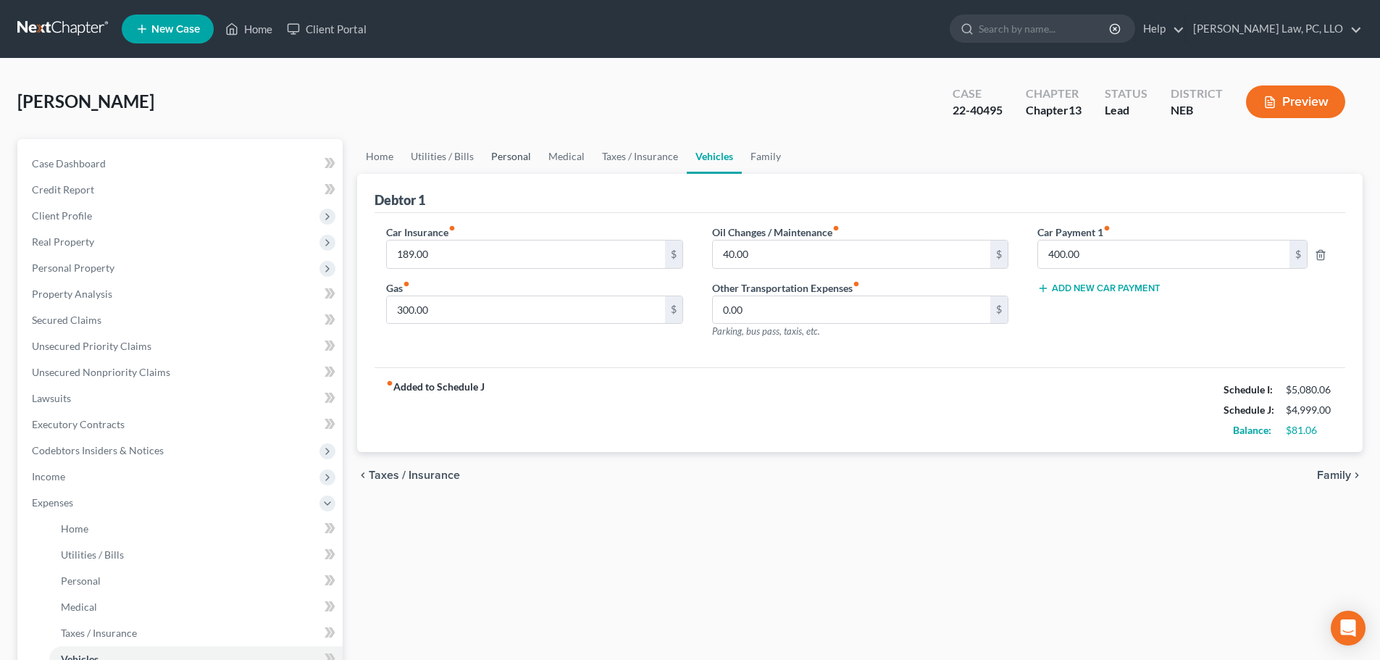
click at [503, 163] on link "Personal" at bounding box center [511, 156] width 57 height 35
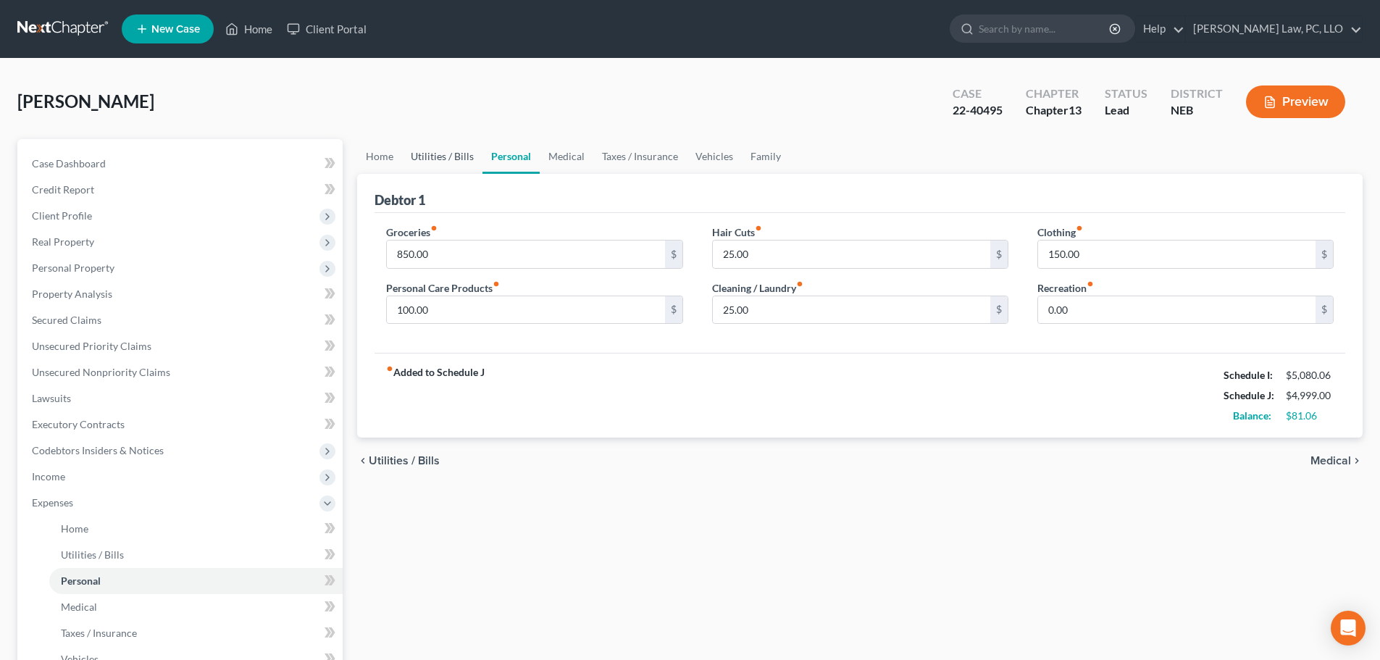
click at [448, 154] on link "Utilities / Bills" at bounding box center [442, 156] width 80 height 35
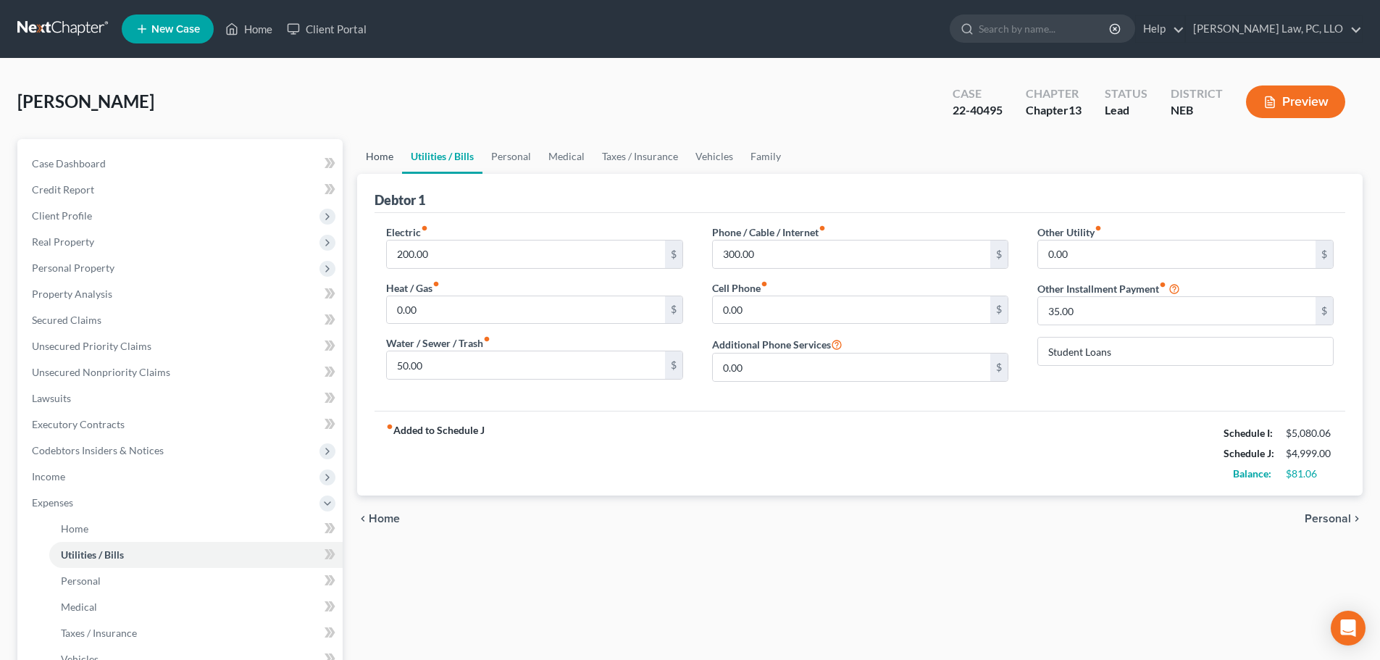
click at [364, 149] on link "Home" at bounding box center [379, 156] width 45 height 35
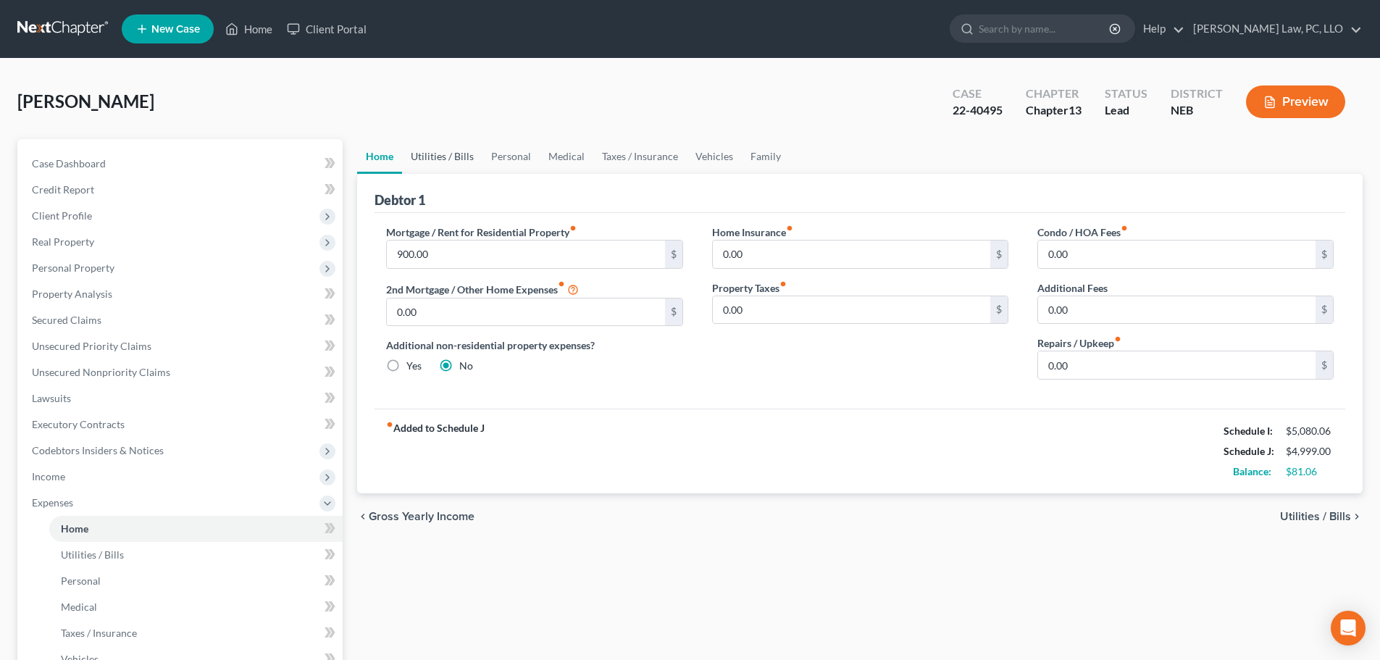
click at [463, 154] on link "Utilities / Bills" at bounding box center [442, 156] width 80 height 35
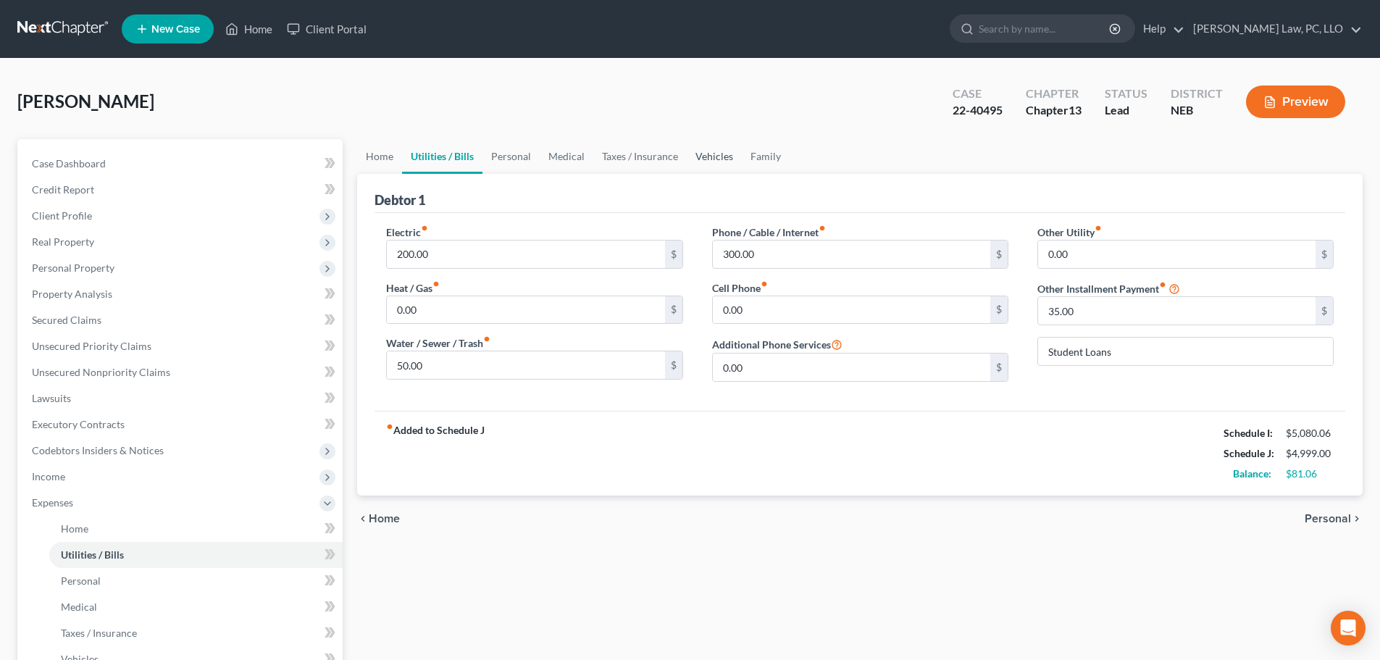
click at [702, 156] on link "Vehicles" at bounding box center [714, 156] width 55 height 35
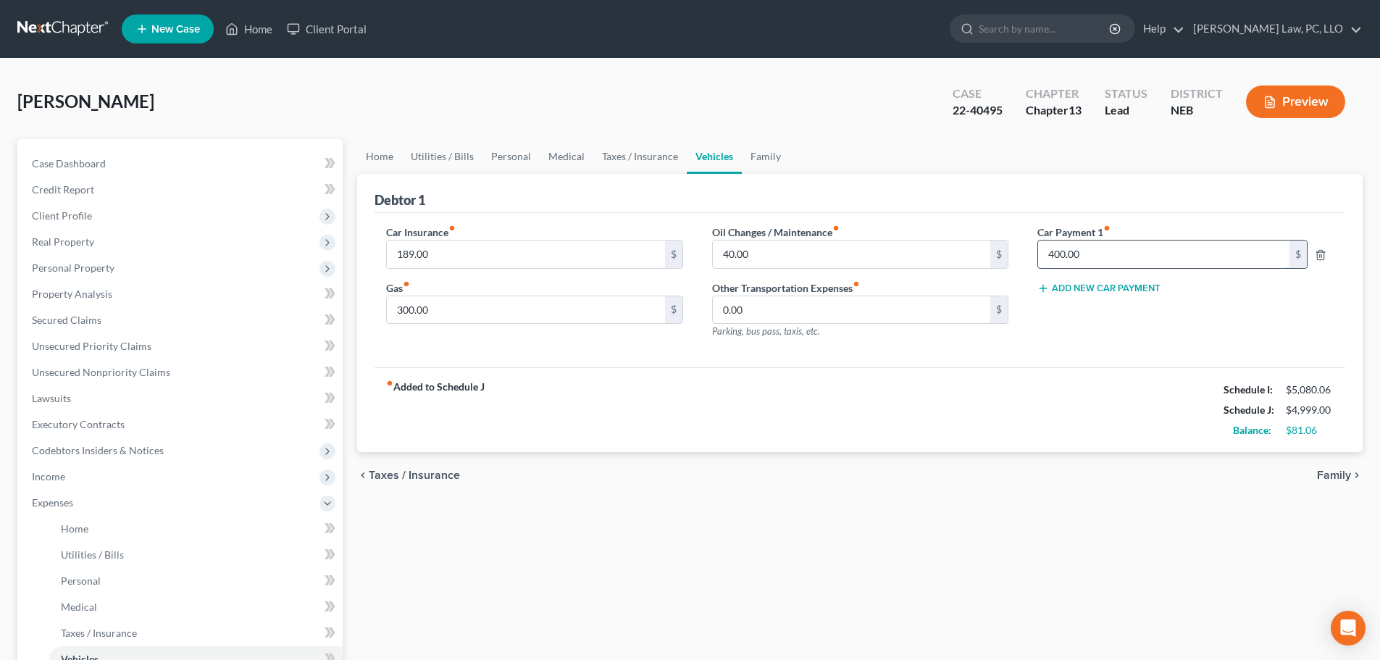
click at [1121, 251] on input "400.00" at bounding box center [1163, 255] width 251 height 28
click at [772, 152] on link "Family" at bounding box center [766, 156] width 48 height 35
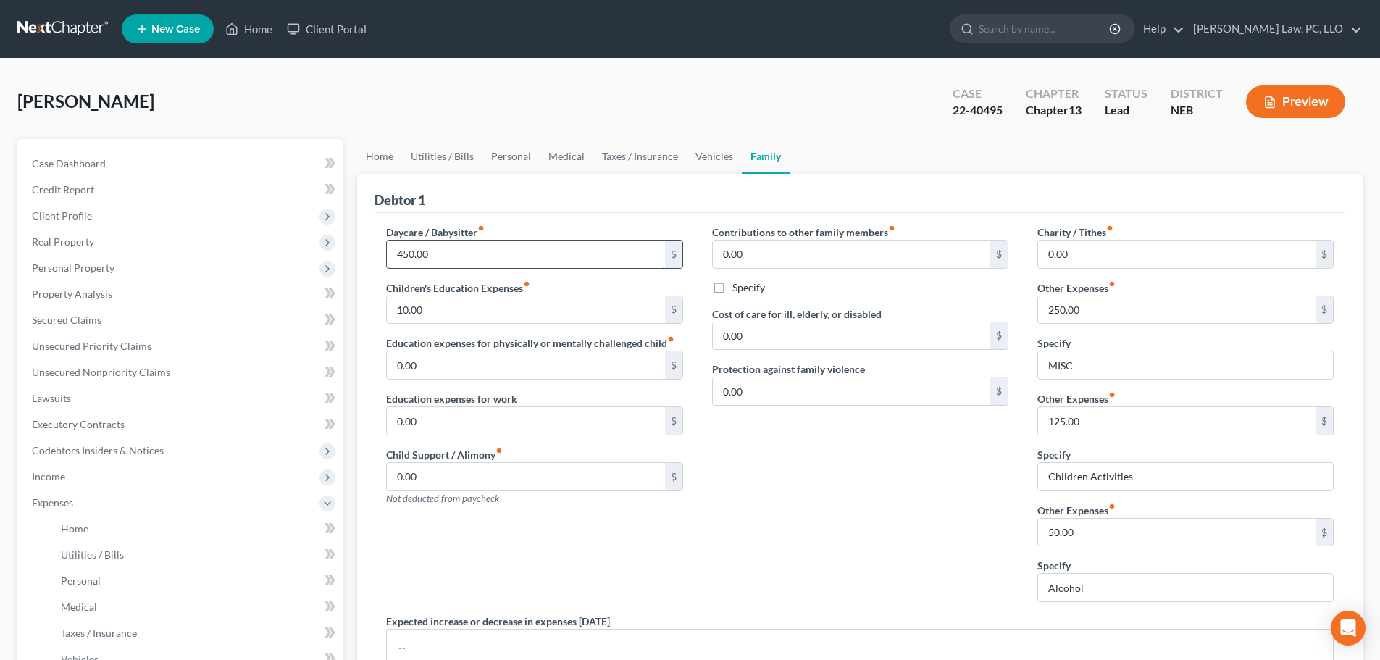
click at [531, 259] on input "450.00" at bounding box center [525, 255] width 277 height 28
type input "250.00"
drag, startPoint x: 875, startPoint y: 561, endPoint x: 1134, endPoint y: 416, distance: 296.5
click at [875, 560] on div "Contributions to other family members fiber_manual_record 0.00 $ Specify Cost o…" at bounding box center [860, 419] width 325 height 389
click at [1118, 425] on input "125.00" at bounding box center [1176, 421] width 277 height 28
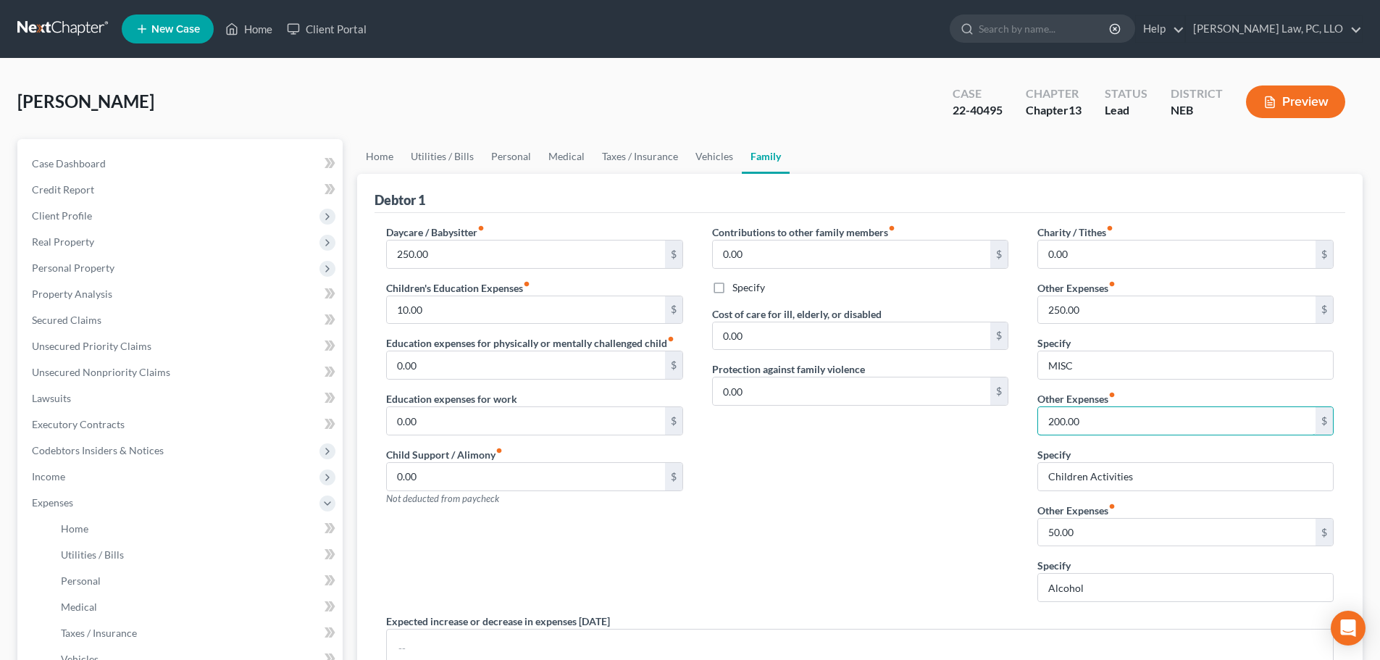
type input "200.00"
drag, startPoint x: 863, startPoint y: 464, endPoint x: 556, endPoint y: 543, distance: 316.3
click at [861, 466] on div "Contributions to other family members fiber_manual_record 0.00 $ Specify Cost o…" at bounding box center [860, 419] width 325 height 389
click at [519, 160] on link "Personal" at bounding box center [511, 156] width 57 height 35
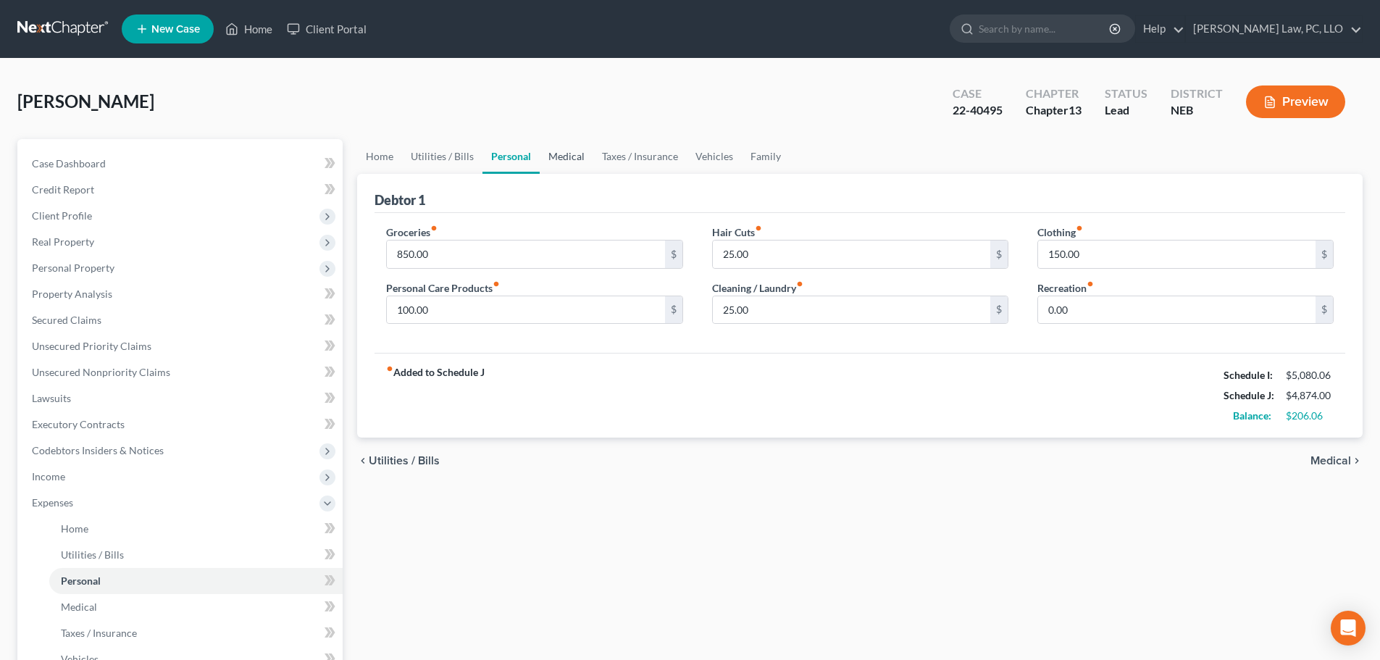
click at [560, 158] on link "Medical" at bounding box center [567, 156] width 54 height 35
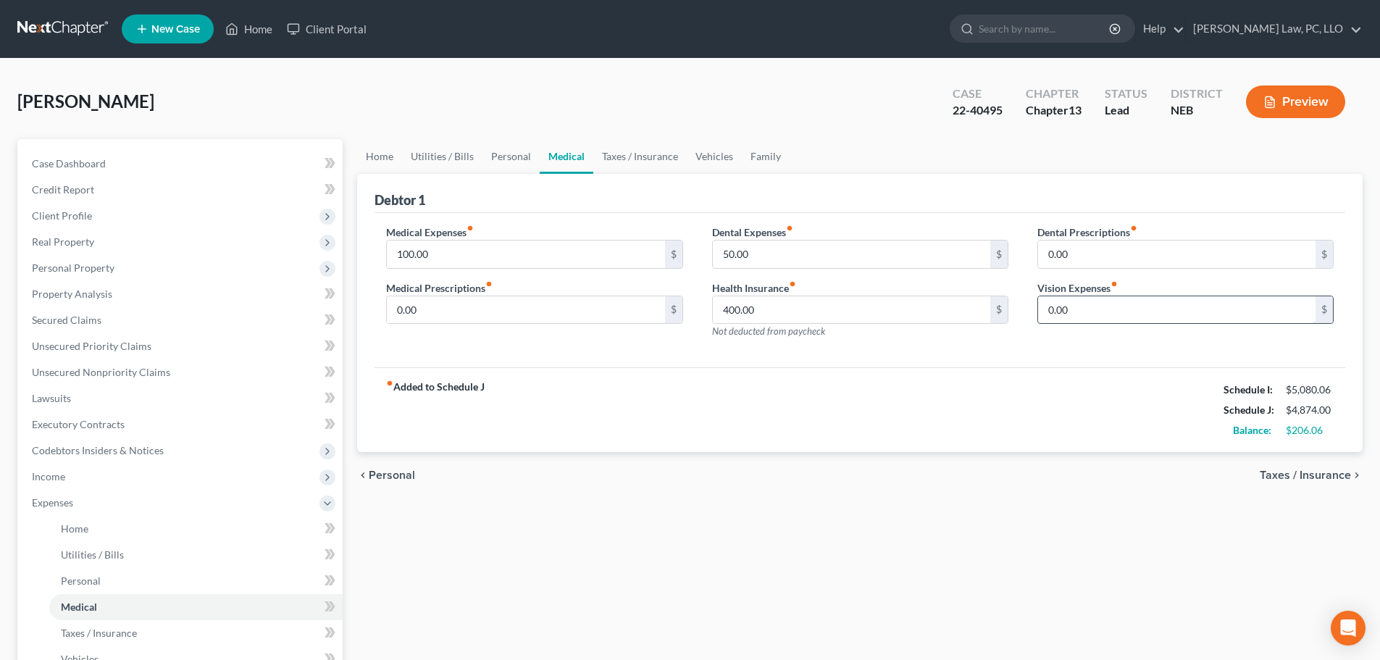
click at [1069, 312] on input "0.00" at bounding box center [1176, 310] width 277 height 28
type input "27.00"
click at [944, 396] on div "fiber_manual_record Added to Schedule J Schedule I: $5,080.06 Schedule J: $4,90…" at bounding box center [860, 409] width 971 height 85
click at [436, 149] on link "Utilities / Bills" at bounding box center [442, 156] width 80 height 35
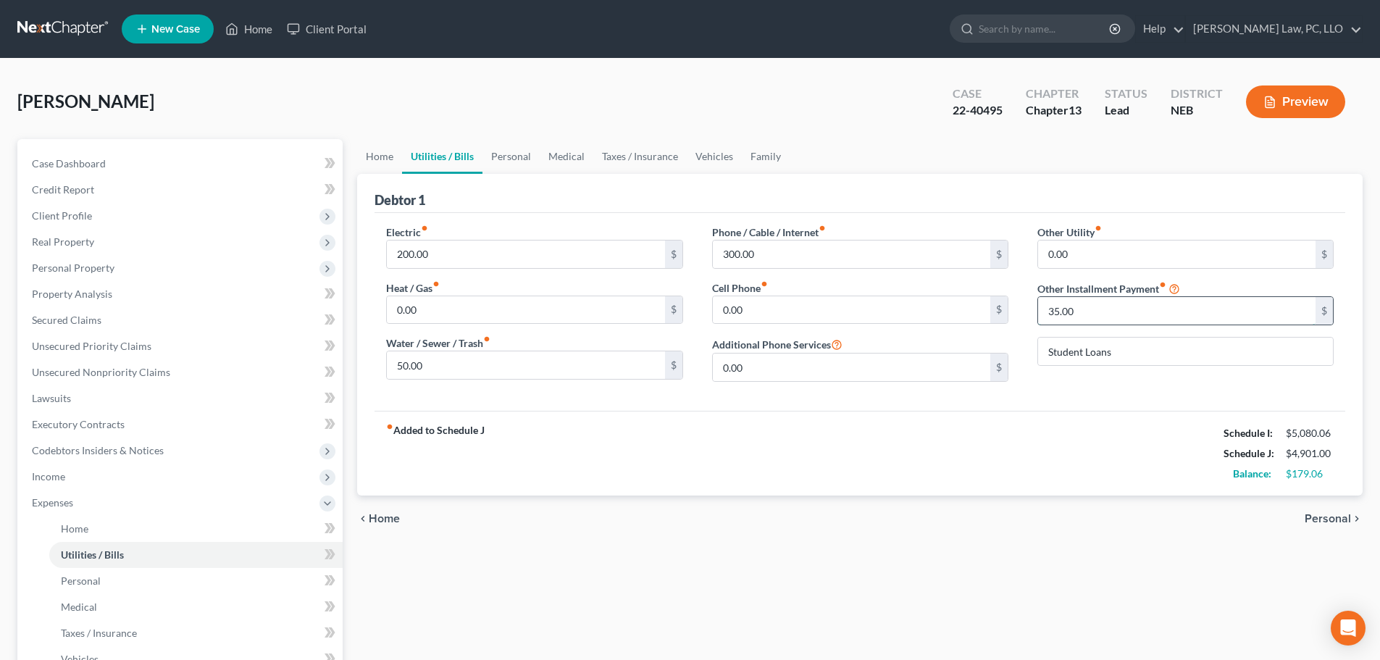
click at [1145, 313] on input "35.00" at bounding box center [1176, 311] width 277 height 28
type input "50.00"
click at [1103, 459] on div "fiber_manual_record Added to Schedule J Schedule I: $5,080.06 Schedule J: $4,91…" at bounding box center [860, 453] width 971 height 85
click at [743, 159] on link "Family" at bounding box center [766, 156] width 48 height 35
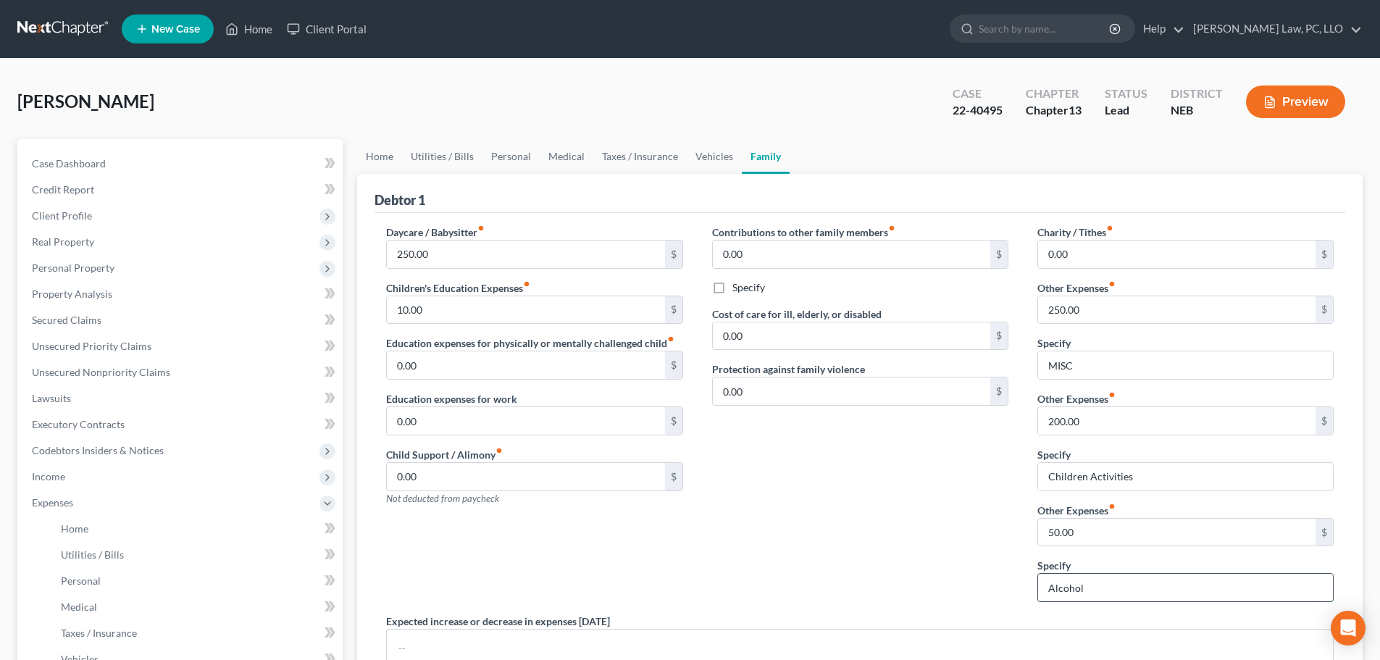
click at [1190, 577] on input "Alcohol" at bounding box center [1185, 588] width 295 height 28
type input "Alcohol, Pet Expenses"
click at [1156, 538] on input "50.00" at bounding box center [1176, 533] width 277 height 28
type input "200.00"
click at [922, 509] on div "Contributions to other family members fiber_manual_record 0.00 $ Specify Cost o…" at bounding box center [860, 419] width 325 height 389
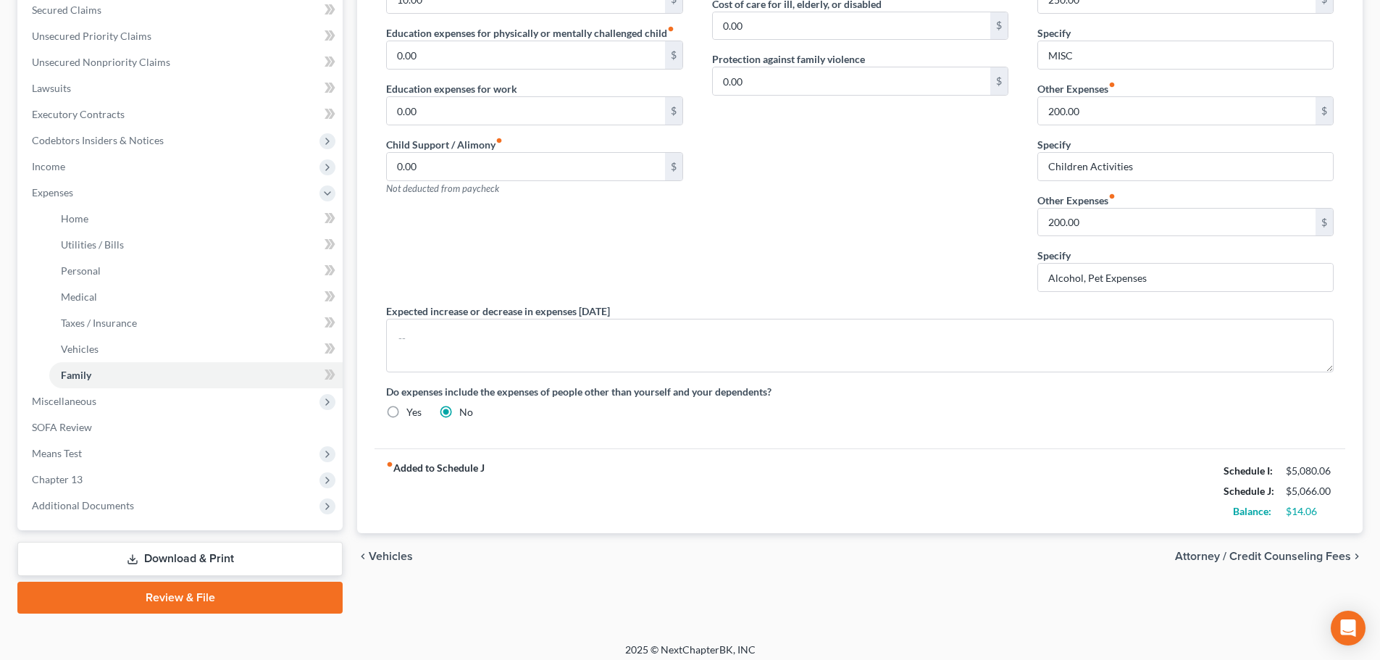
scroll to position [319, 0]
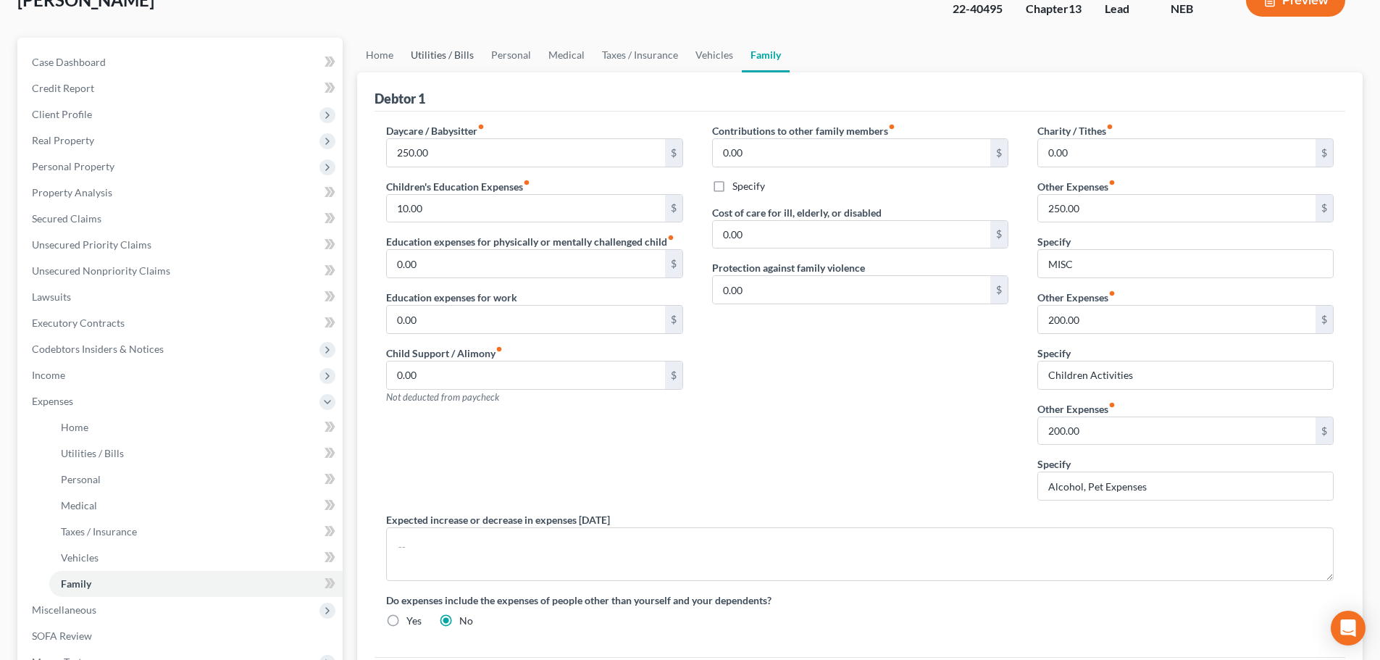
click at [430, 59] on link "Utilities / Bills" at bounding box center [442, 55] width 80 height 35
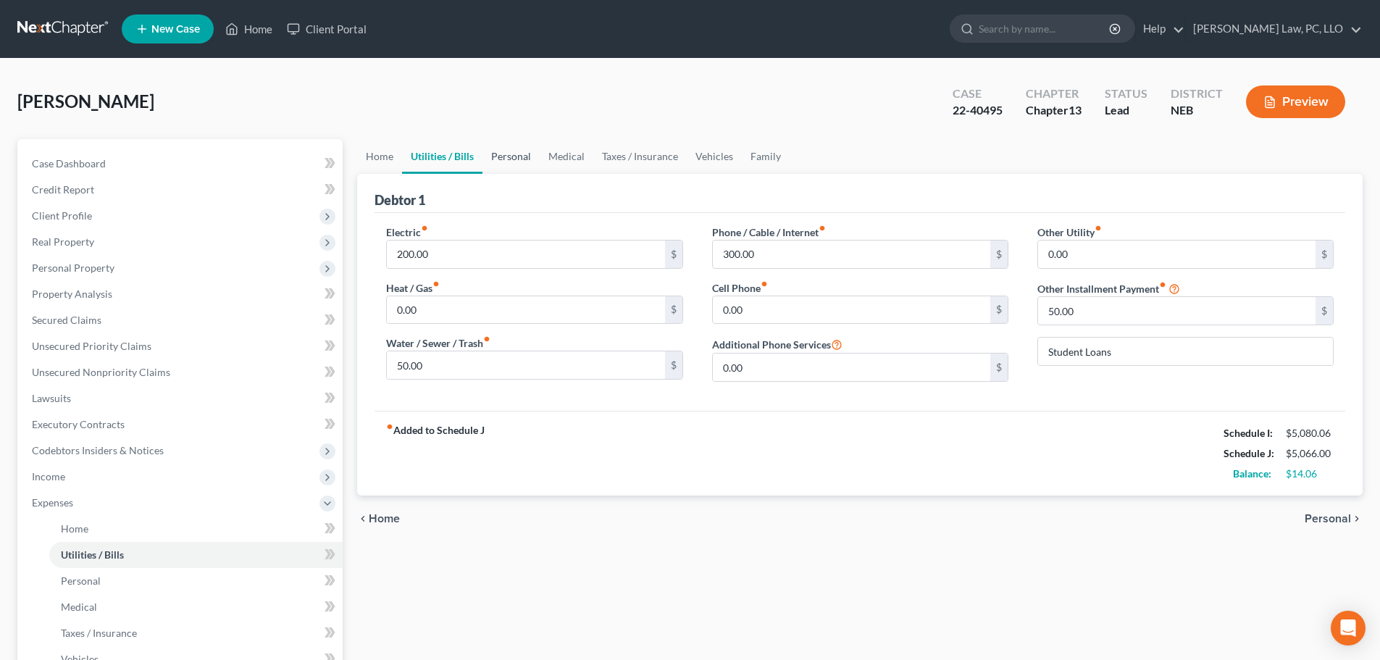
click at [506, 159] on link "Personal" at bounding box center [511, 156] width 57 height 35
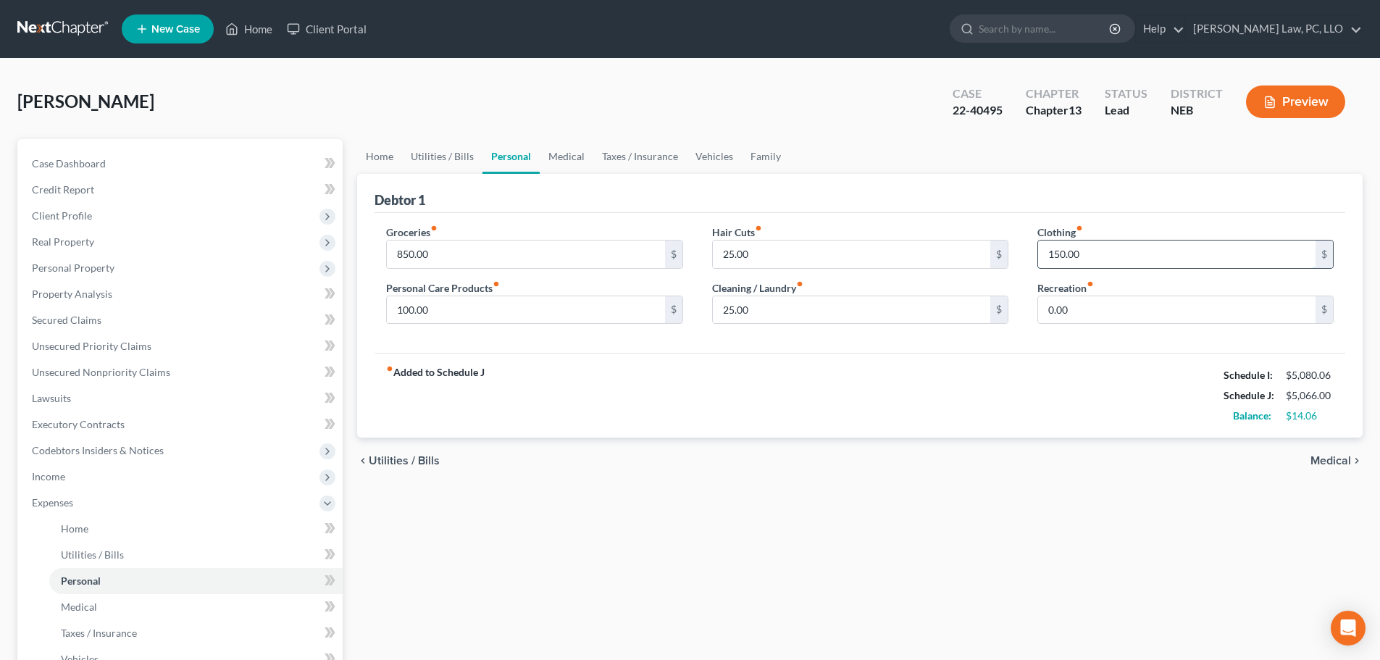
click at [1114, 259] on input "150.00" at bounding box center [1176, 255] width 277 height 28
type input "200.00"
click at [911, 401] on div "fiber_manual_record Added to Schedule J Schedule I: $5,080.06 Schedule J: $5,11…" at bounding box center [860, 395] width 971 height 85
click at [83, 479] on span "Income" at bounding box center [181, 477] width 322 height 26
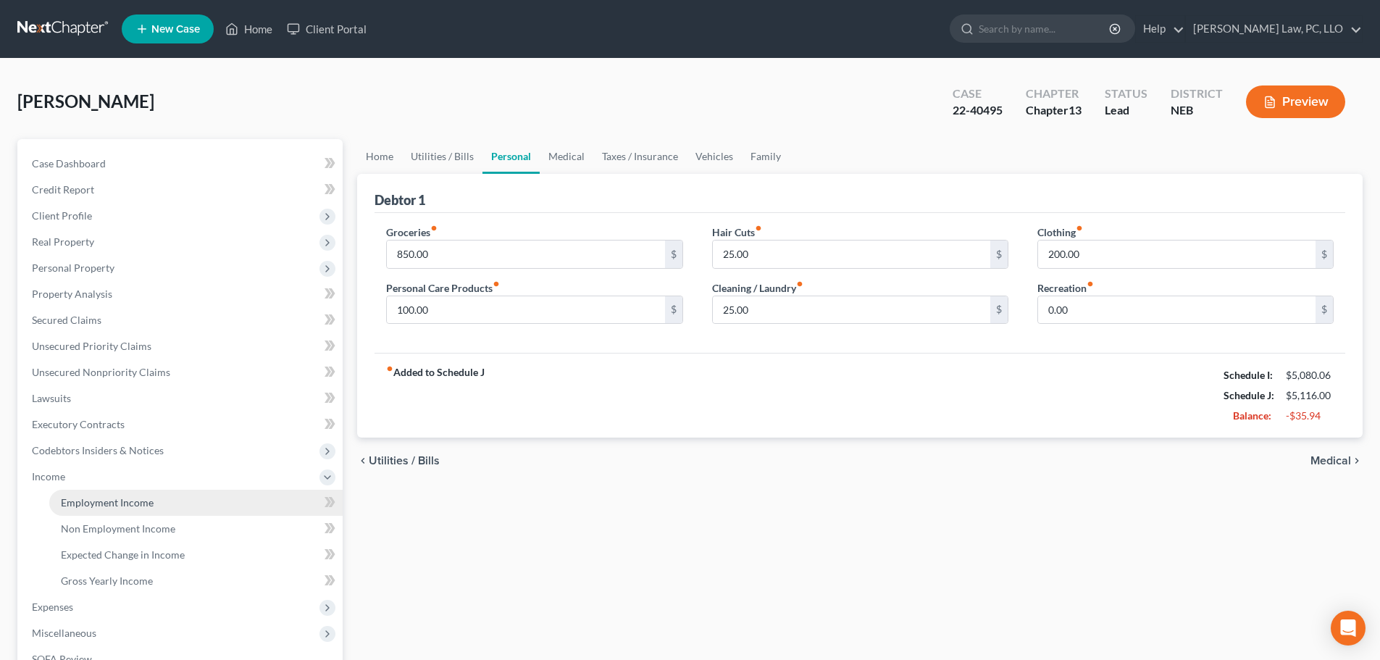
click at [99, 502] on span "Employment Income" at bounding box center [107, 502] width 93 height 12
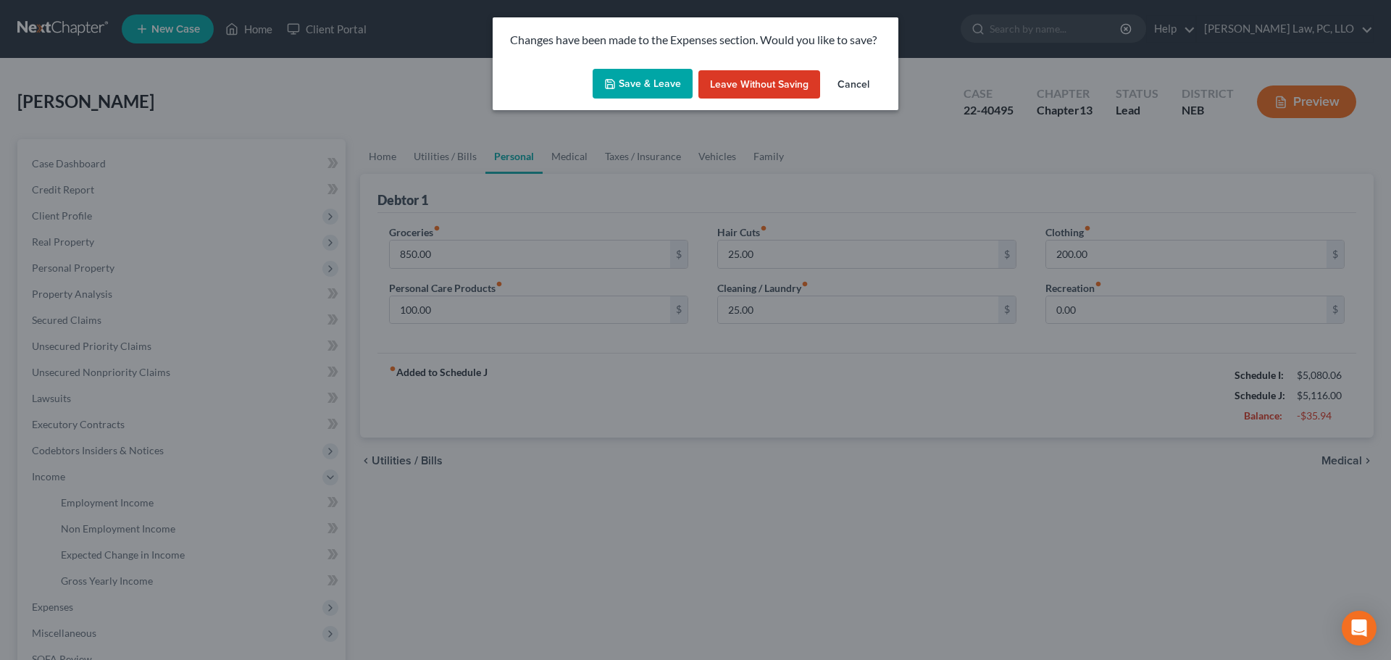
click at [632, 84] on button "Save & Leave" at bounding box center [643, 84] width 100 height 30
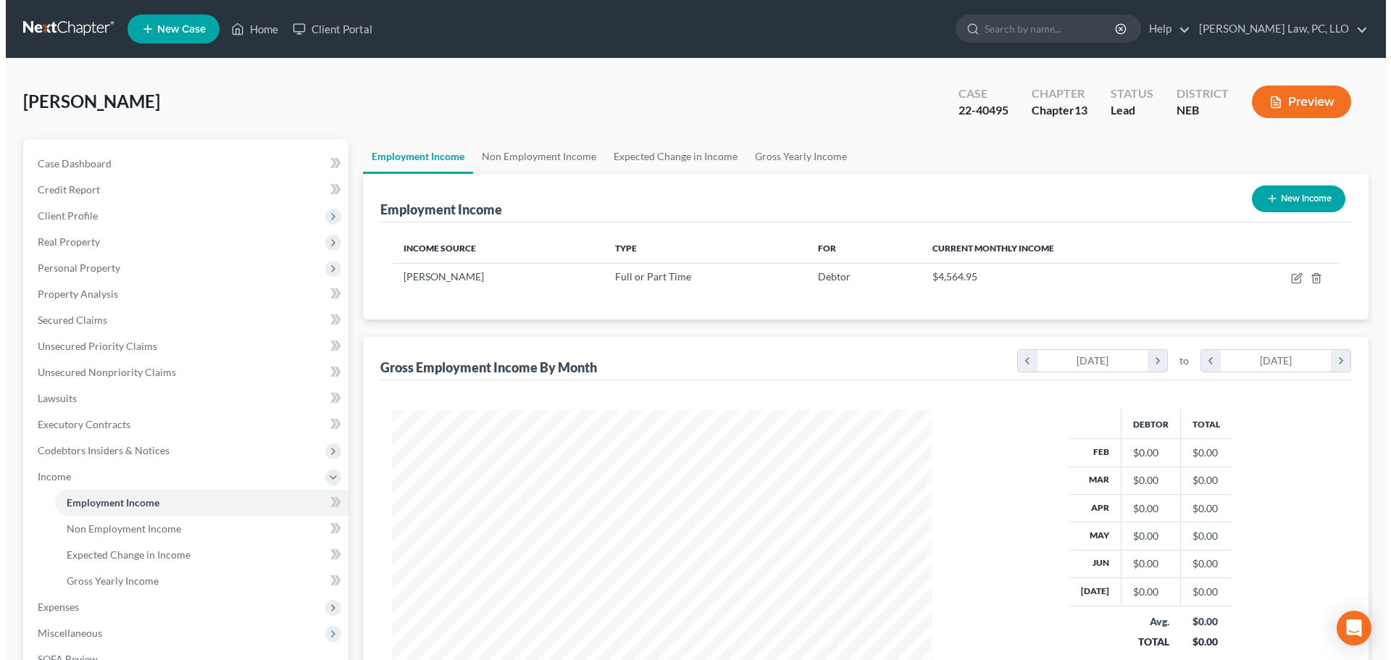
scroll to position [270, 569]
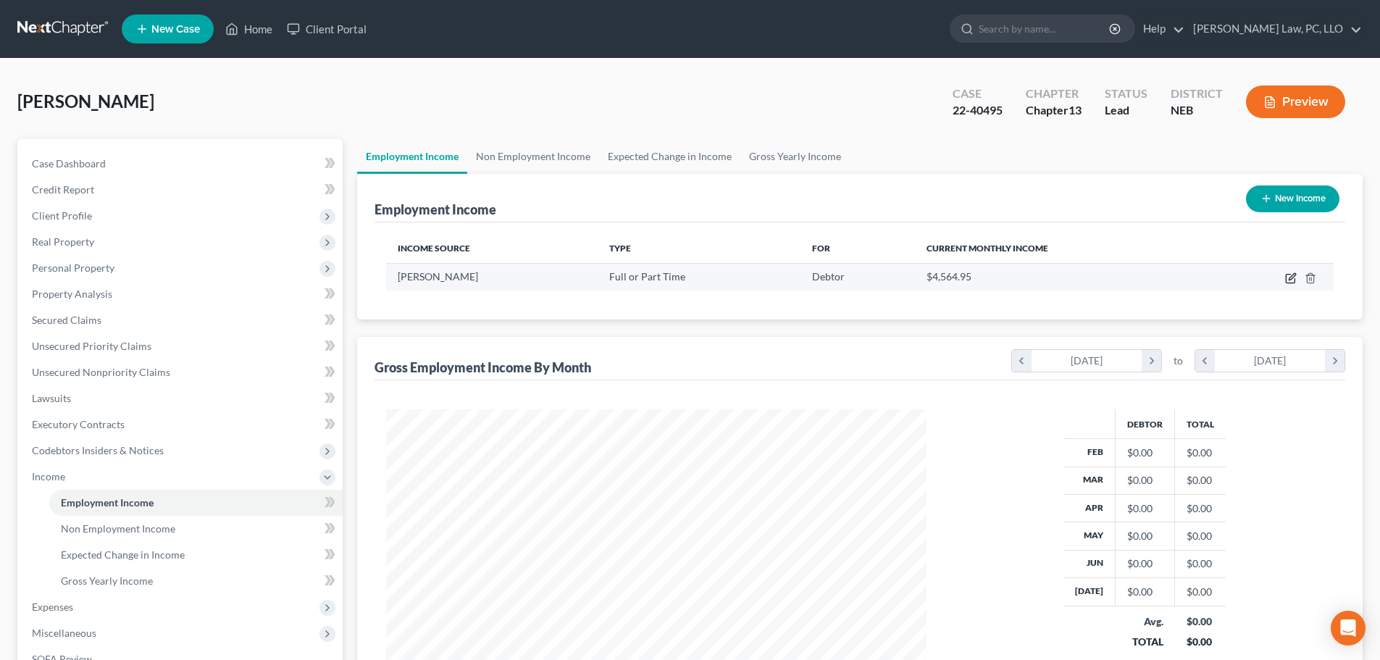
click at [1290, 280] on icon "button" at bounding box center [1292, 276] width 7 height 7
select select "0"
select select "30"
select select "2"
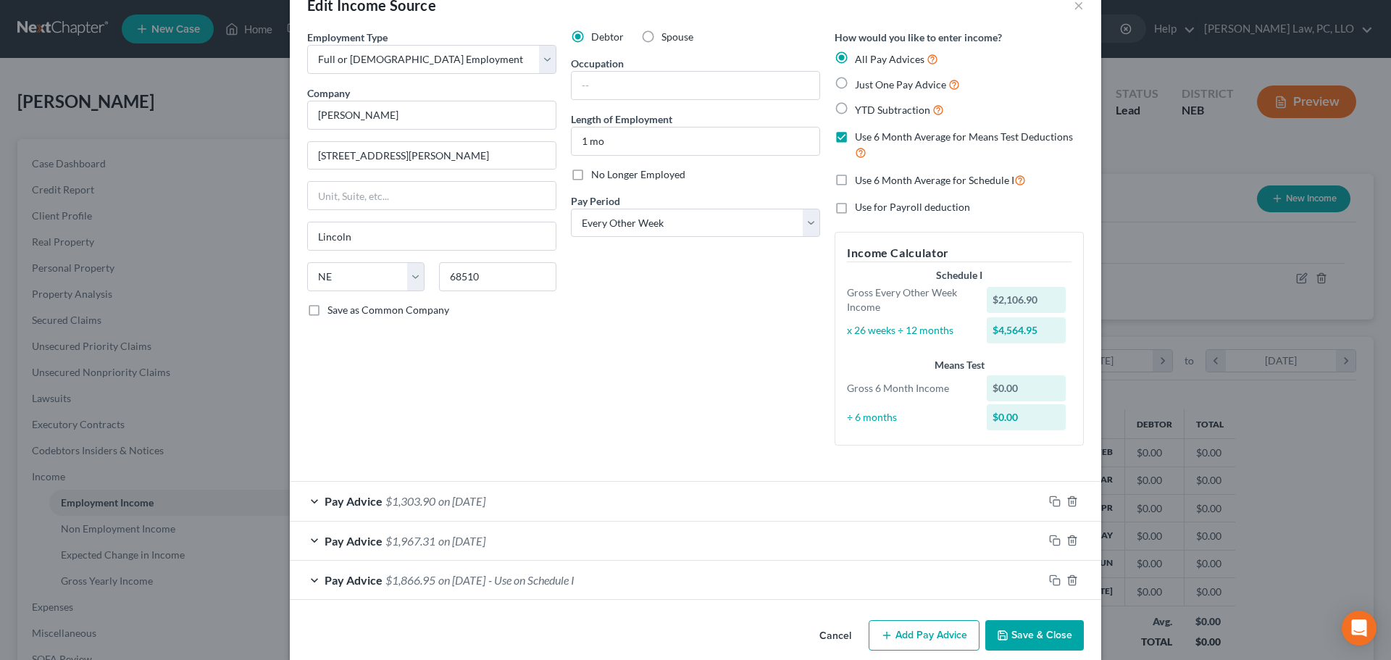
scroll to position [57, 0]
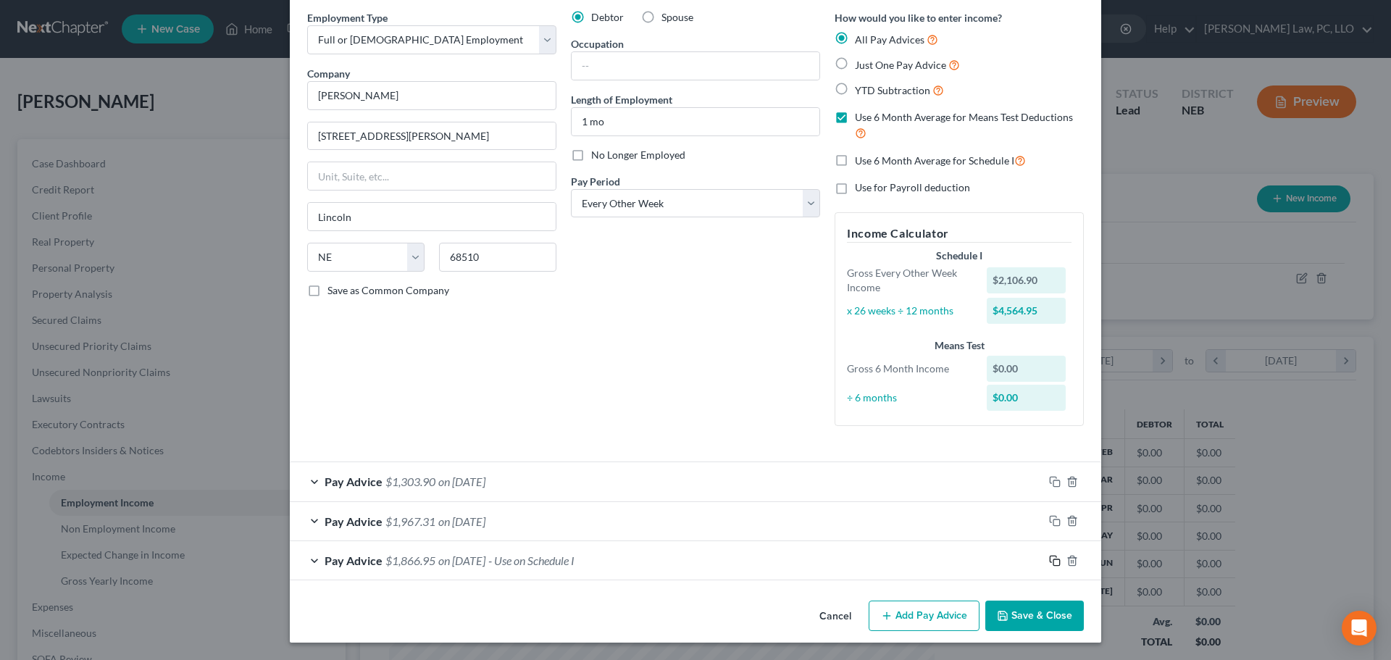
click at [1049, 562] on icon "button" at bounding box center [1055, 561] width 12 height 12
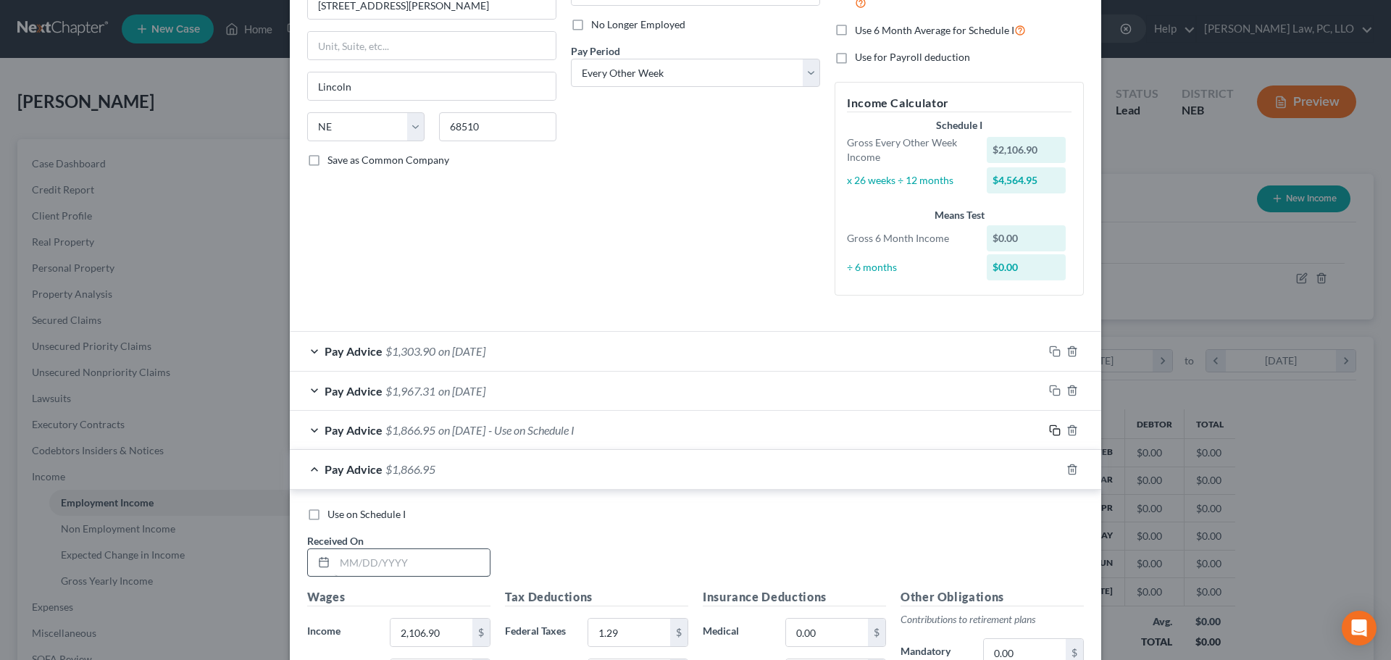
scroll to position [201, 0]
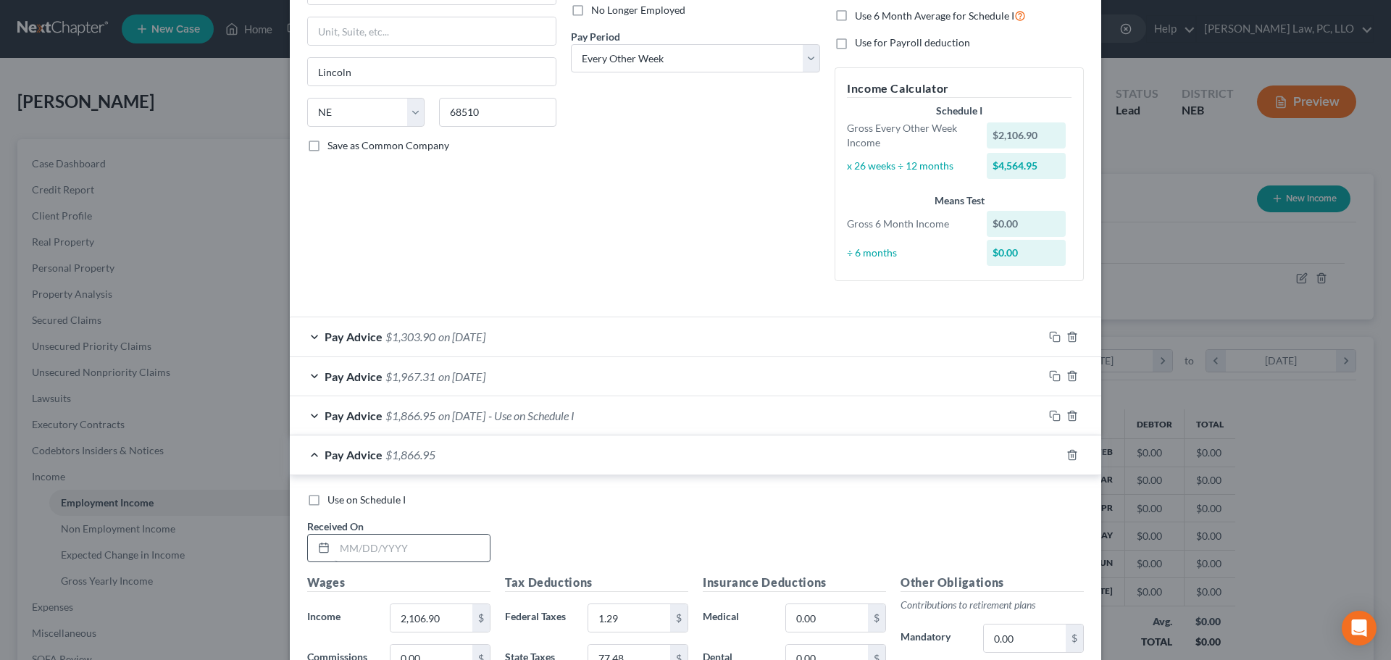
click at [406, 564] on div "Use on Schedule I Received On *" at bounding box center [695, 534] width 791 height 82
click at [412, 556] on input "text" at bounding box center [412, 549] width 155 height 28
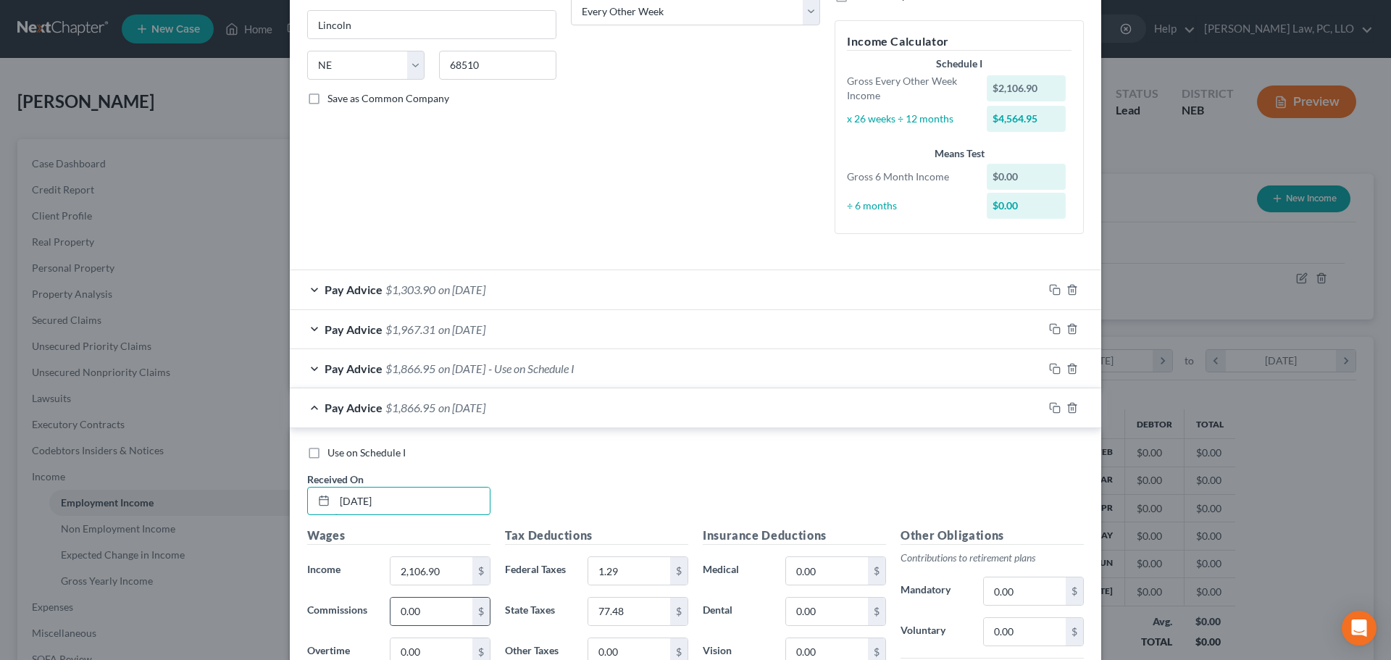
scroll to position [274, 0]
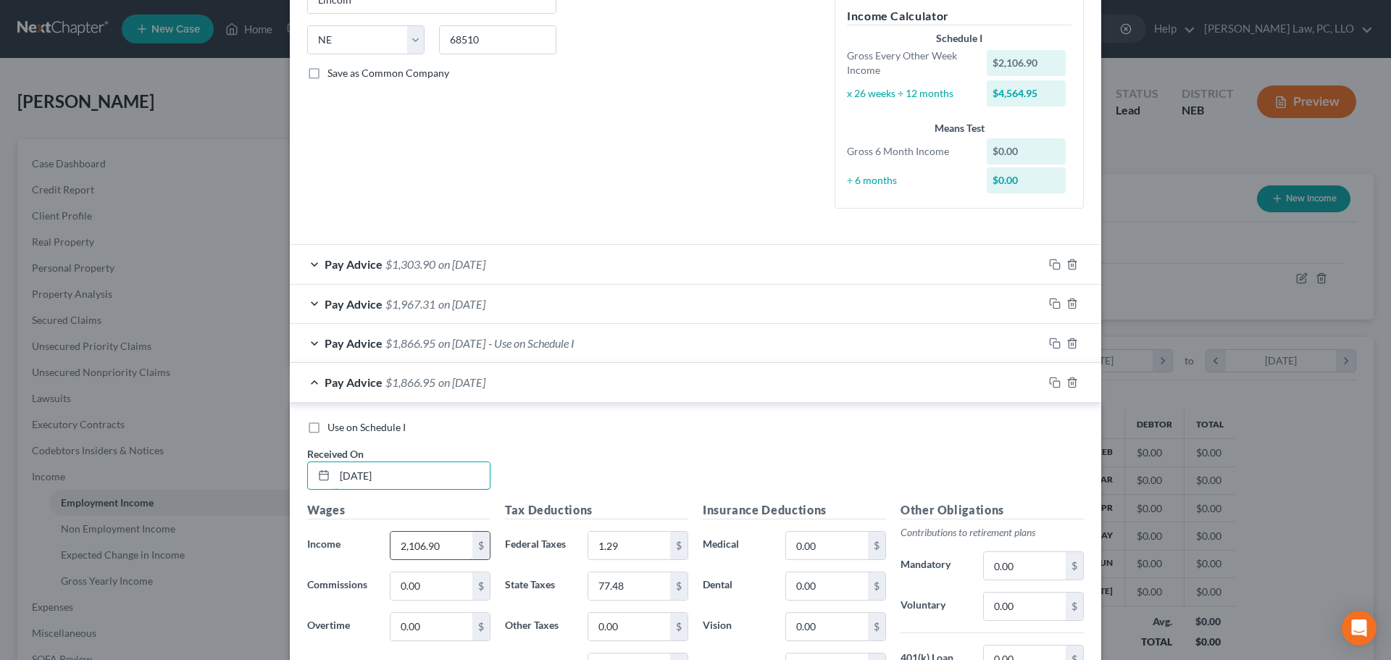
type input "[DATE]"
click at [446, 554] on input "2,106.90" at bounding box center [432, 546] width 82 height 28
type input "239.20"
click at [639, 548] on input "1.29" at bounding box center [629, 546] width 82 height 28
type input "0"
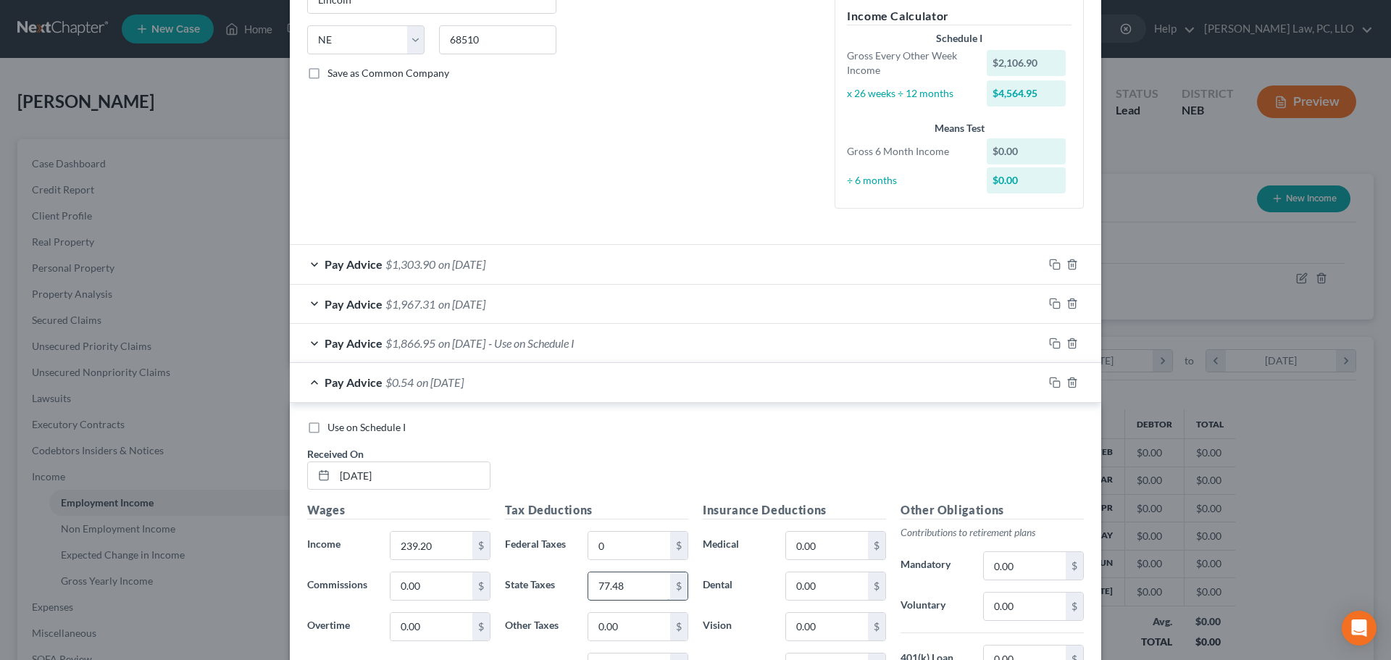
click at [603, 582] on input "77.48" at bounding box center [629, 586] width 82 height 28
type input "0"
click at [575, 414] on div "Use on Schedule I Received On * [DATE] Wages Income * 239.20 $ Commissions 0.00…" at bounding box center [695, 620] width 811 height 435
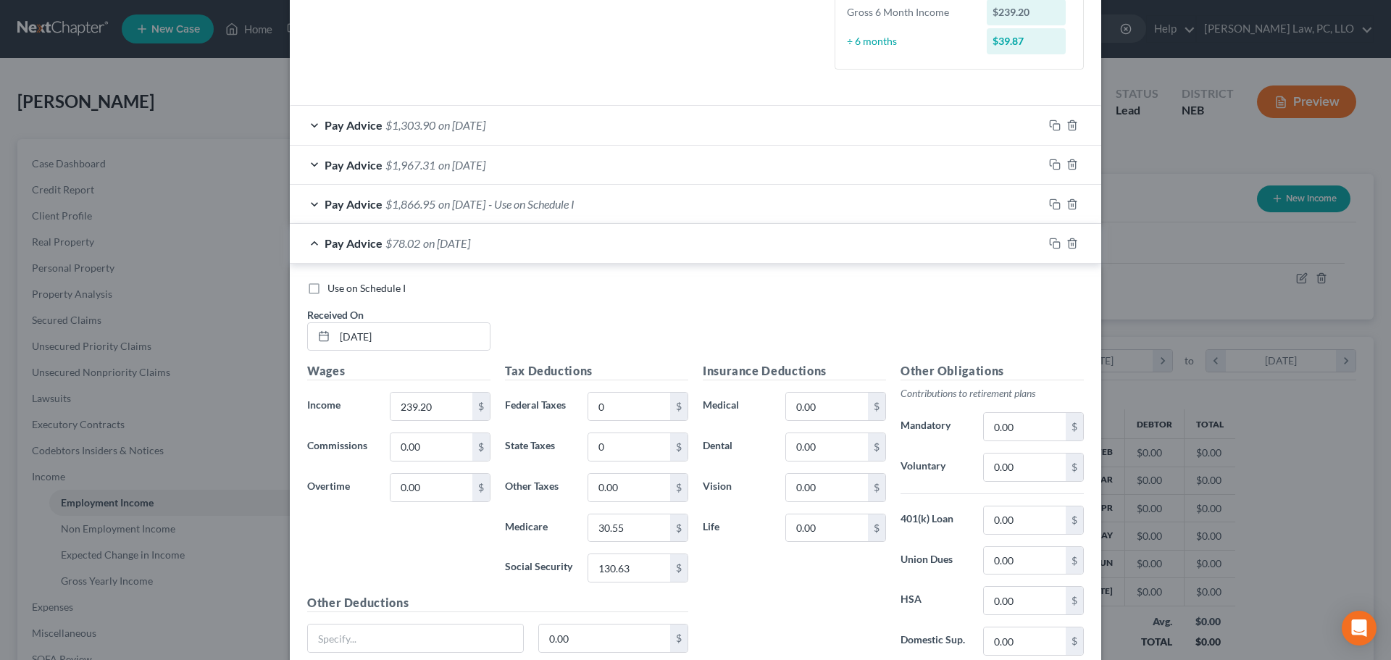
scroll to position [419, 0]
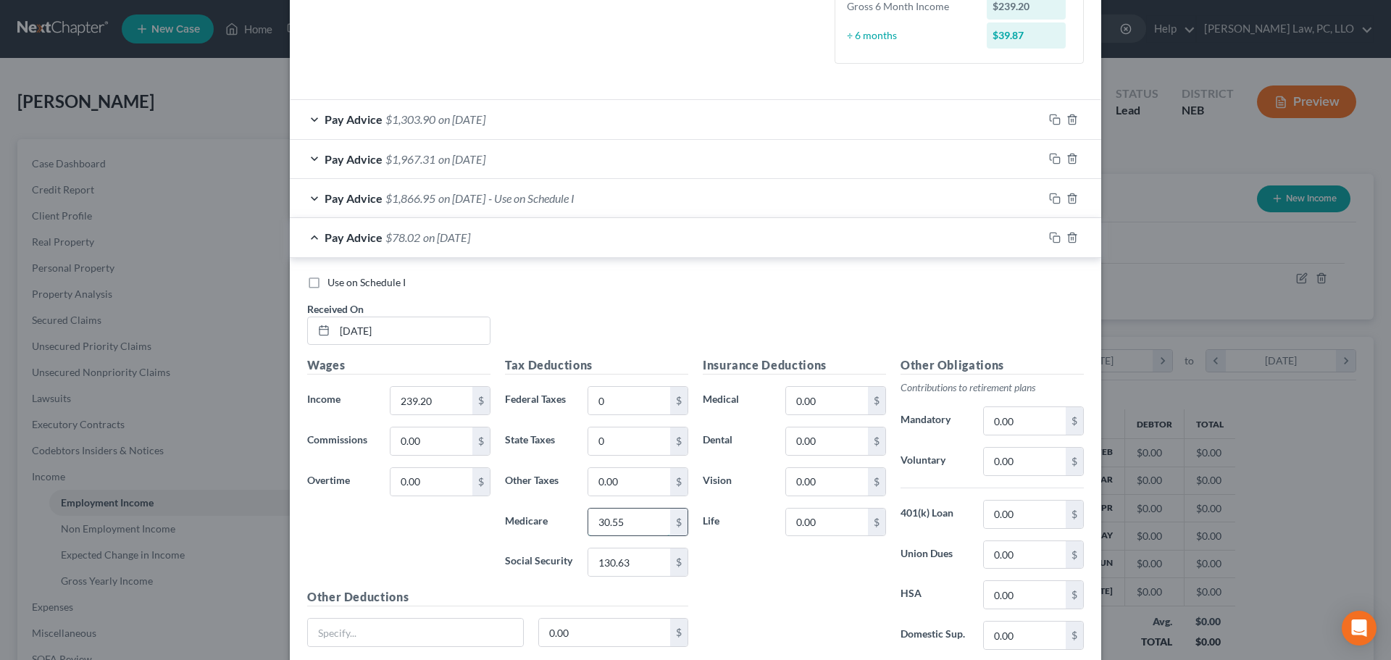
click at [617, 517] on input "30.55" at bounding box center [629, 523] width 82 height 28
type input "3.47"
click at [639, 556] on input "130.63" at bounding box center [629, 562] width 82 height 28
type input "14.83"
click at [307, 245] on div "Pay Advice $220.90 on [DATE]" at bounding box center [666, 237] width 753 height 38
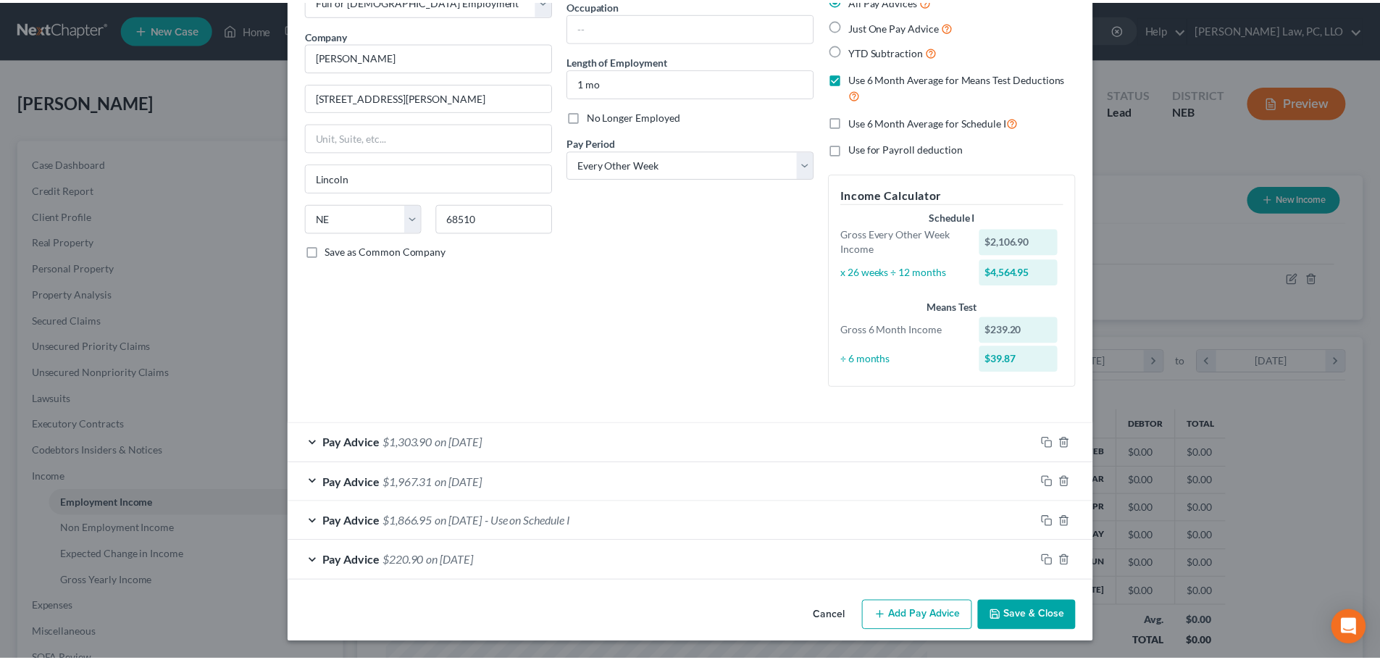
scroll to position [96, 0]
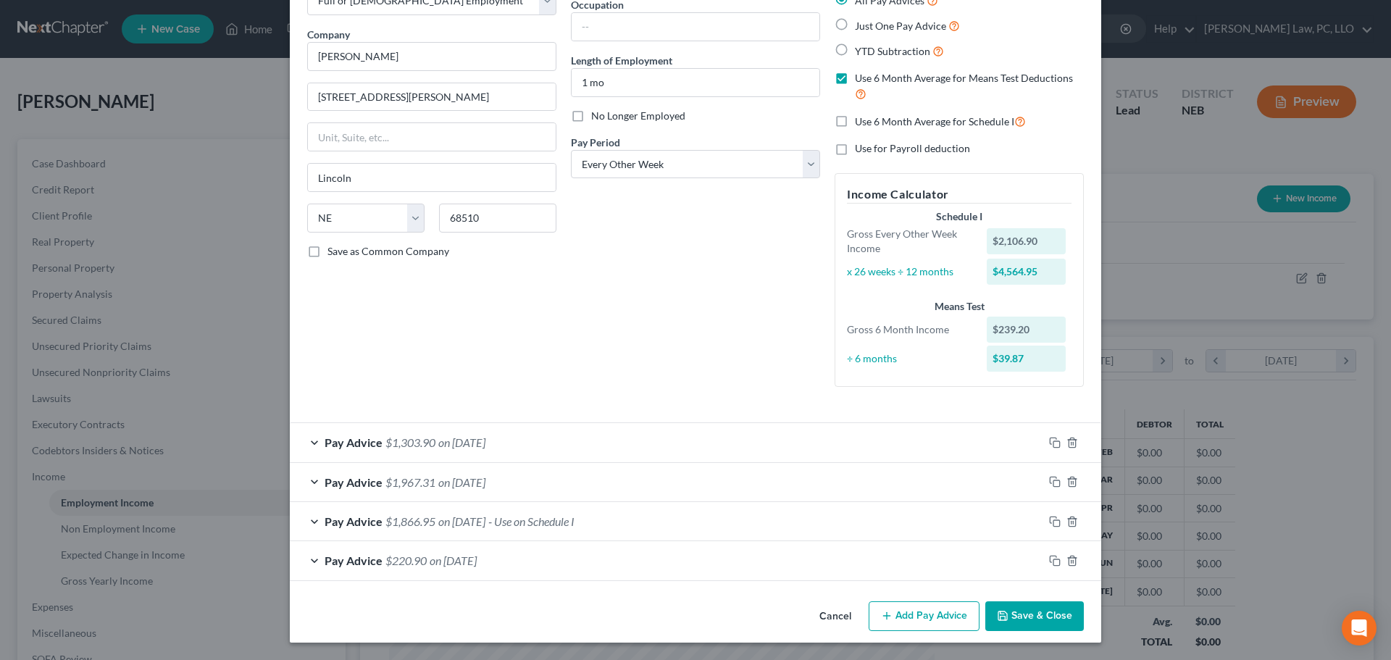
click at [1023, 623] on button "Save & Close" at bounding box center [1034, 616] width 99 height 30
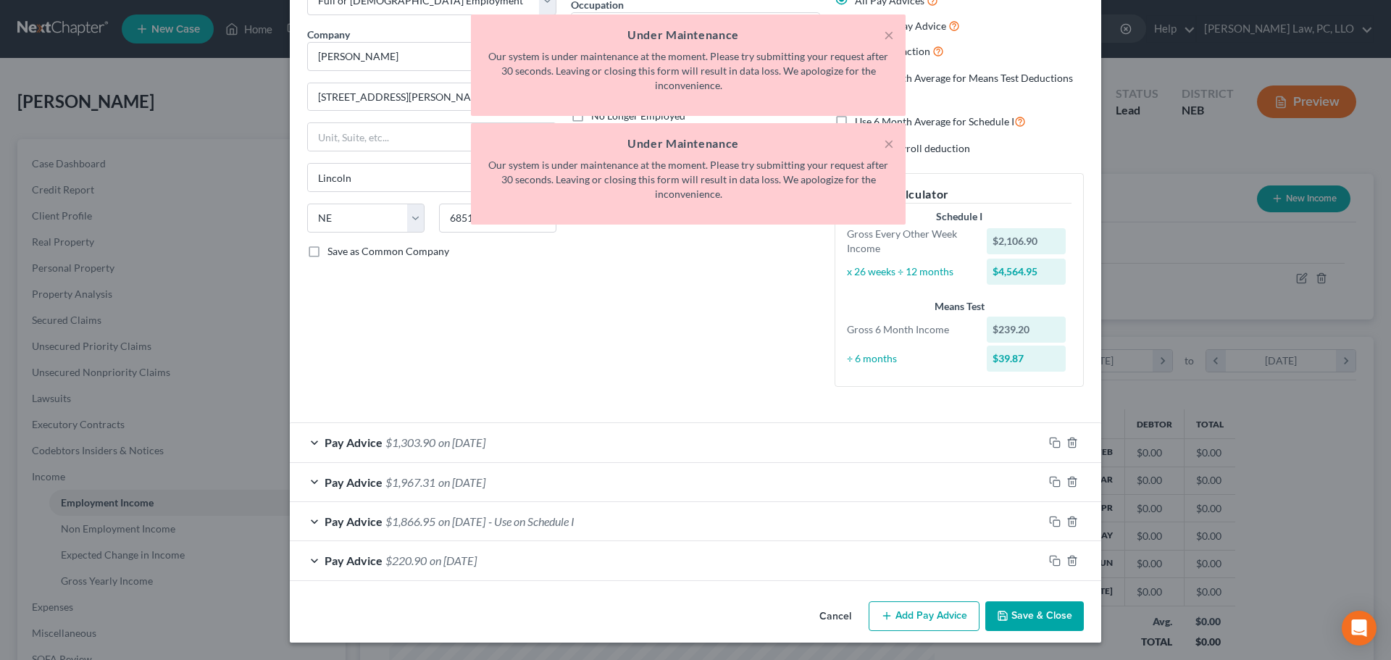
click at [1030, 613] on button "Save & Close" at bounding box center [1034, 616] width 99 height 30
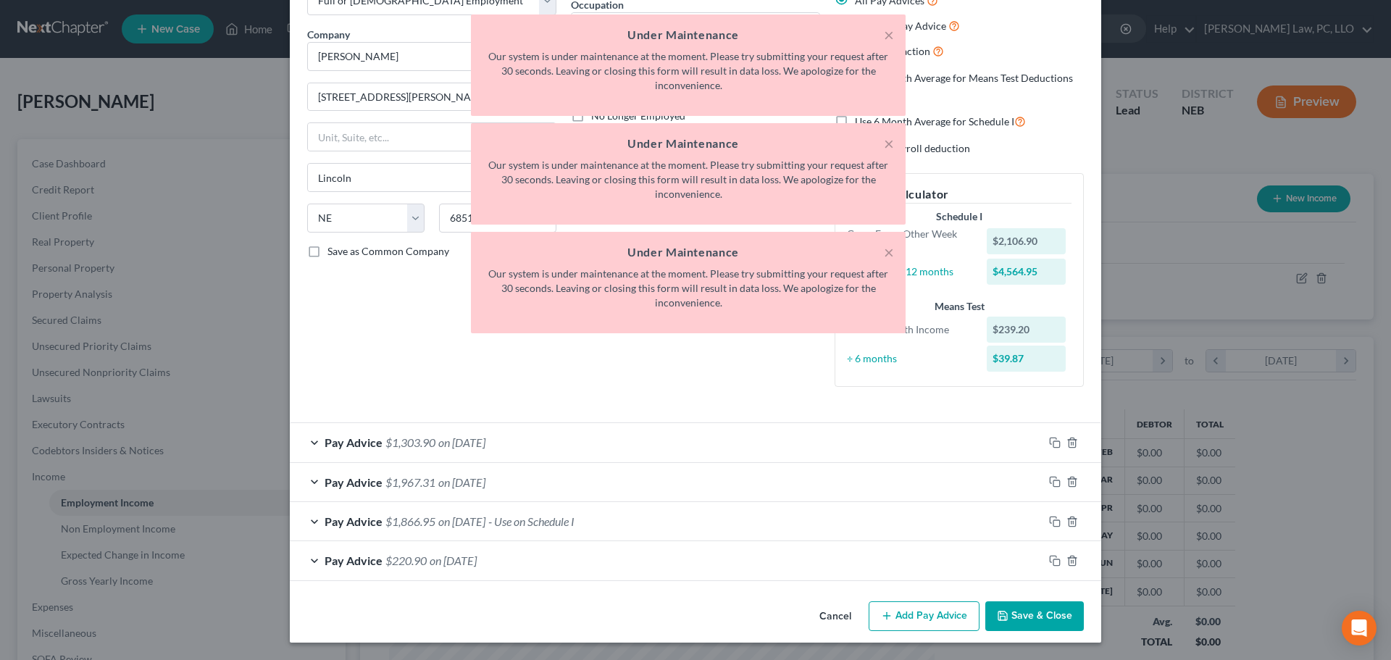
click at [1030, 613] on button "Save & Close" at bounding box center [1034, 616] width 99 height 30
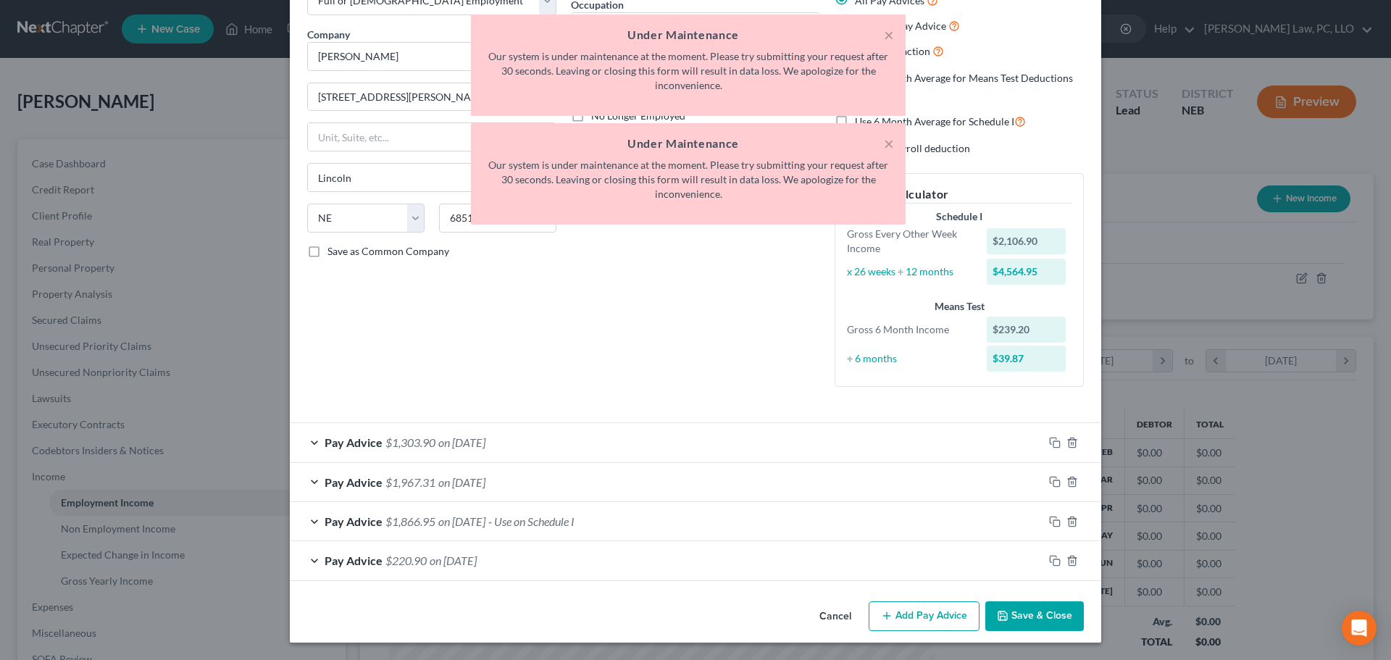
click at [1020, 621] on button "Save & Close" at bounding box center [1034, 616] width 99 height 30
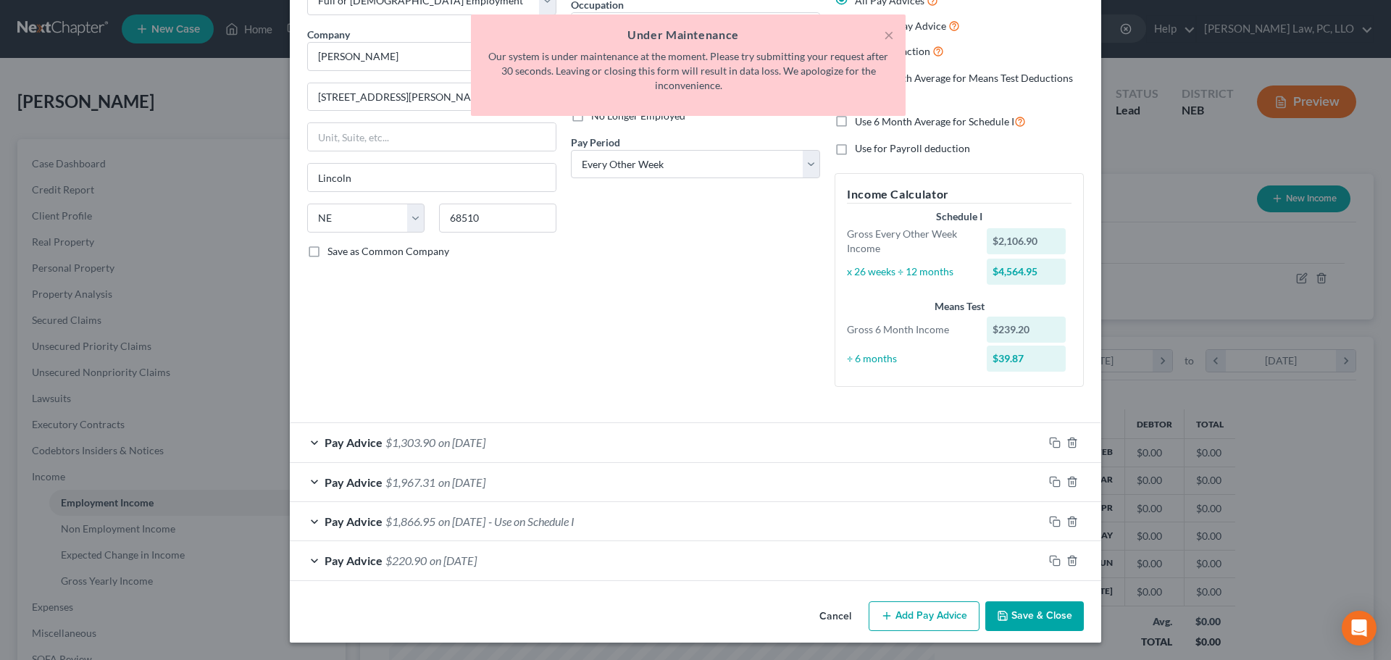
click at [1009, 609] on button "Save & Close" at bounding box center [1034, 616] width 99 height 30
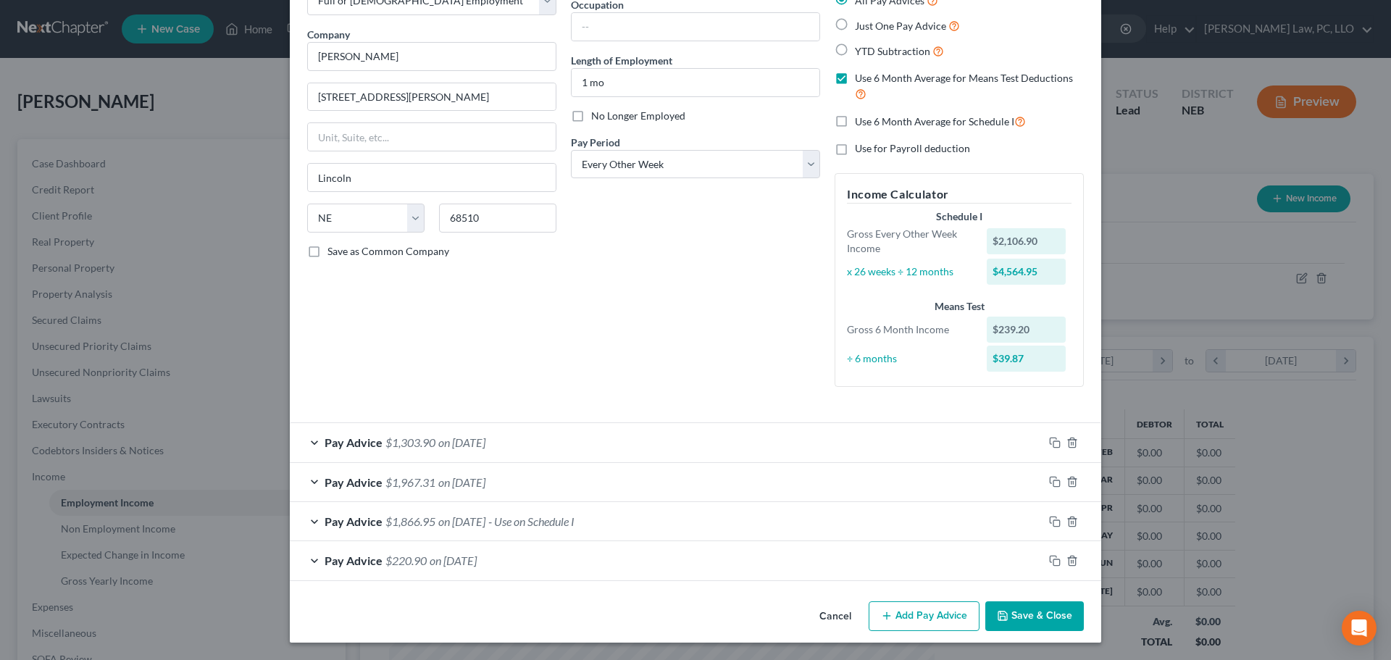
click at [1030, 621] on button "Save & Close" at bounding box center [1034, 616] width 99 height 30
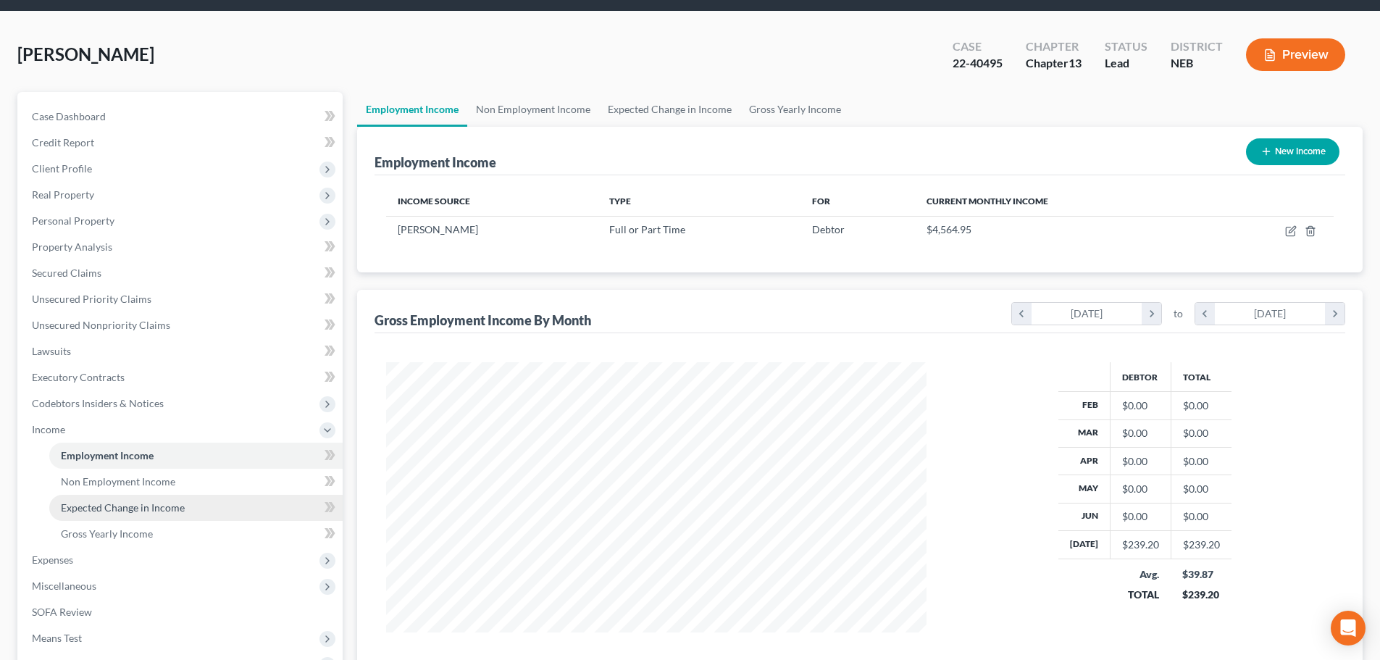
scroll to position [72, 0]
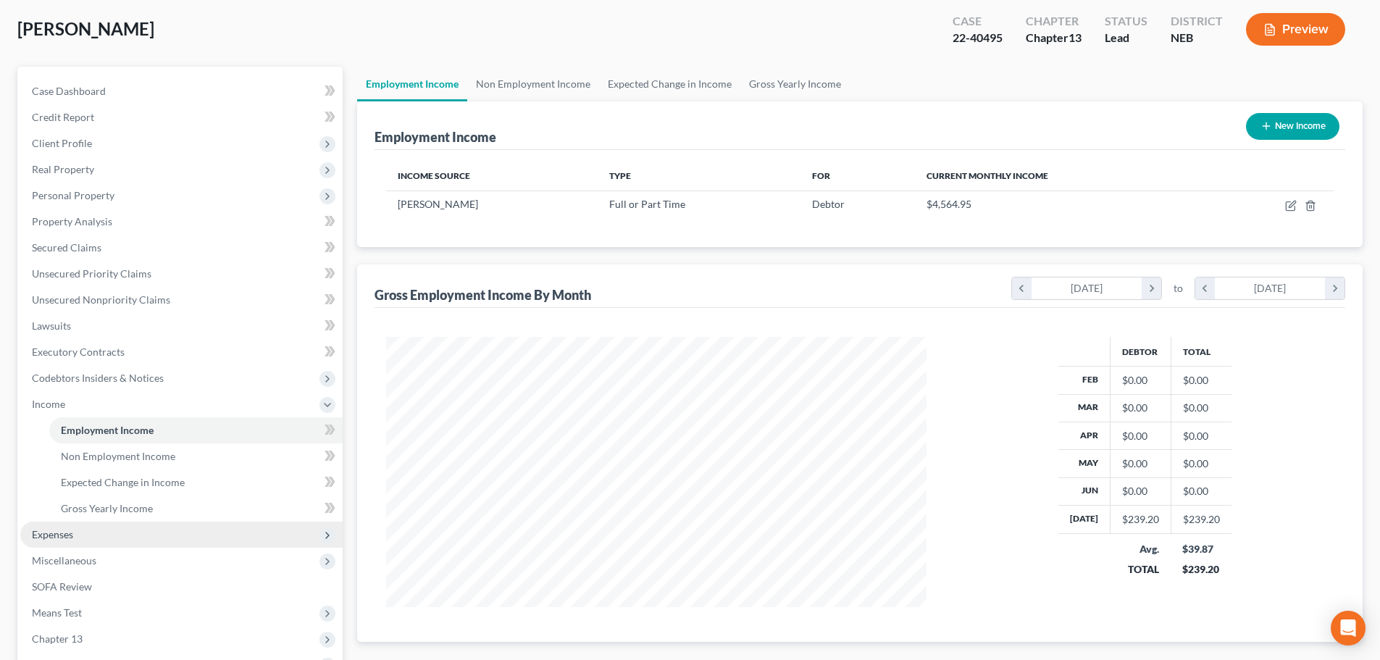
click at [80, 536] on span "Expenses" at bounding box center [181, 535] width 322 height 26
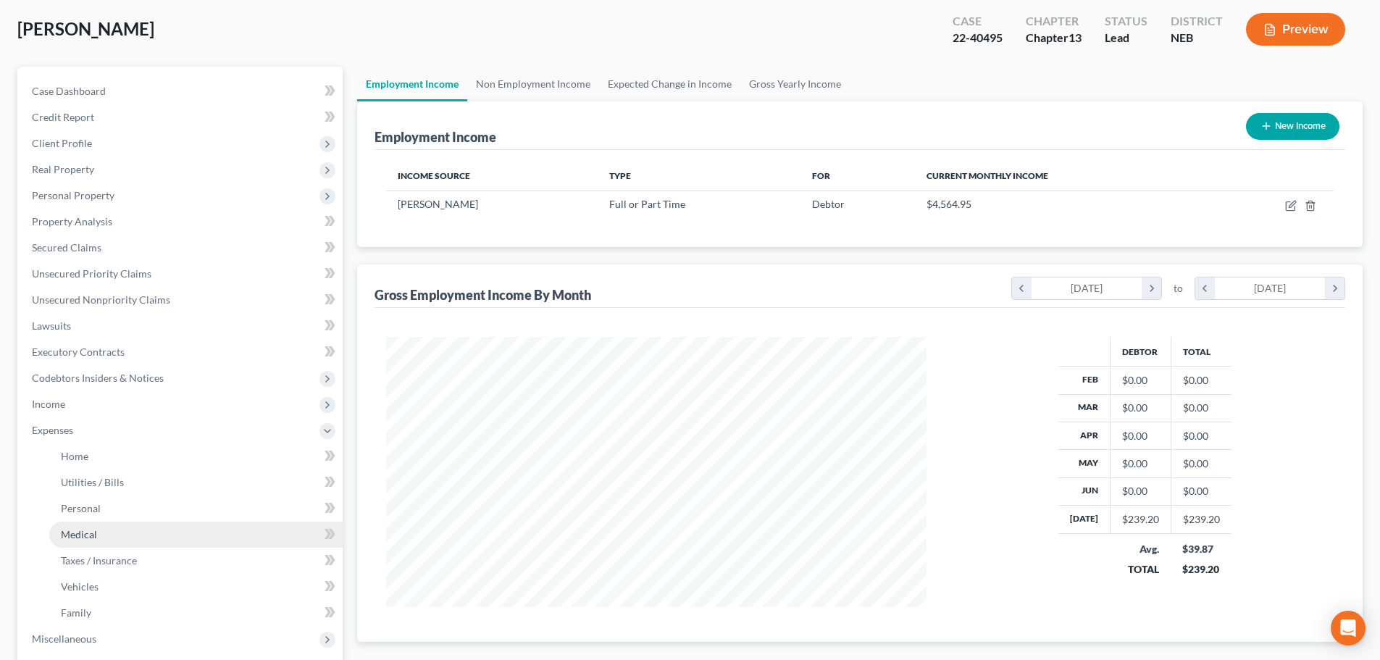
click at [86, 529] on span "Medical" at bounding box center [79, 534] width 36 height 12
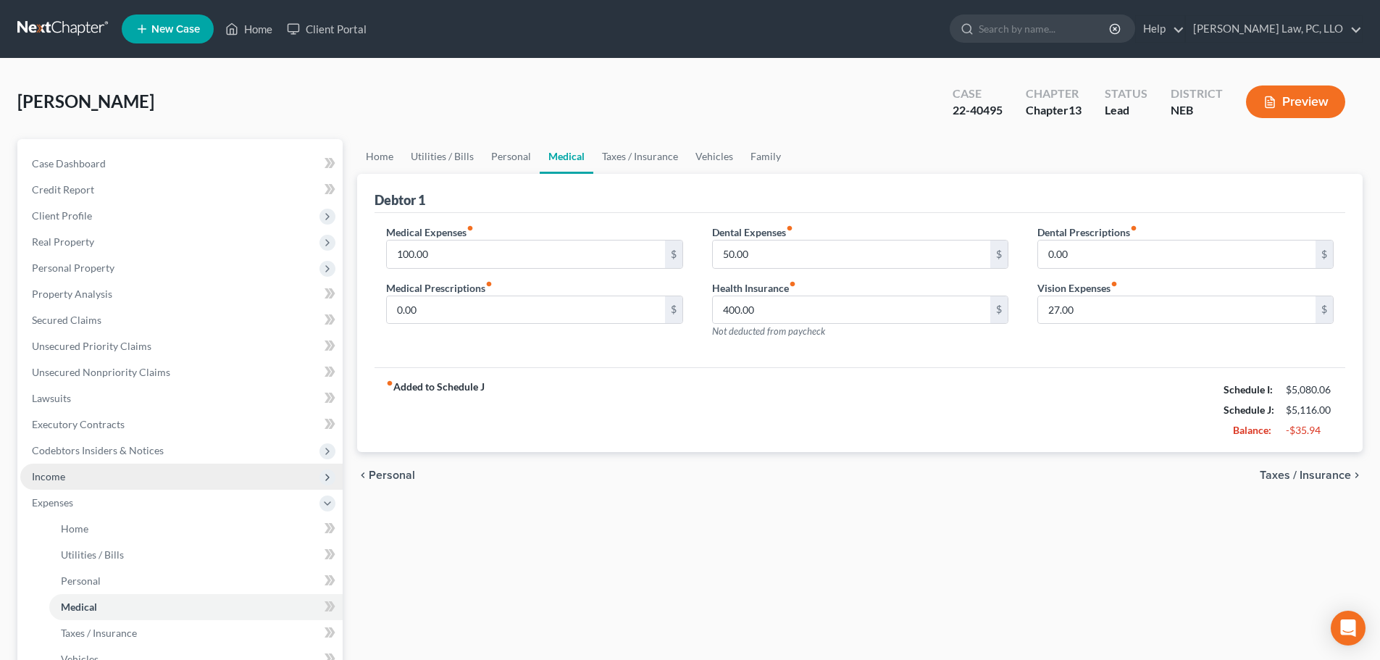
click at [120, 480] on span "Income" at bounding box center [181, 477] width 322 height 26
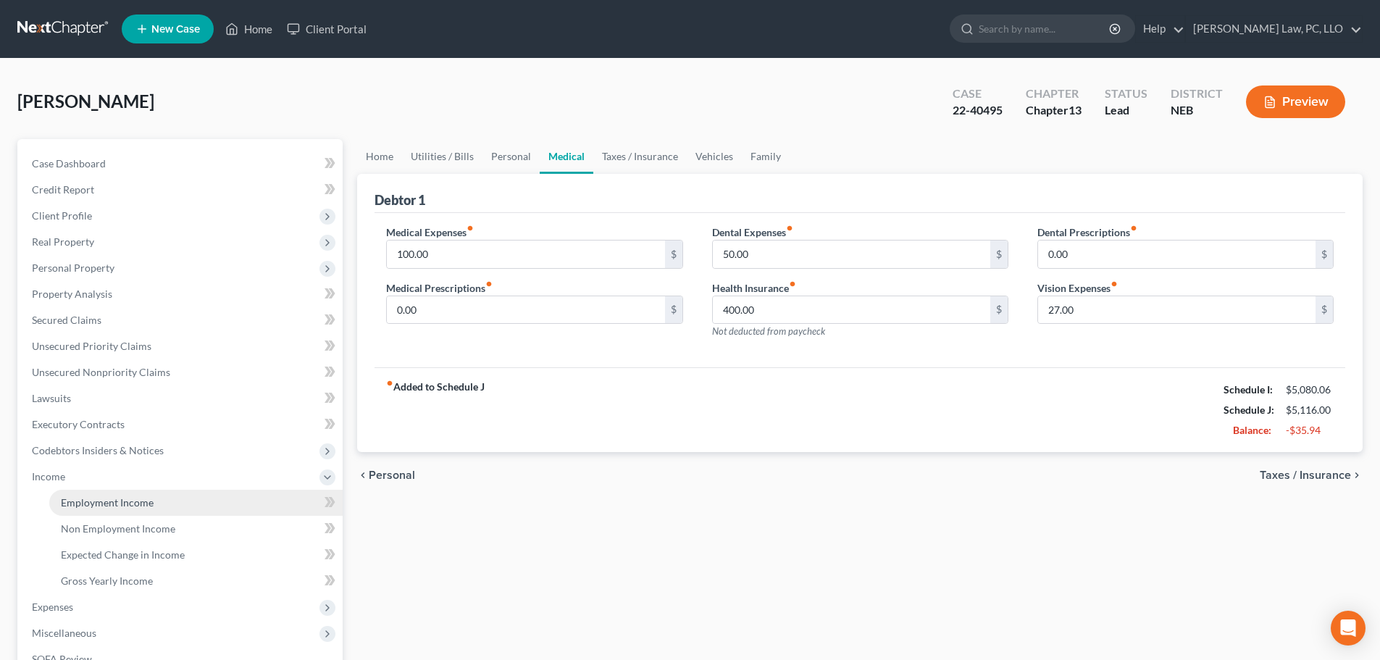
click at [115, 504] on span "Employment Income" at bounding box center [107, 502] width 93 height 12
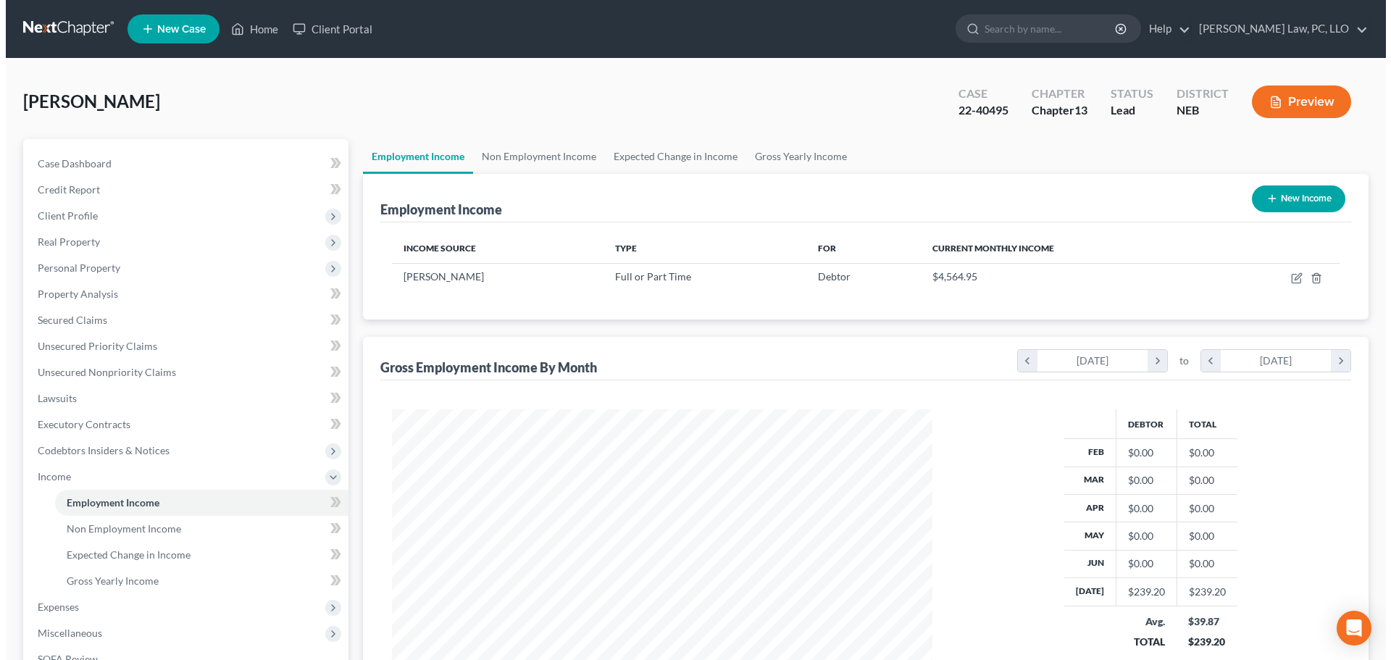
scroll to position [270, 569]
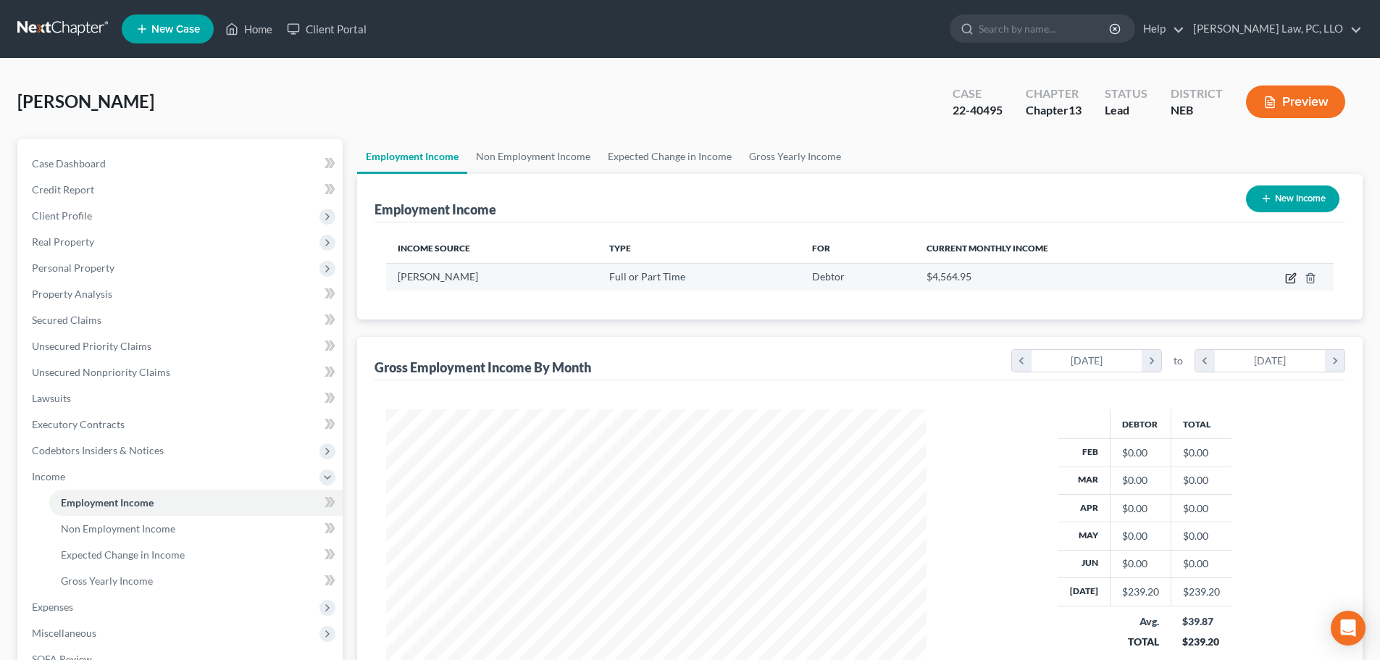
click at [1291, 280] on icon "button" at bounding box center [1291, 278] width 12 height 12
select select "0"
select select "30"
select select "2"
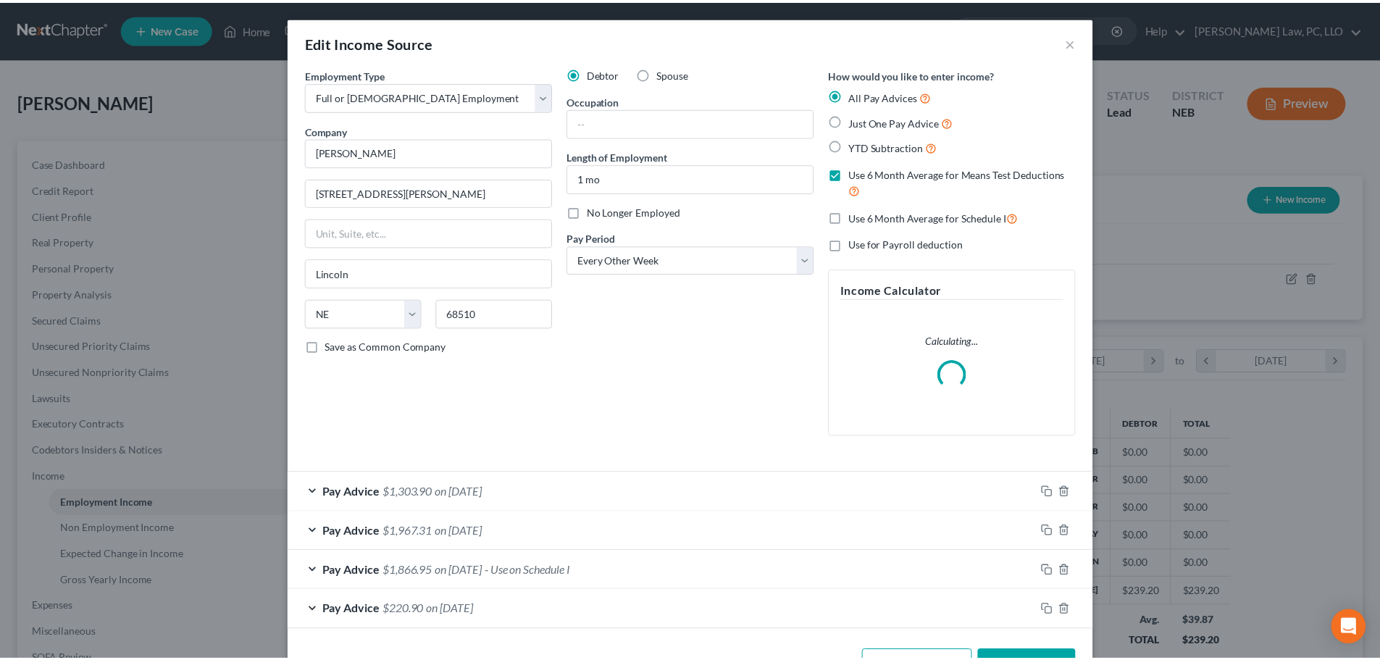
scroll to position [272, 575]
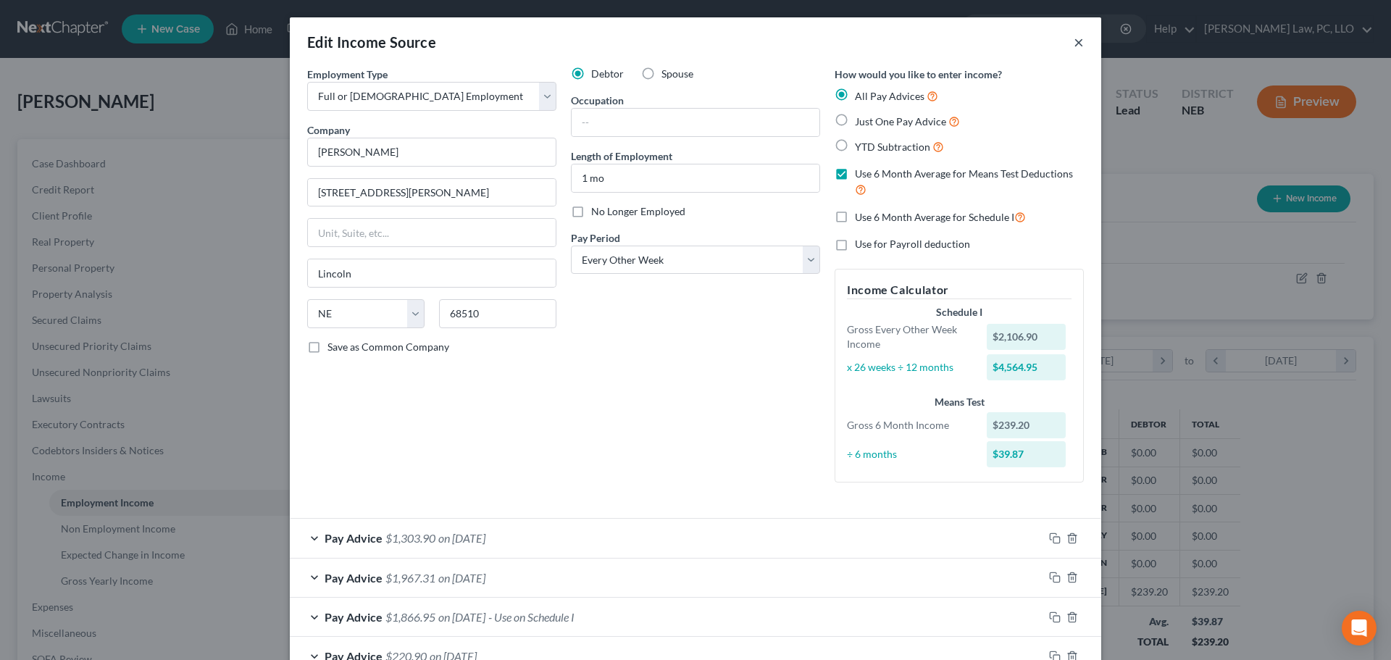
click at [1074, 43] on button "×" at bounding box center [1079, 41] width 10 height 17
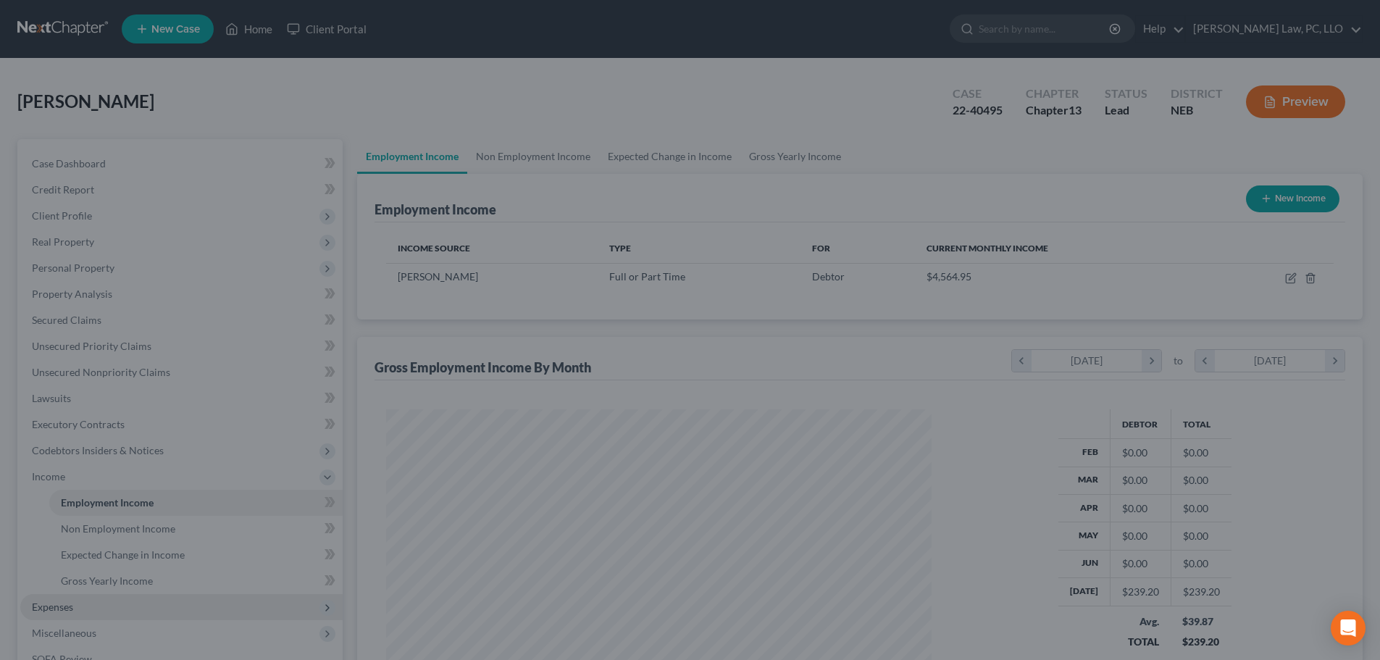
scroll to position [724230, 723931]
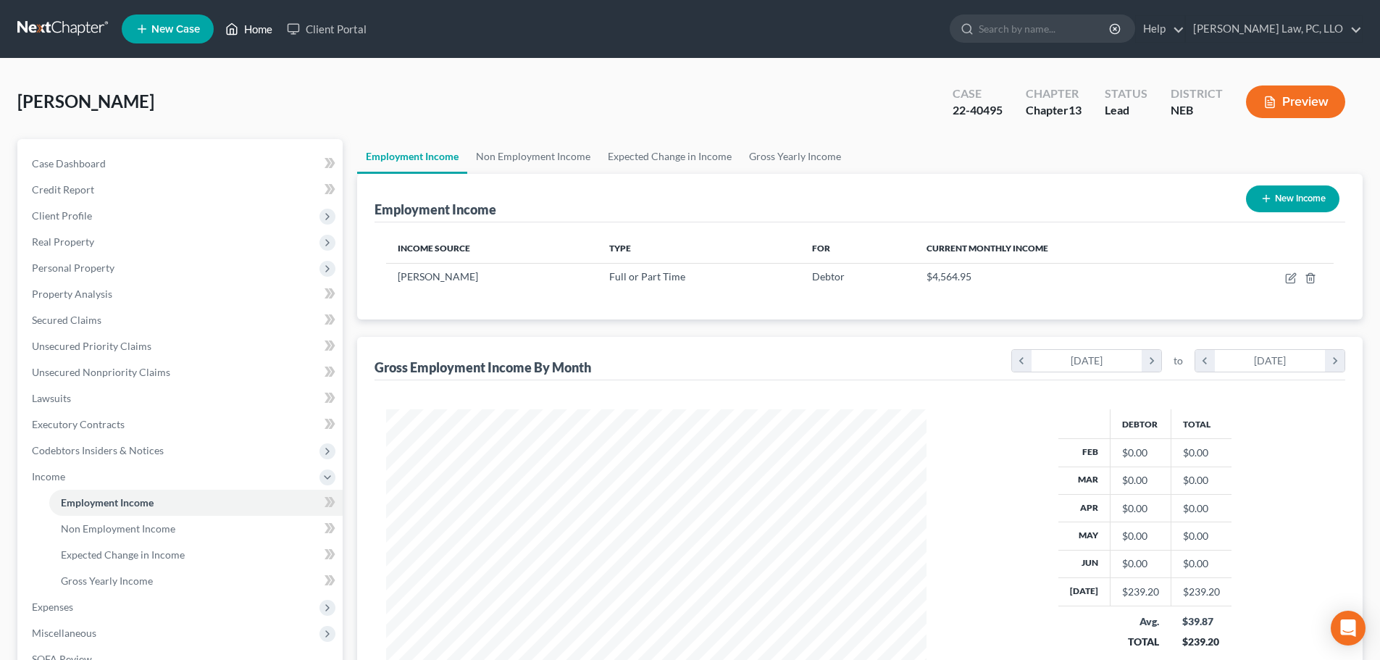
click at [242, 31] on link "Home" at bounding box center [249, 29] width 62 height 26
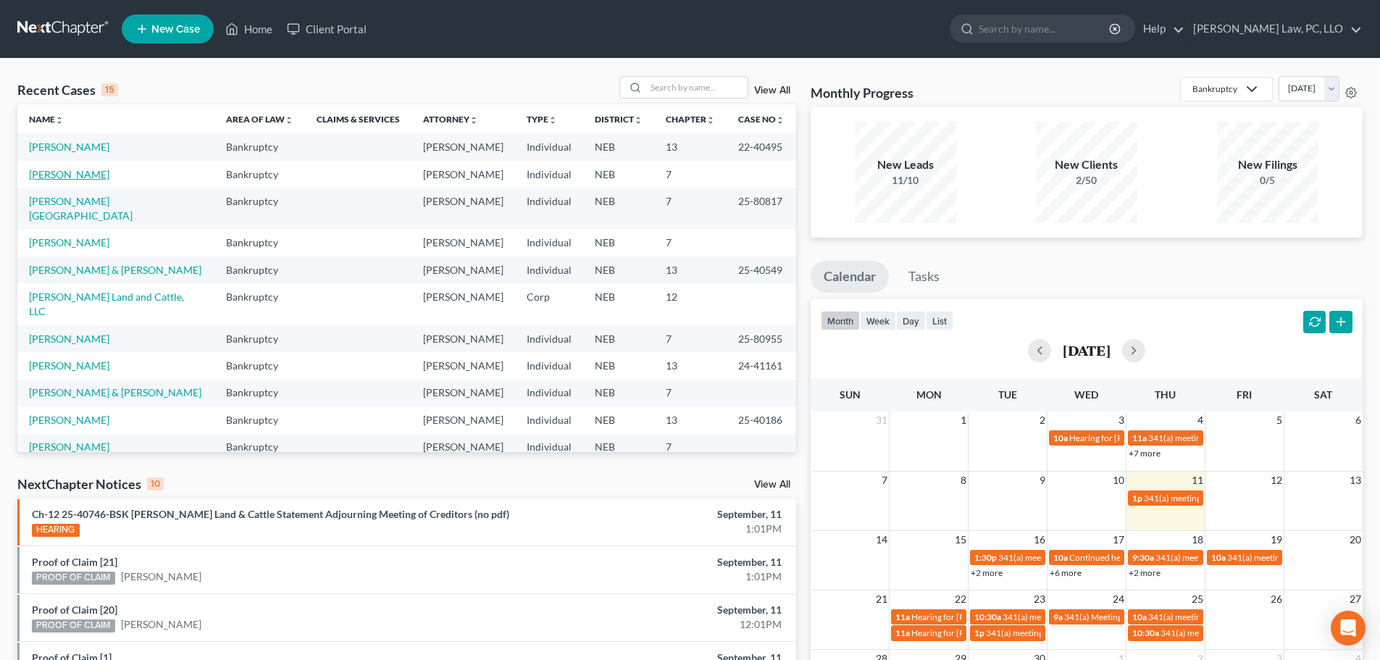
click at [69, 171] on link "[PERSON_NAME]" at bounding box center [69, 174] width 80 height 12
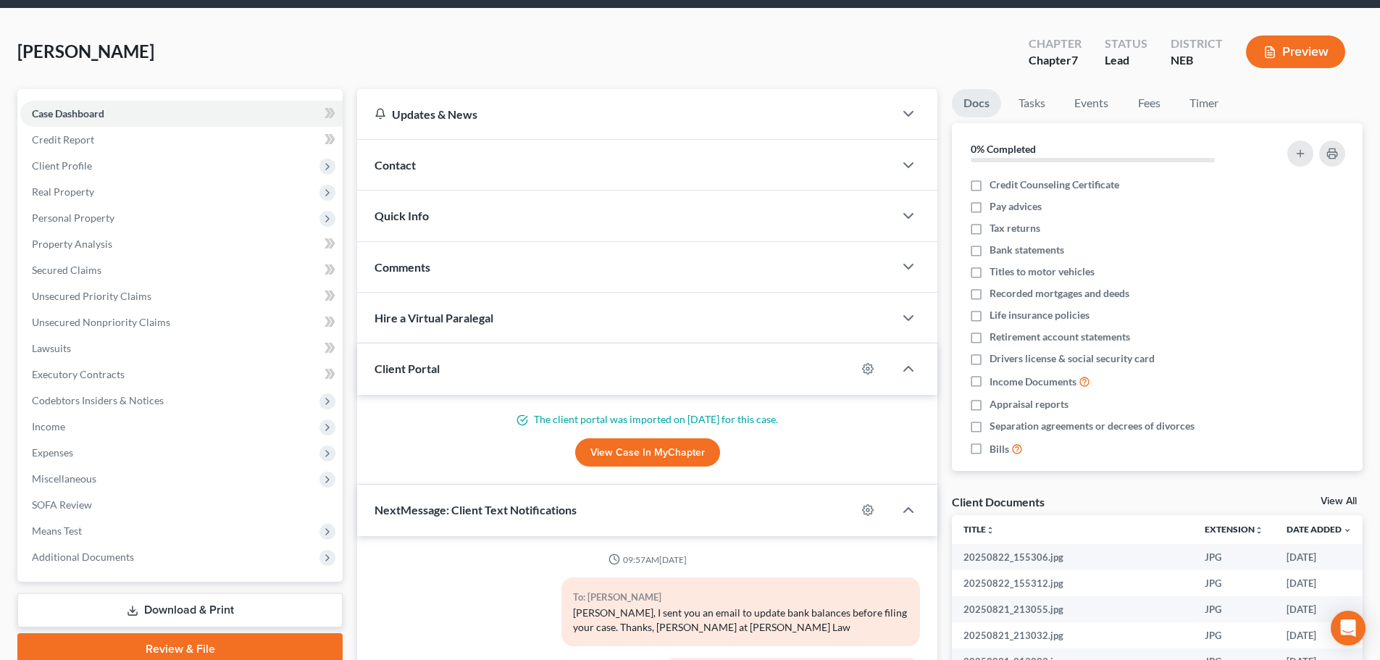
scroll to position [217, 0]
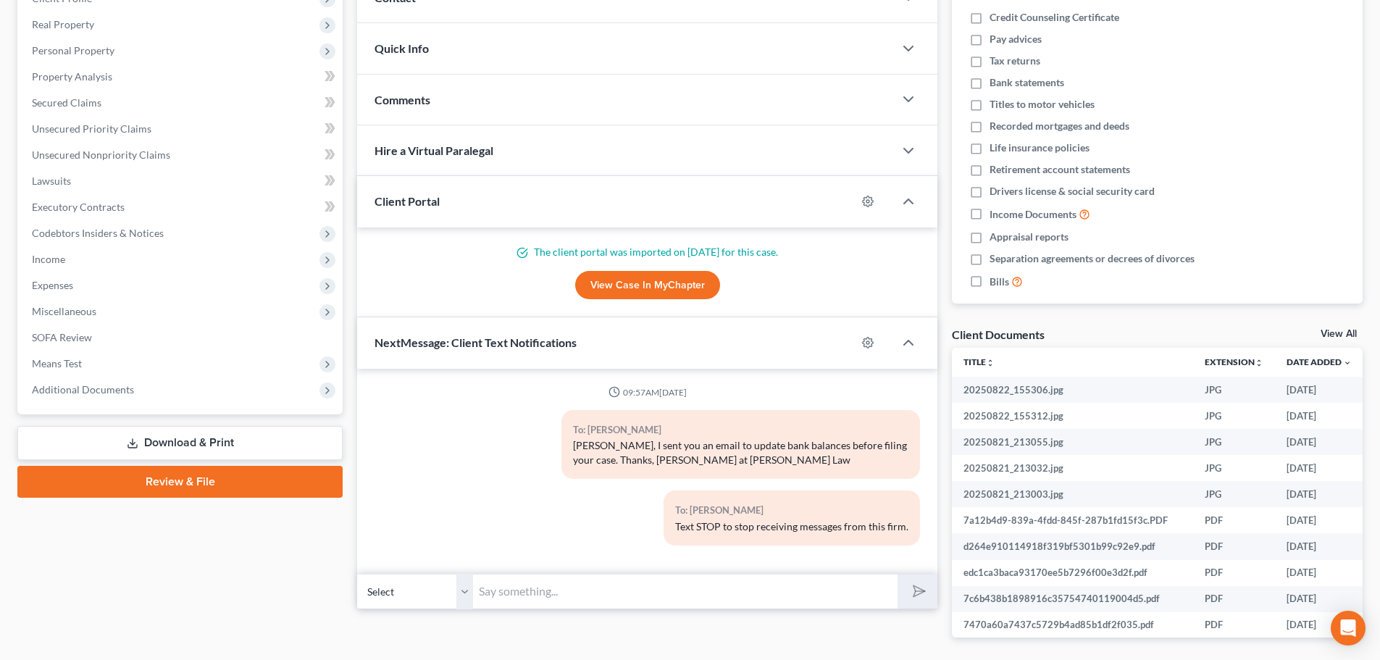
click at [165, 483] on link "Review & File" at bounding box center [179, 482] width 325 height 32
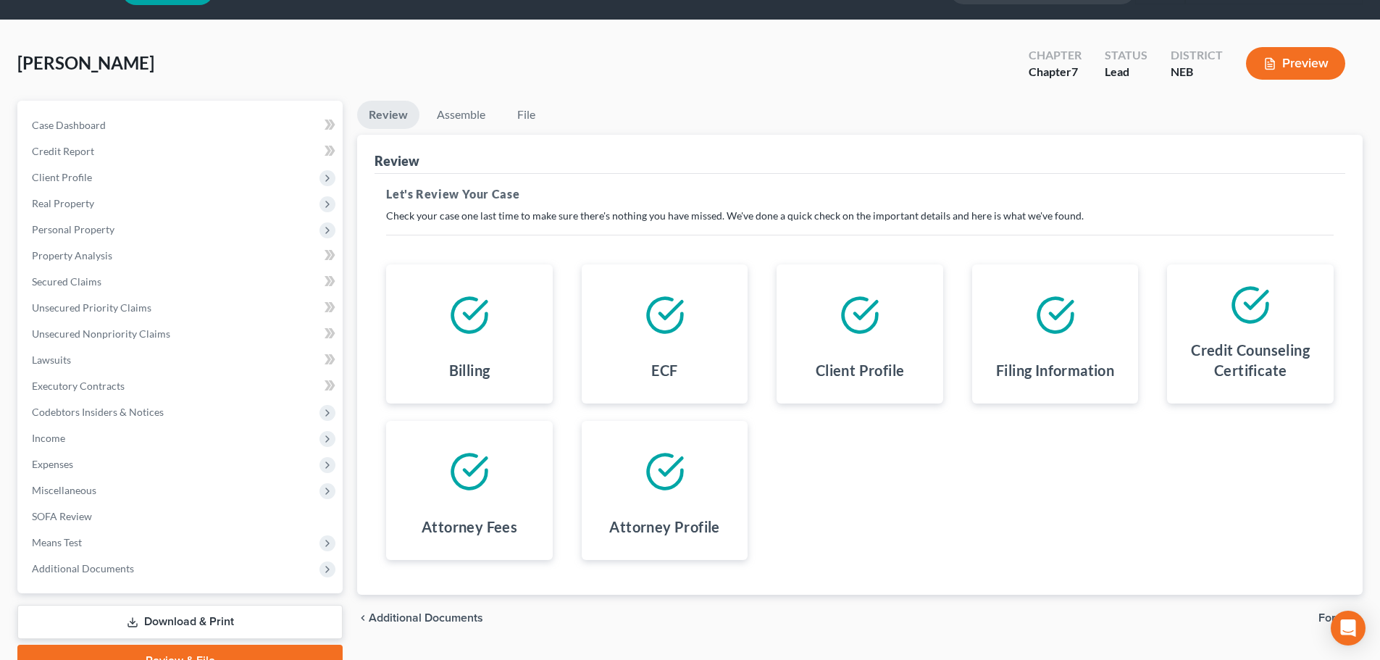
scroll to position [72, 0]
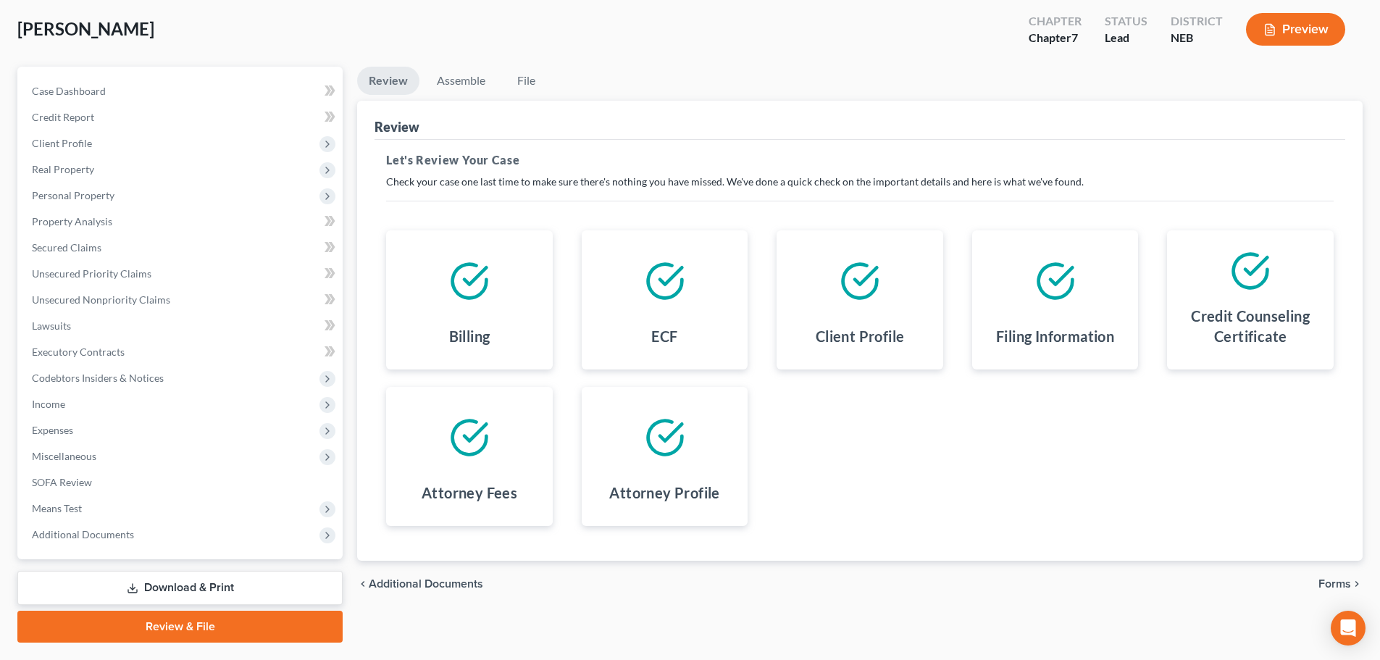
click at [1331, 585] on span "Forms" at bounding box center [1335, 584] width 33 height 12
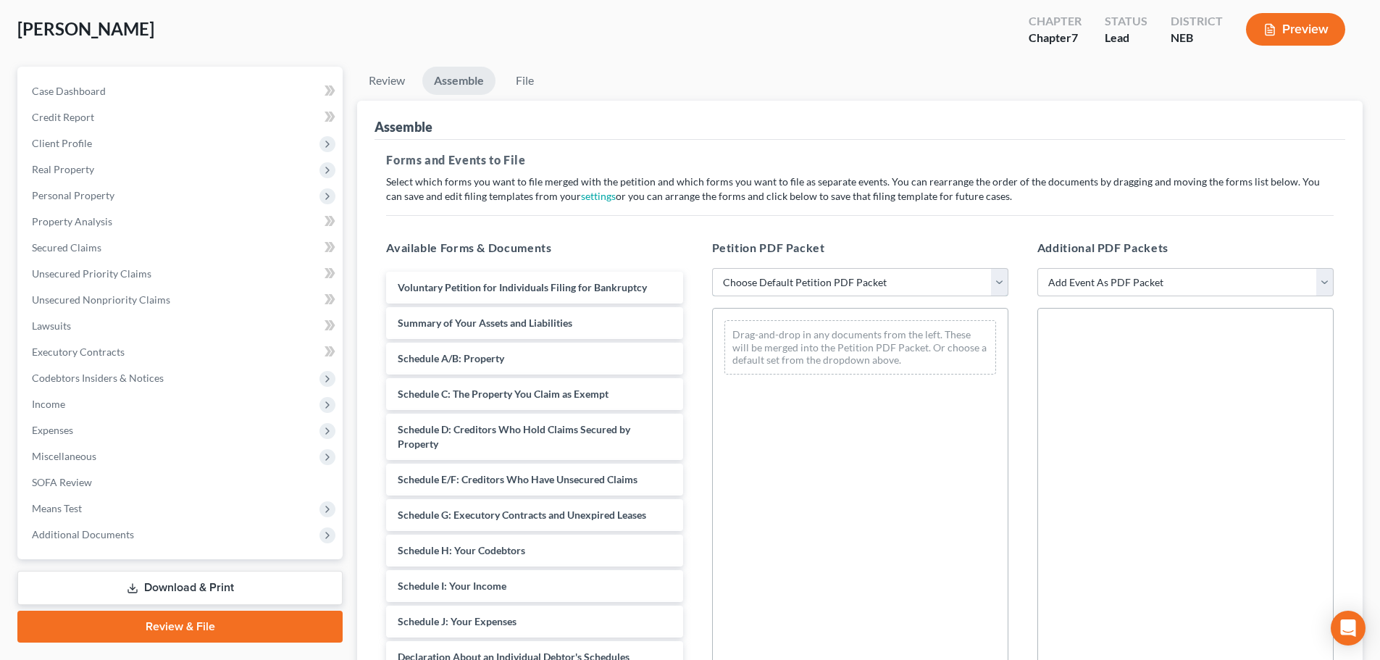
click at [924, 285] on select "Choose Default Petition PDF Packet Complete Bankruptcy Petition (all forms and …" at bounding box center [860, 282] width 296 height 29
select select "2"
click at [712, 268] on select "Choose Default Petition PDF Packet Complete Bankruptcy Petition (all forms and …" at bounding box center [860, 282] width 296 height 29
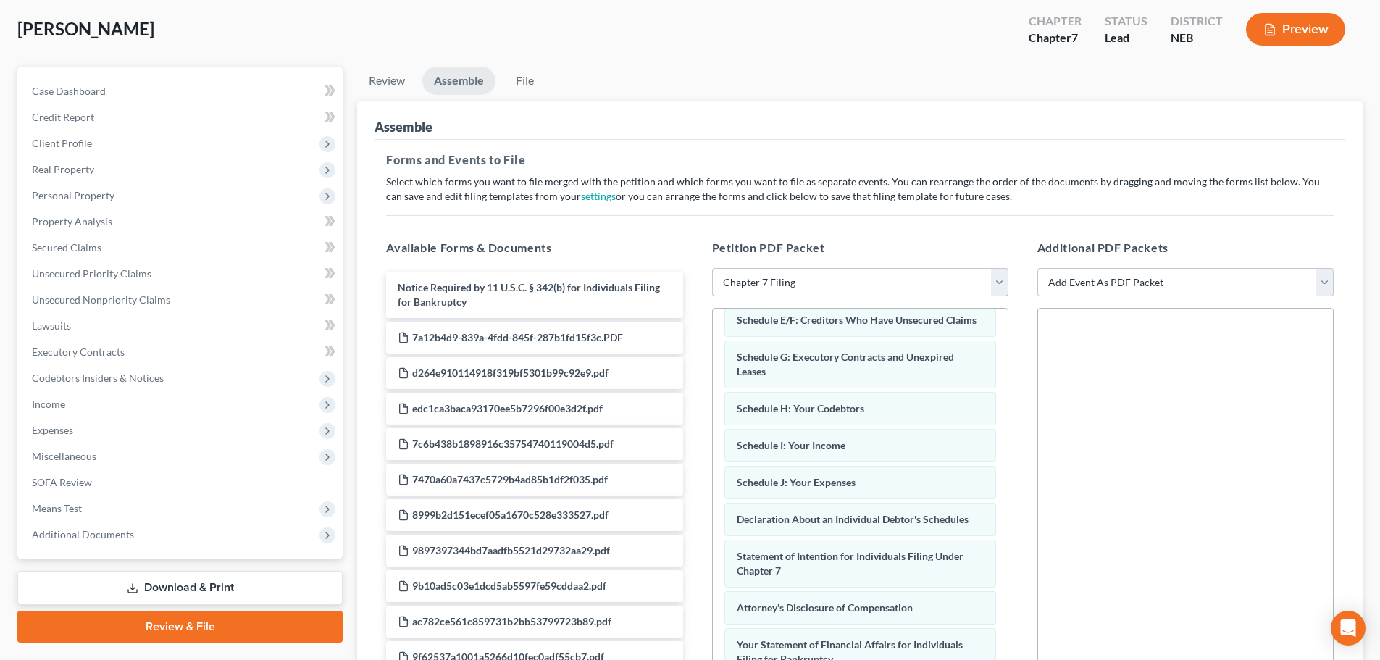
scroll to position [290, 0]
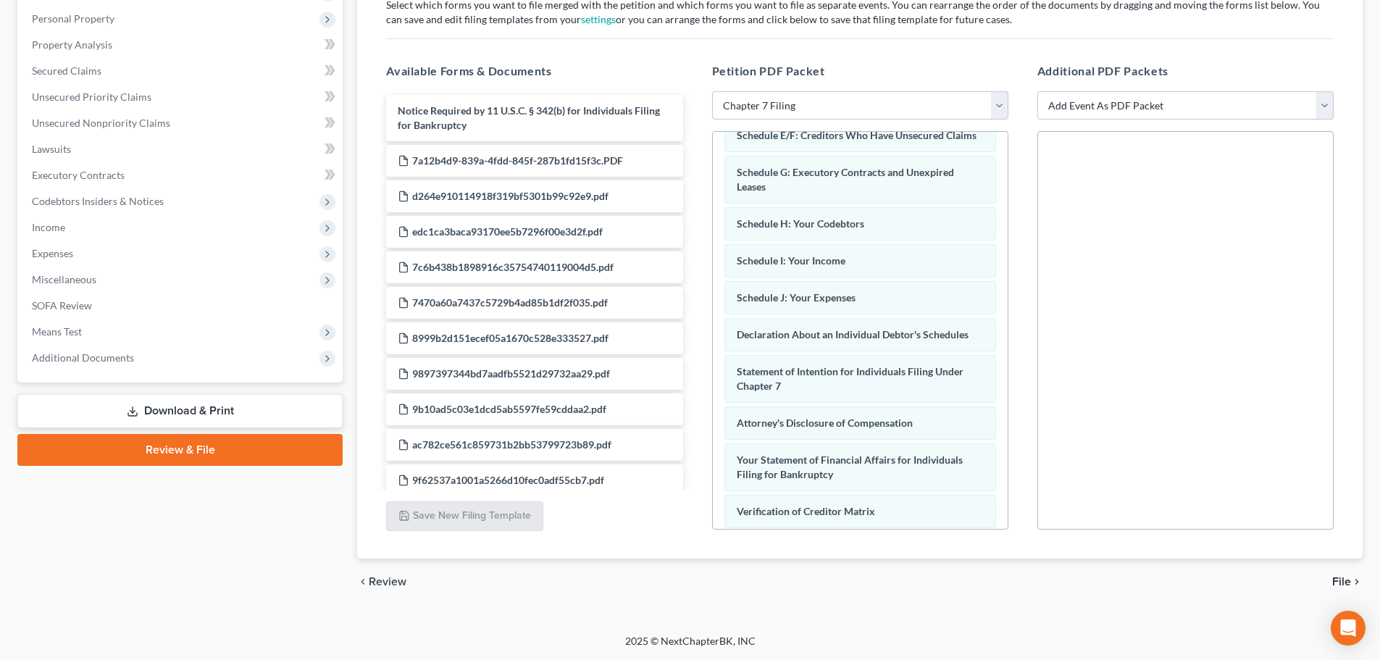
click at [1342, 582] on span "File" at bounding box center [1341, 582] width 19 height 12
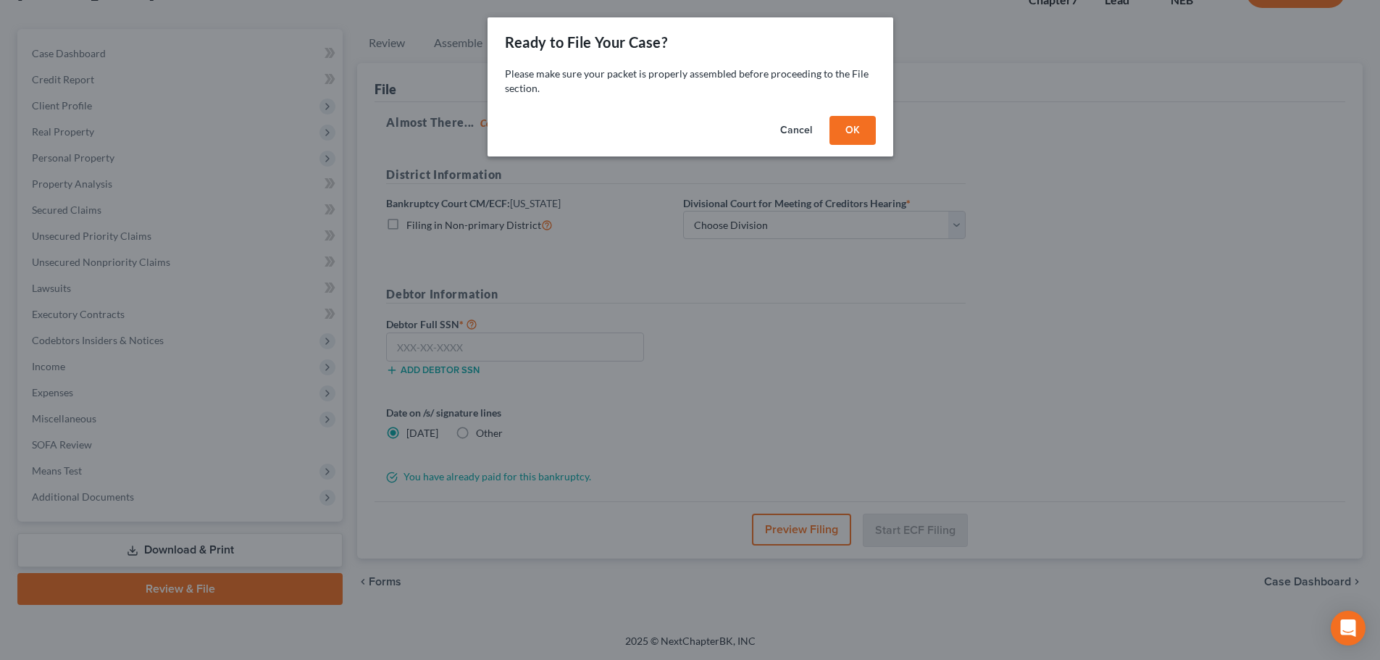
scroll to position [110, 0]
click at [853, 133] on button "OK" at bounding box center [858, 130] width 46 height 29
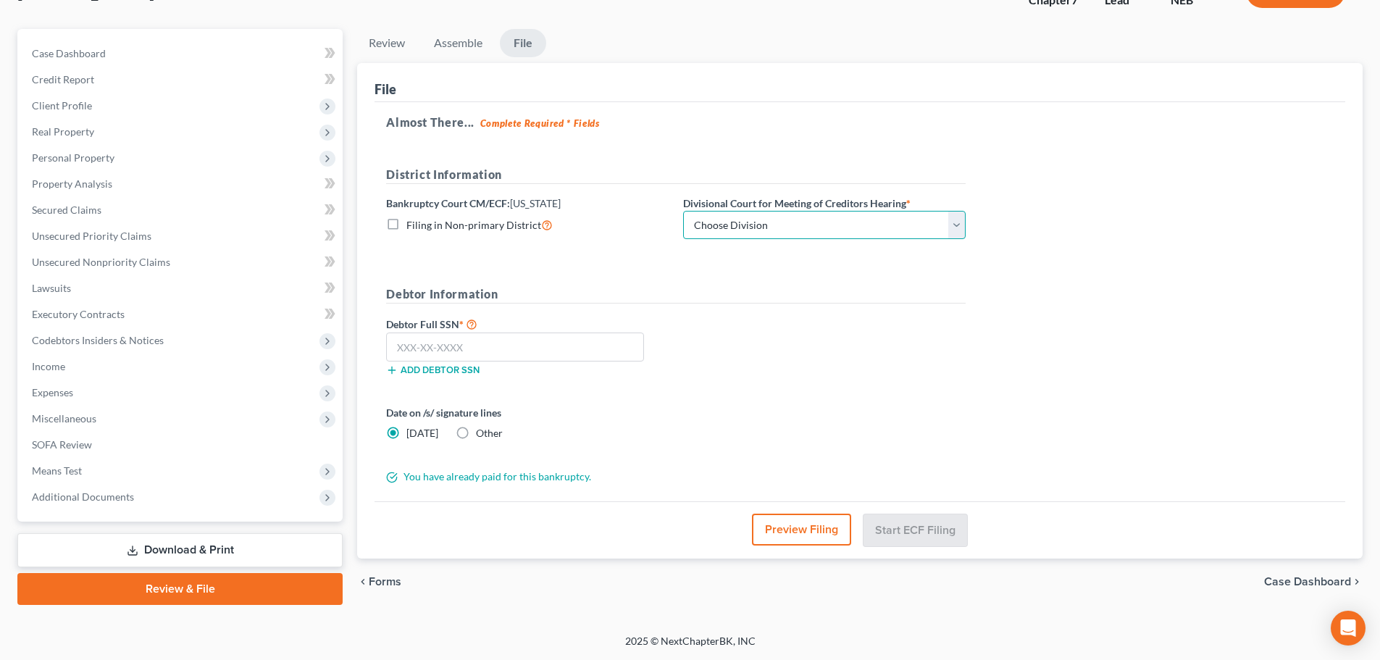
click at [782, 233] on select "Choose Division Lincoln Omaha" at bounding box center [824, 225] width 283 height 29
select select "0"
click at [683, 211] on select "Choose Division Lincoln Omaha" at bounding box center [824, 225] width 283 height 29
click at [582, 350] on input "text" at bounding box center [515, 347] width 258 height 29
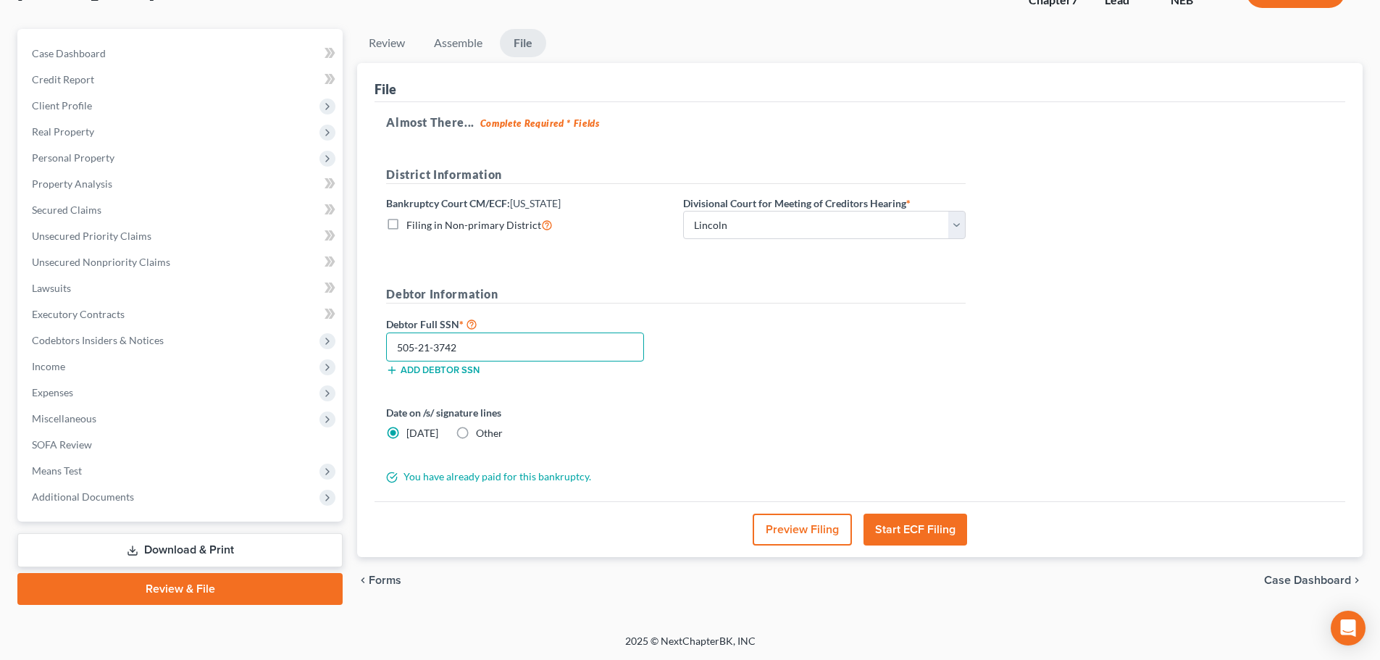
type input "505-21-3742"
click at [476, 433] on label "Other" at bounding box center [489, 433] width 27 height 14
click at [482, 433] on input "Other" at bounding box center [486, 430] width 9 height 9
radio input "true"
radio input "false"
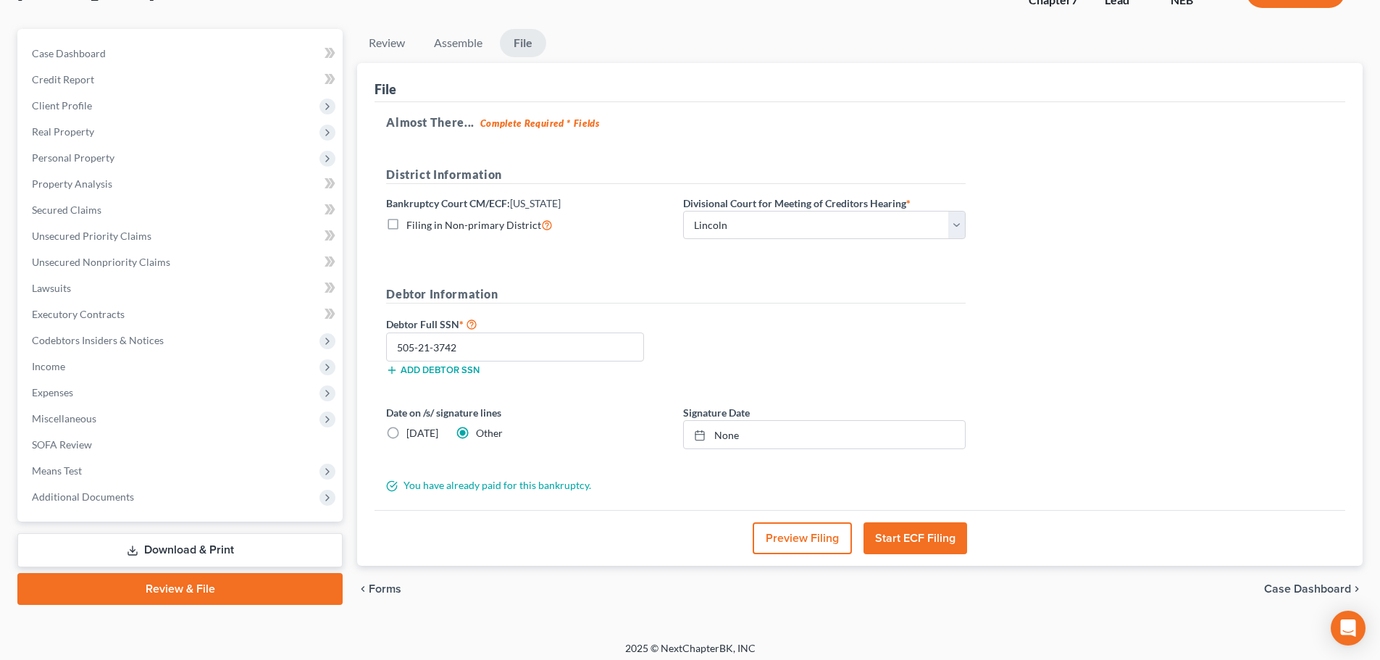
drag, startPoint x: 593, startPoint y: 601, endPoint x: 644, endPoint y: 567, distance: 61.7
click at [593, 601] on div "chevron_left Forms Case Dashboard chevron_right" at bounding box center [860, 589] width 1006 height 46
click at [751, 435] on link "None" at bounding box center [824, 435] width 281 height 28
click at [910, 537] on button "Start ECF Filing" at bounding box center [916, 538] width 104 height 32
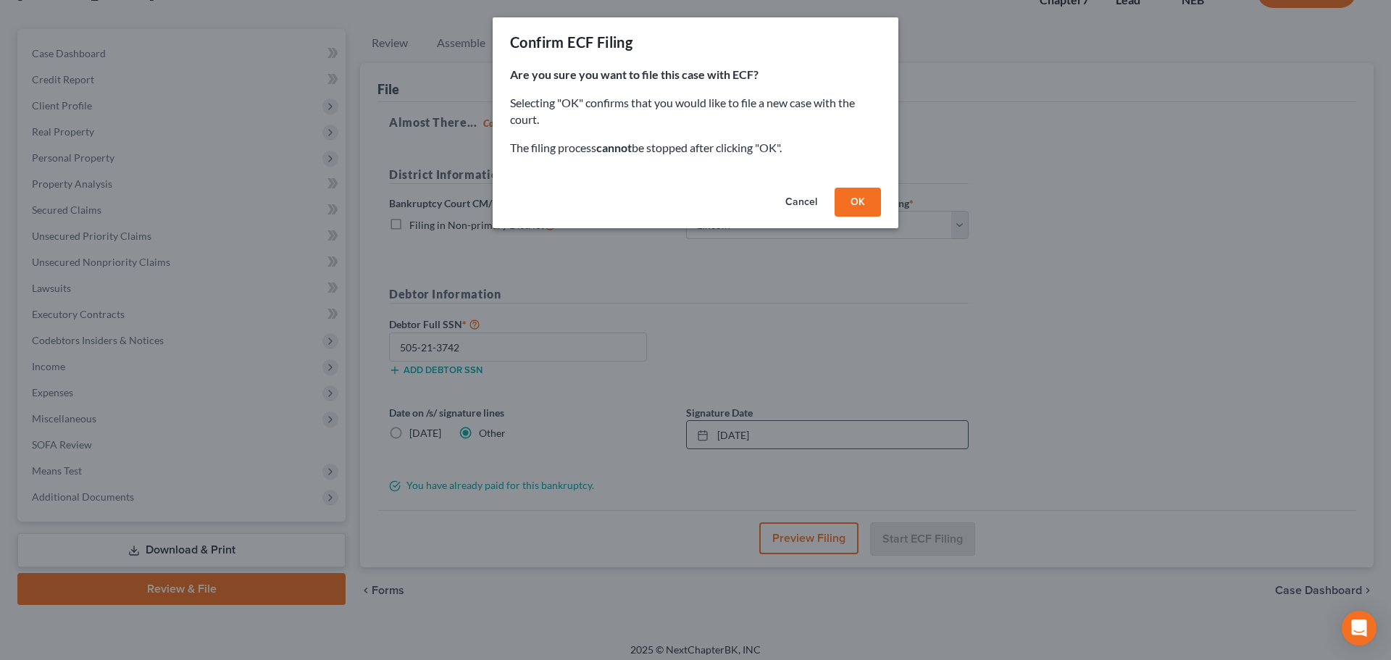
click at [858, 198] on button "OK" at bounding box center [858, 202] width 46 height 29
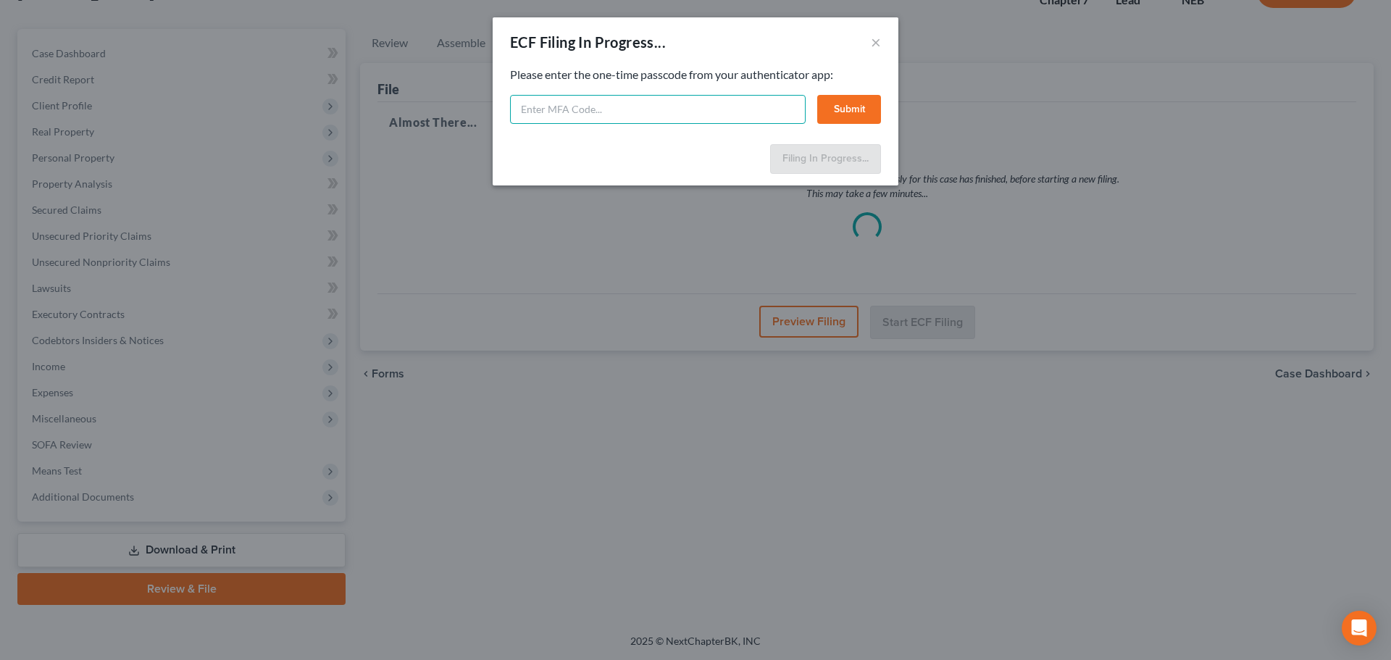
click at [645, 116] on input "text" at bounding box center [658, 109] width 296 height 29
paste input "543835"
type input "543835"
click at [845, 109] on button "Submit" at bounding box center [849, 109] width 64 height 29
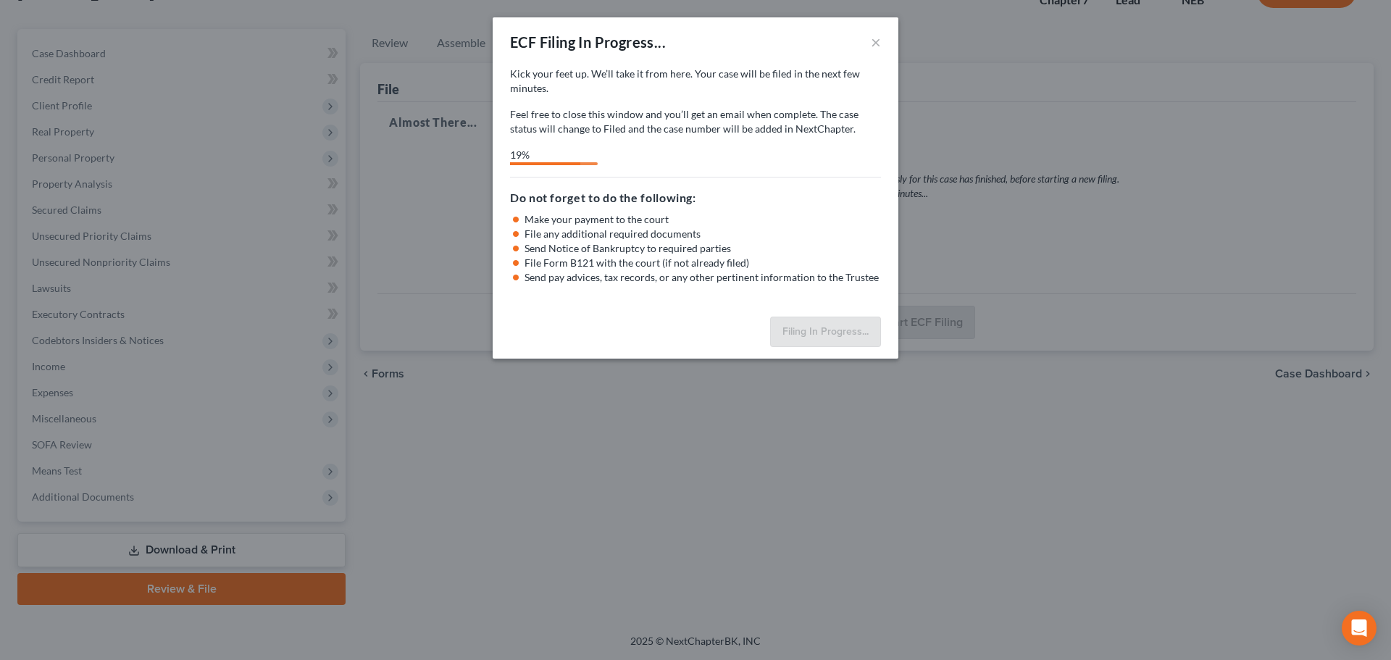
select select "0"
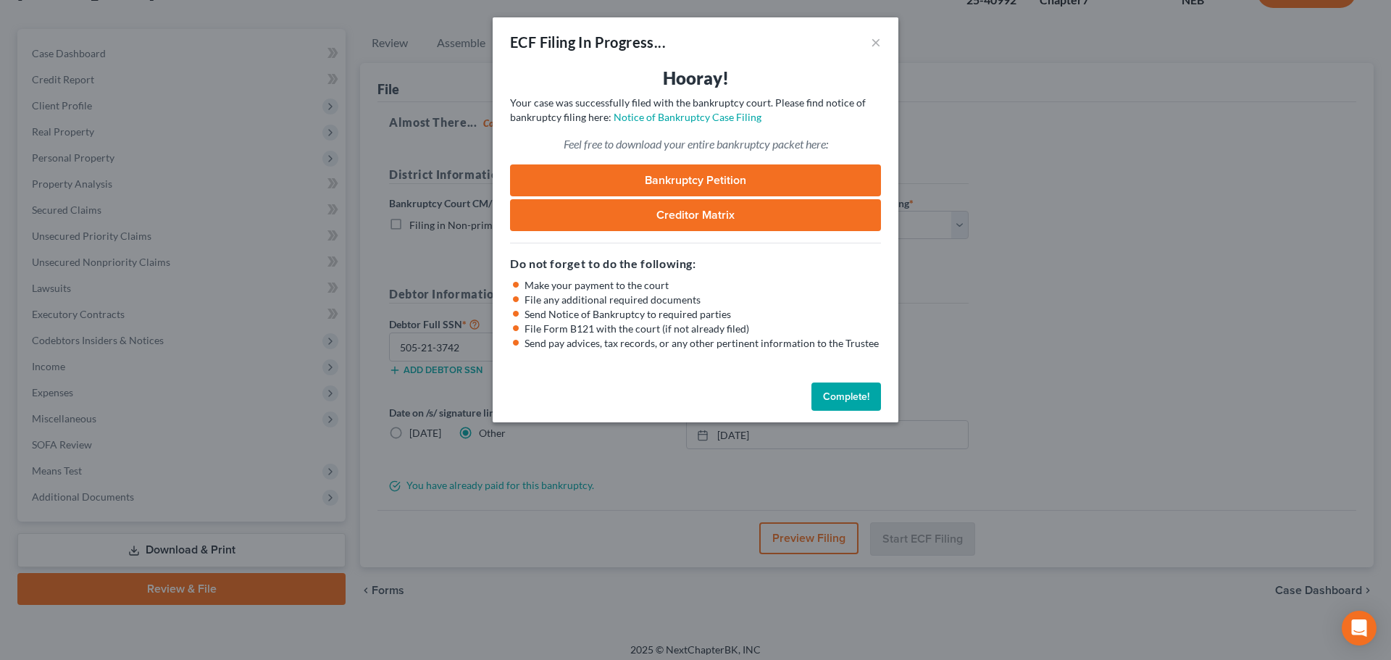
click at [830, 398] on button "Complete!" at bounding box center [846, 397] width 70 height 29
